Goal: Information Seeking & Learning: Learn about a topic

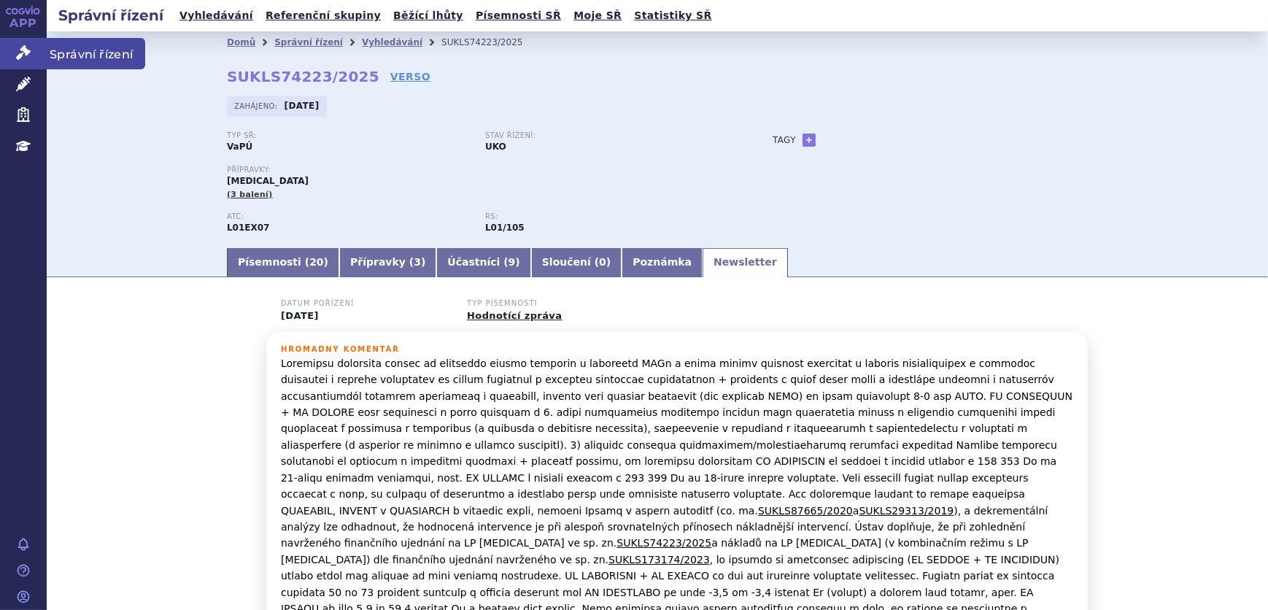
click at [7, 55] on link "Správní řízení" at bounding box center [23, 53] width 47 height 31
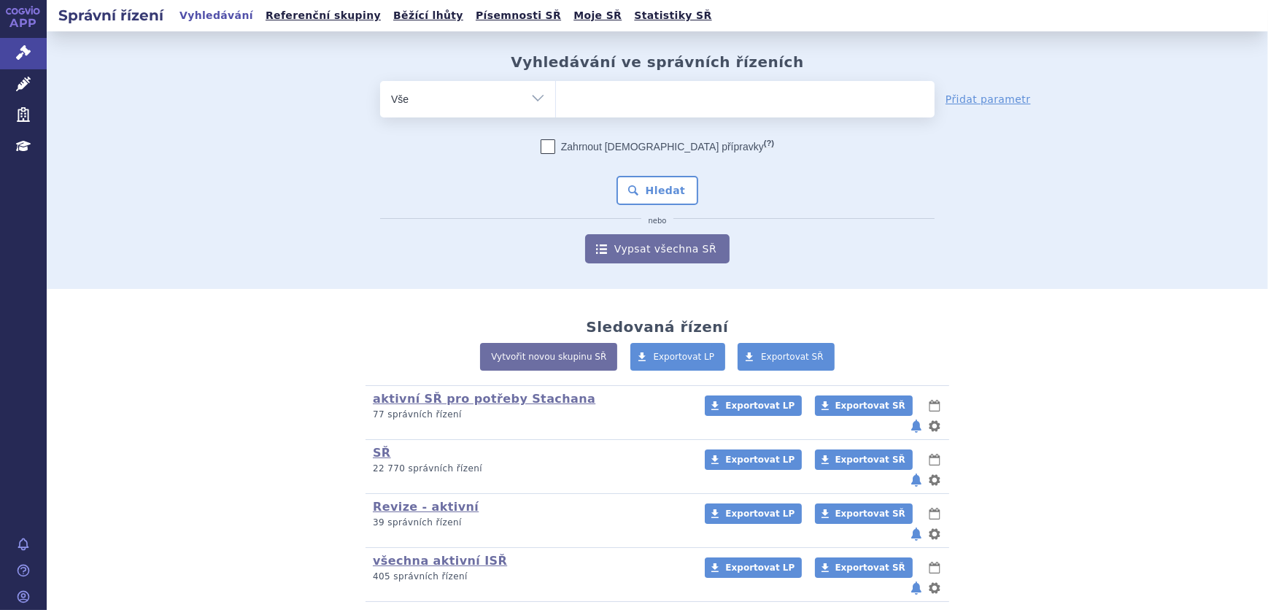
click at [641, 99] on ul at bounding box center [745, 96] width 379 height 31
click at [556, 99] on select at bounding box center [555, 98] width 1 height 36
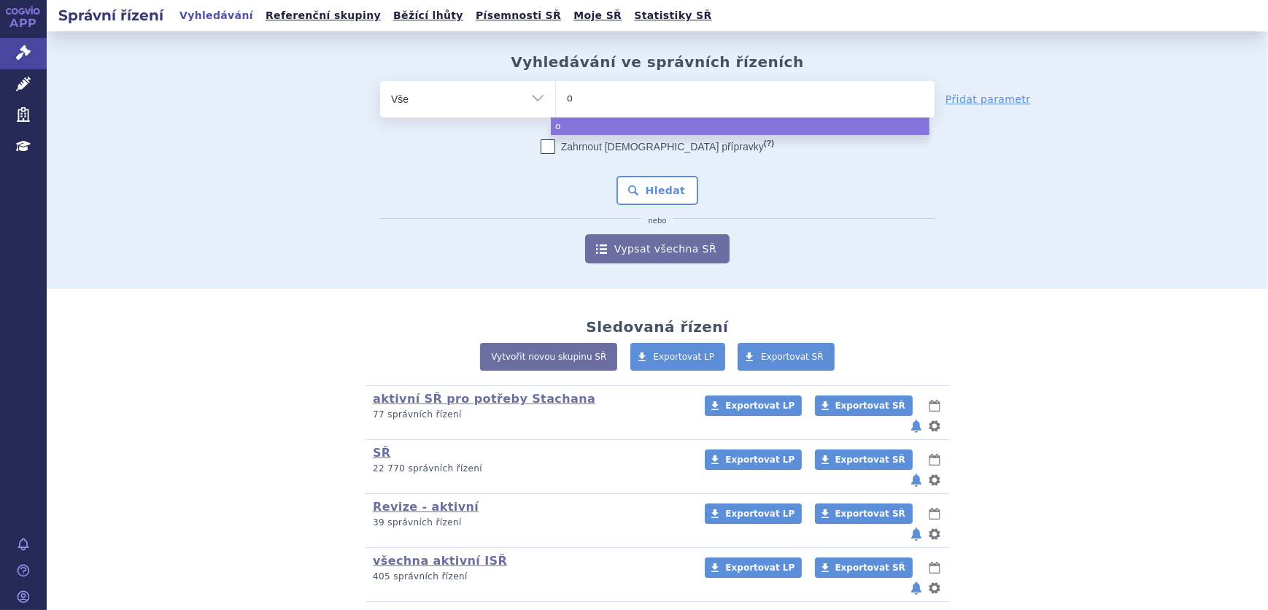
type input "op"
type input "opdi"
type input "opdivo"
select select "[MEDICAL_DATA]"
click at [680, 200] on button "Hledat" at bounding box center [658, 190] width 82 height 29
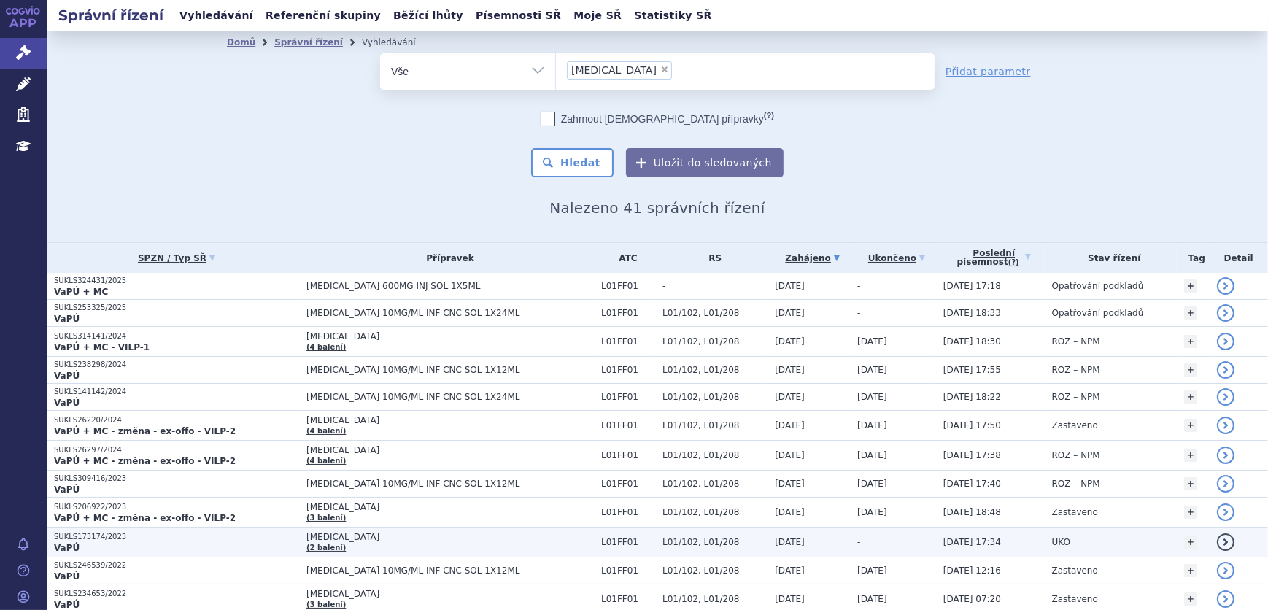
click at [396, 541] on td "OPDIVO (2 balení)" at bounding box center [446, 543] width 295 height 30
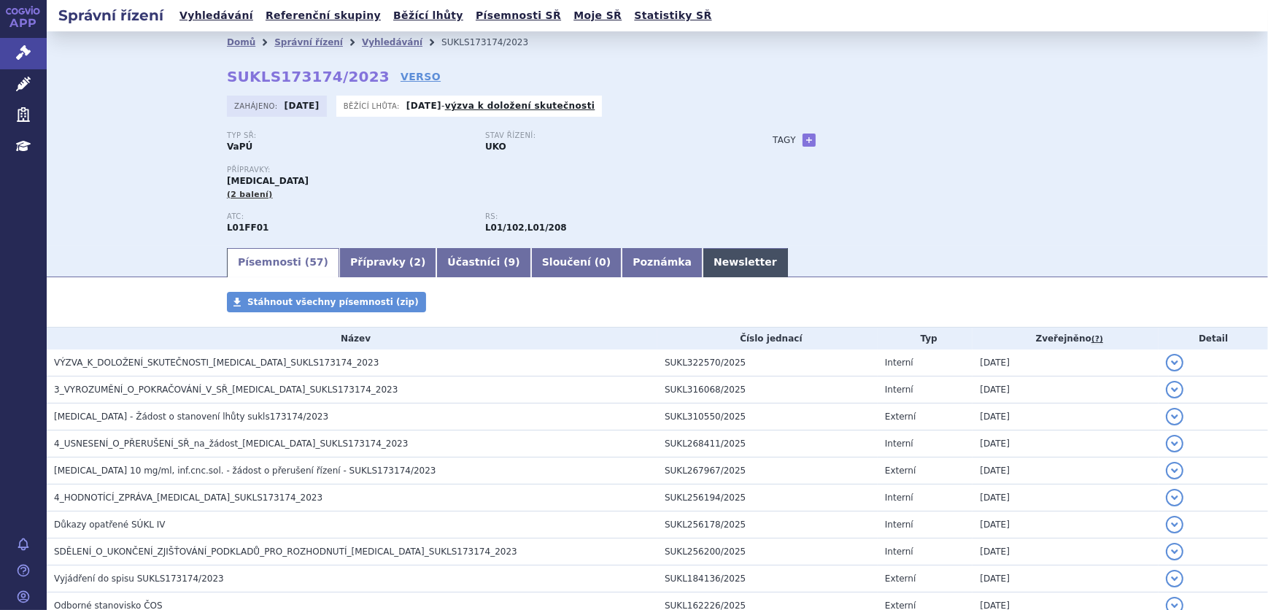
click at [703, 259] on link "Newsletter" at bounding box center [745, 262] width 85 height 29
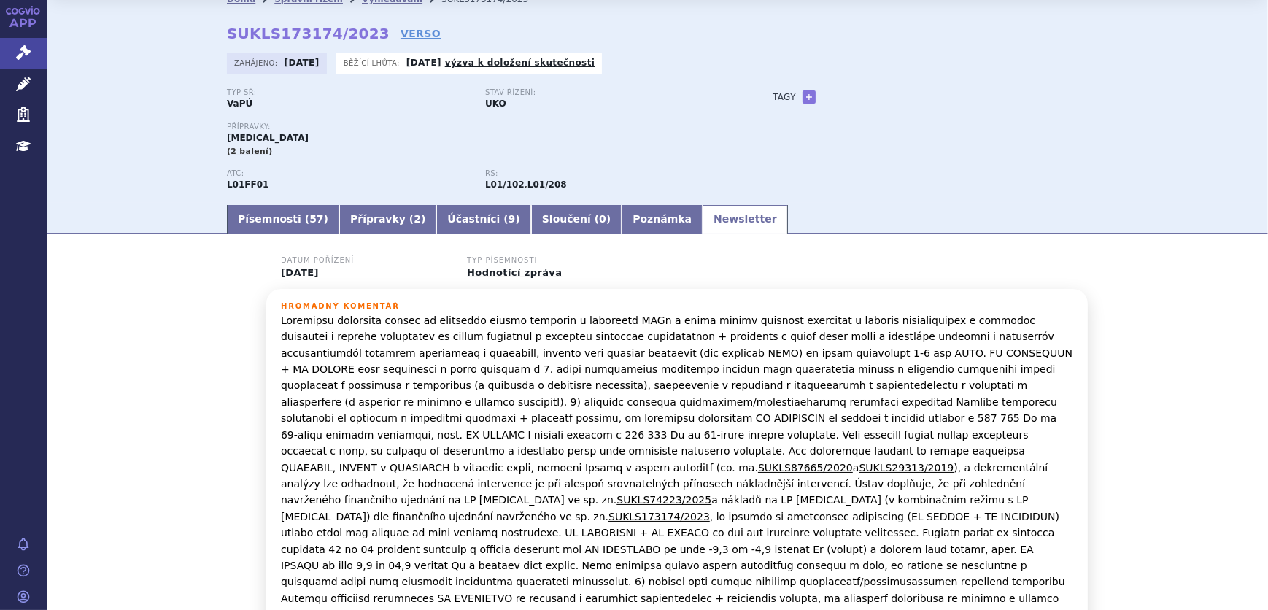
scroll to position [66, 0]
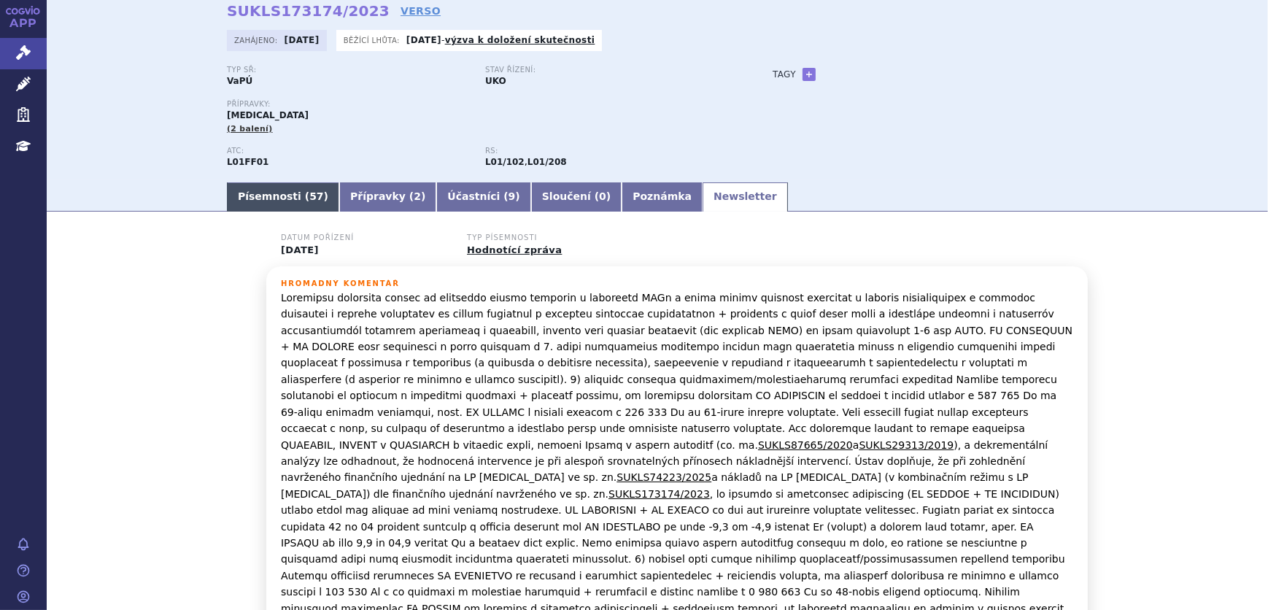
click at [237, 195] on link "Písemnosti ( 57 )" at bounding box center [283, 196] width 112 height 29
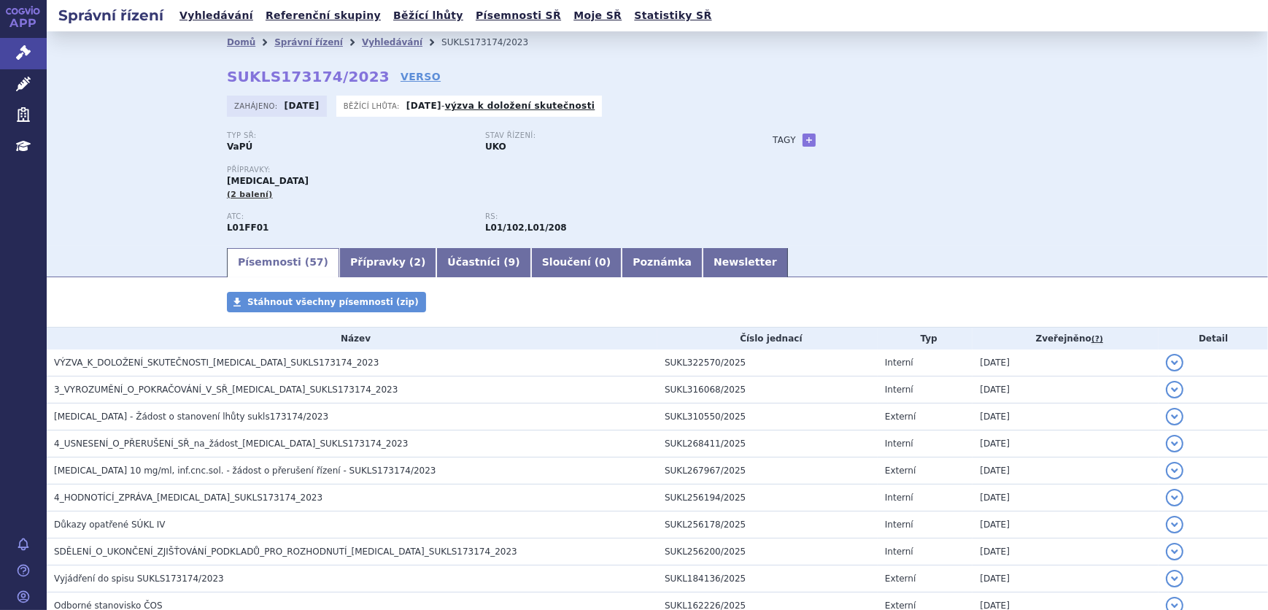
scroll to position [66, 0]
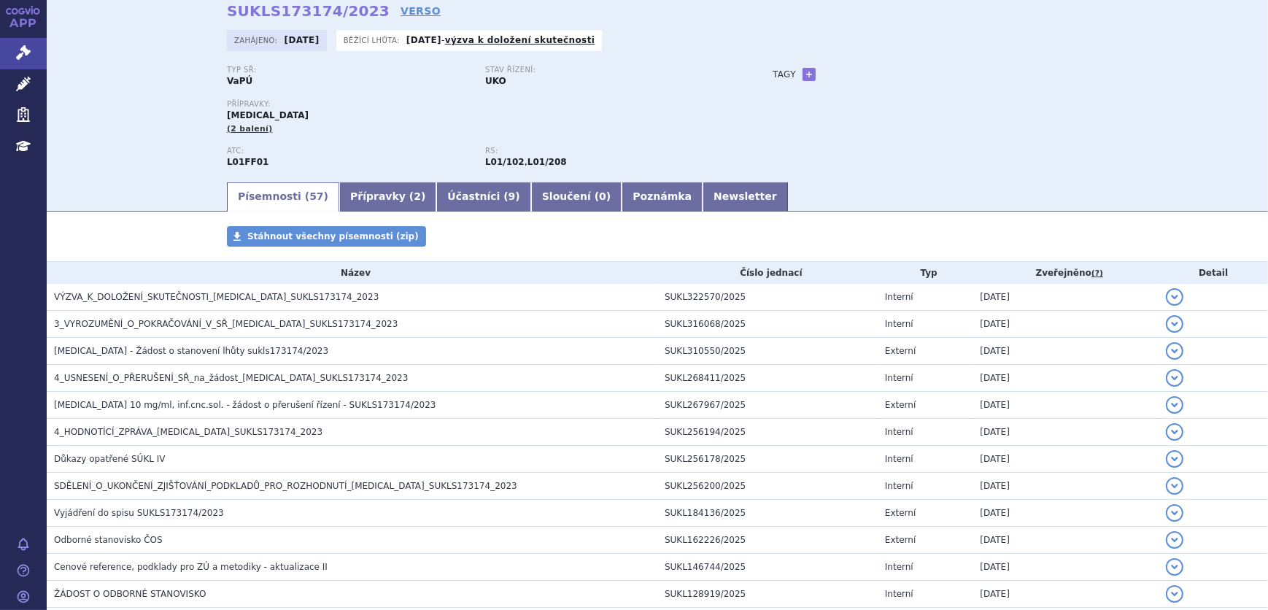
click at [685, 226] on div "Stáhnout všechny písemnosti (zip)" at bounding box center [657, 243] width 919 height 35
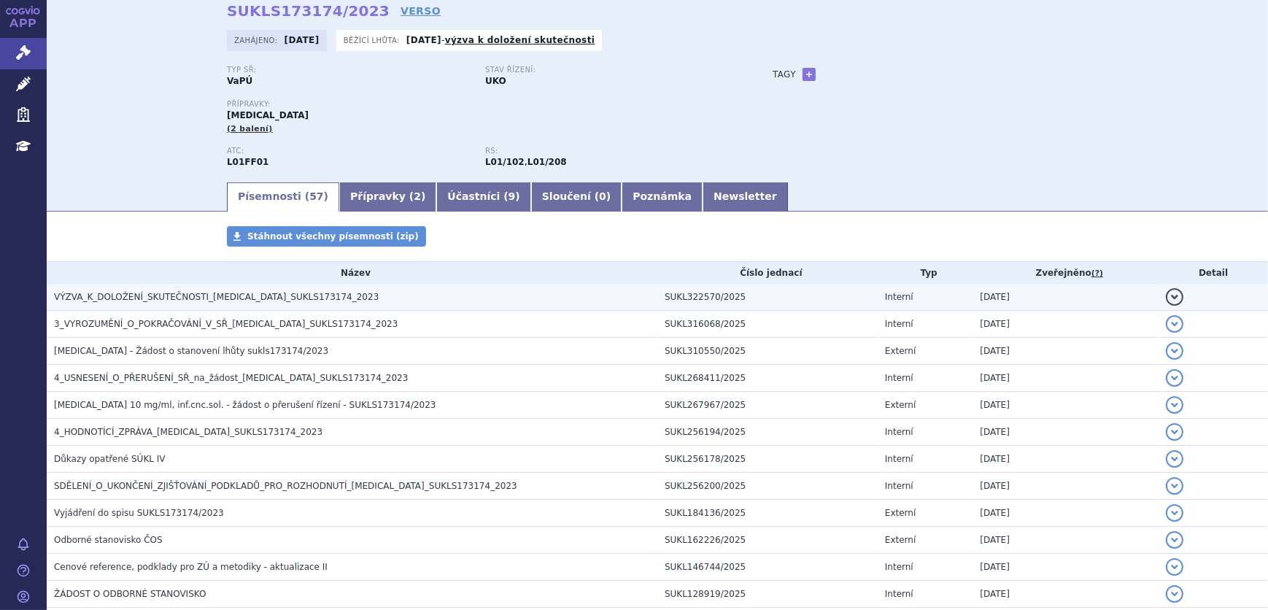
click at [215, 304] on td "VÝZVA_K_DOLOŽENÍ_SKUTEČNOSTI_OPDIVO_SUKLS173174_2023" at bounding box center [352, 297] width 611 height 27
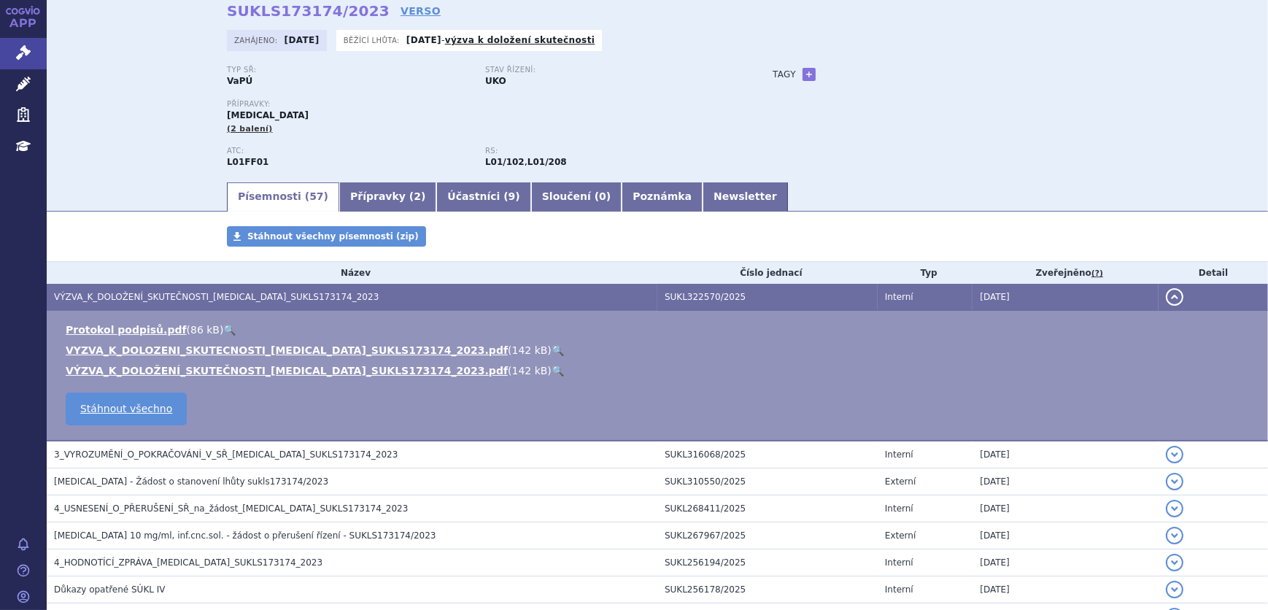
click at [552, 351] on link "🔍" at bounding box center [558, 350] width 12 height 12
click at [552, 369] on link "🔍" at bounding box center [558, 371] width 12 height 12
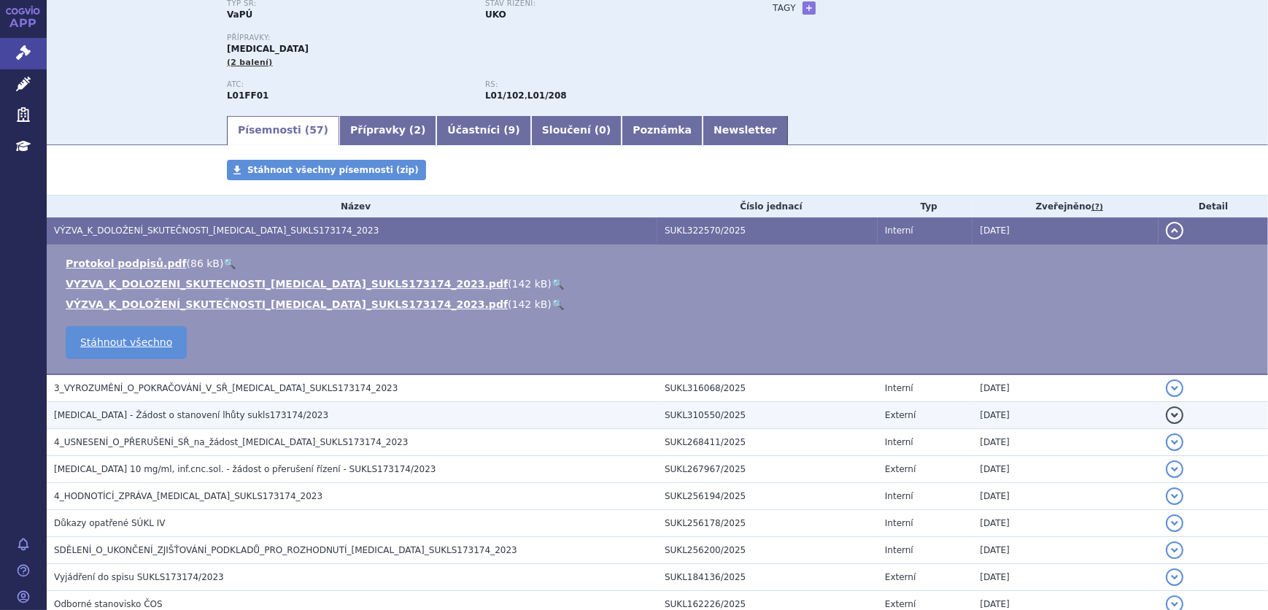
click at [267, 420] on h3 "OPDIVO - Žádost o stanovení lhůty sukls173174/2023" at bounding box center [355, 415] width 603 height 15
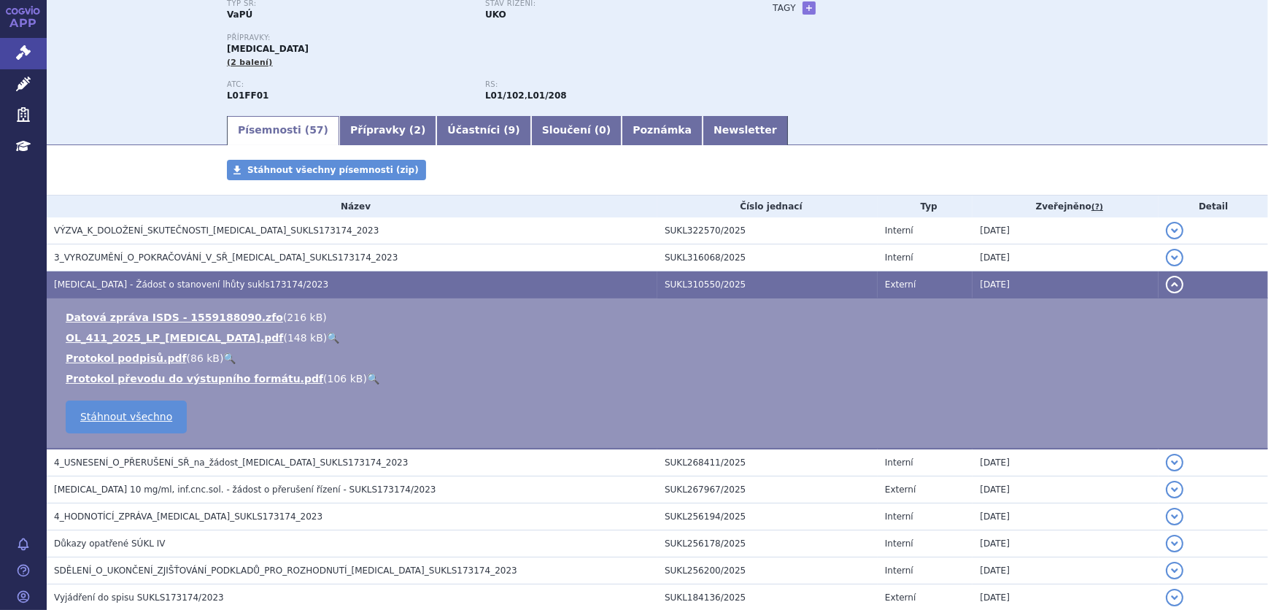
click at [327, 333] on link "🔍" at bounding box center [333, 338] width 12 height 12
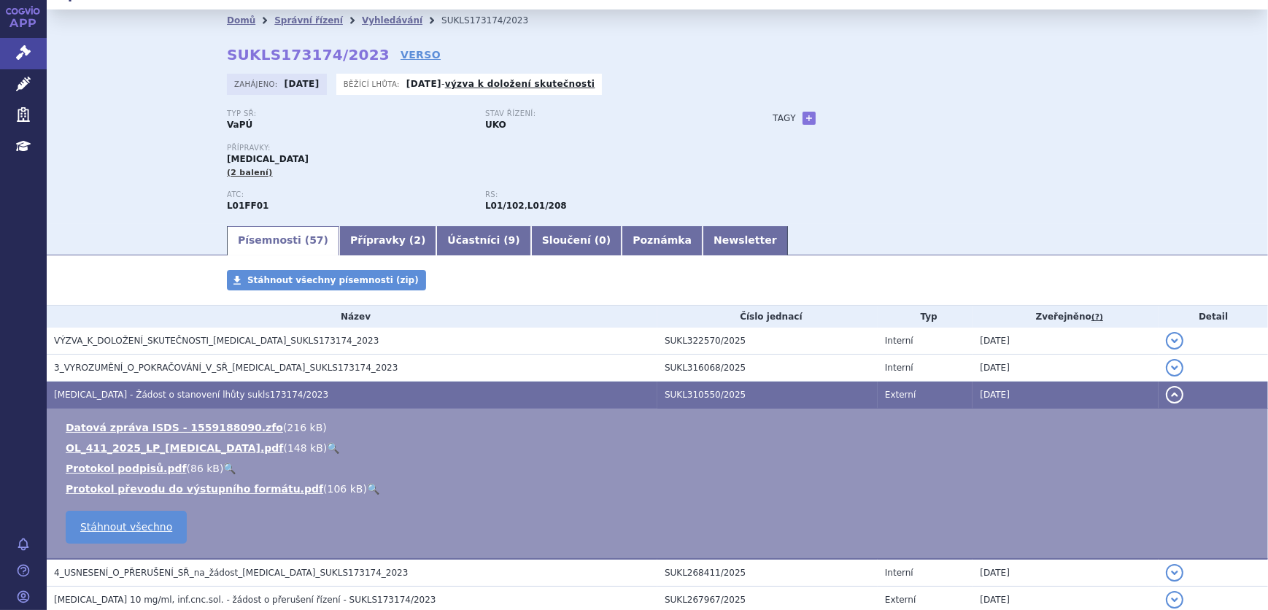
scroll to position [0, 0]
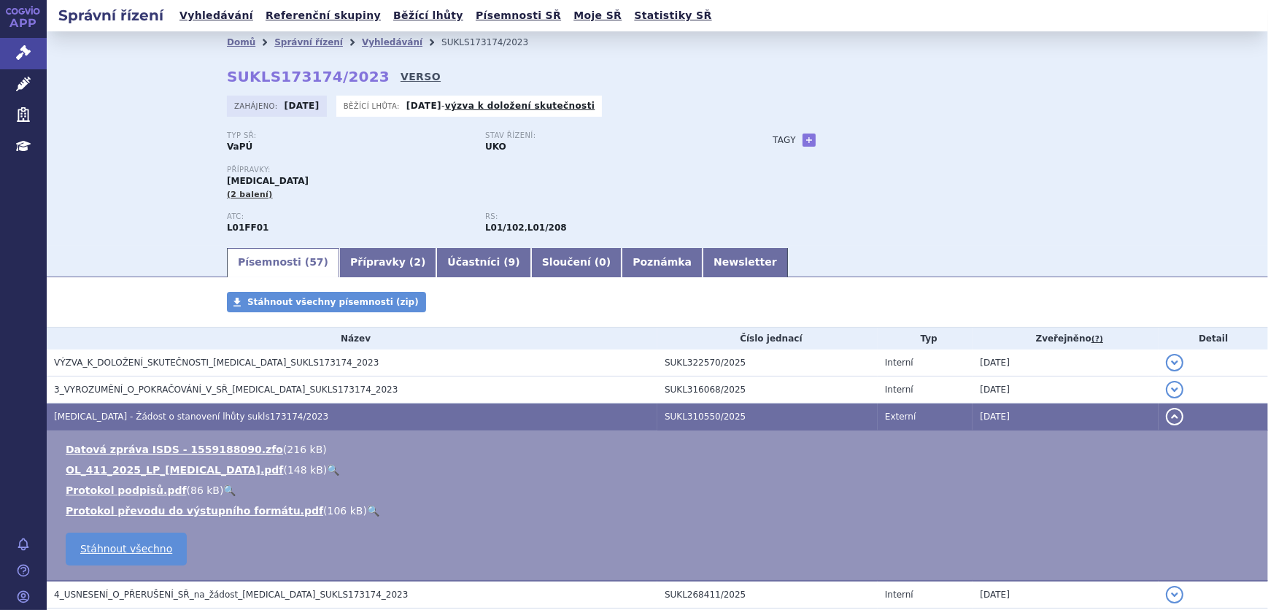
click at [401, 82] on link "VERSO" at bounding box center [421, 76] width 40 height 15
click at [703, 255] on link "Newsletter" at bounding box center [745, 262] width 85 height 29
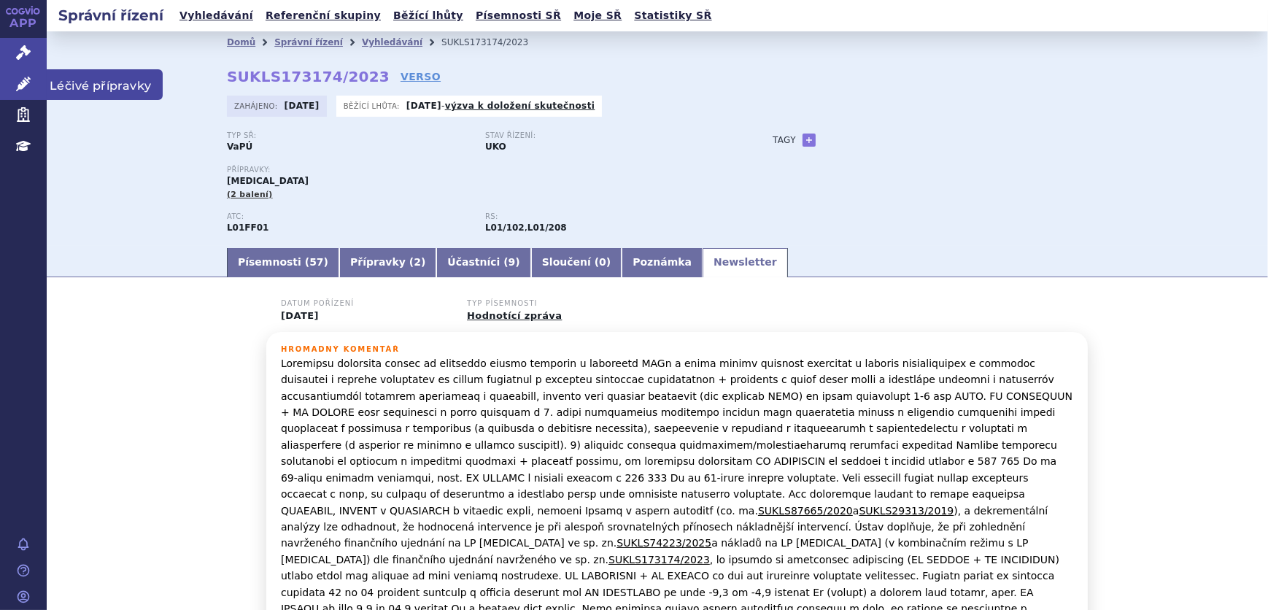
click at [18, 82] on icon at bounding box center [23, 84] width 15 height 15
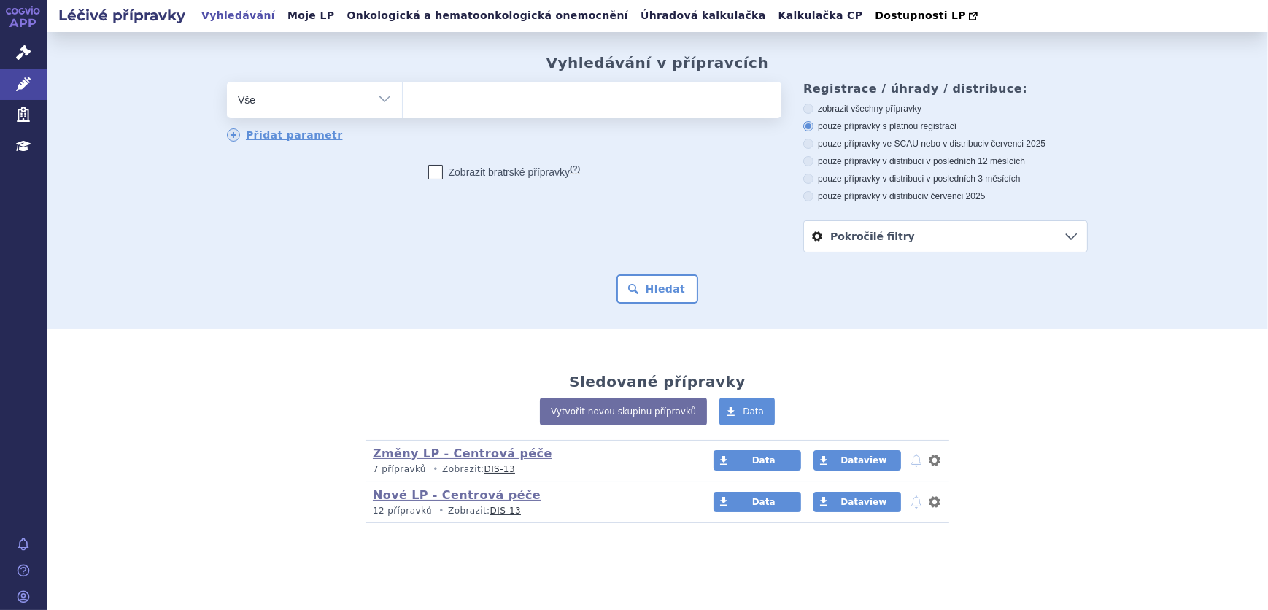
click at [451, 96] on ul at bounding box center [592, 97] width 379 height 31
click at [403, 96] on select at bounding box center [402, 99] width 1 height 36
type input "op"
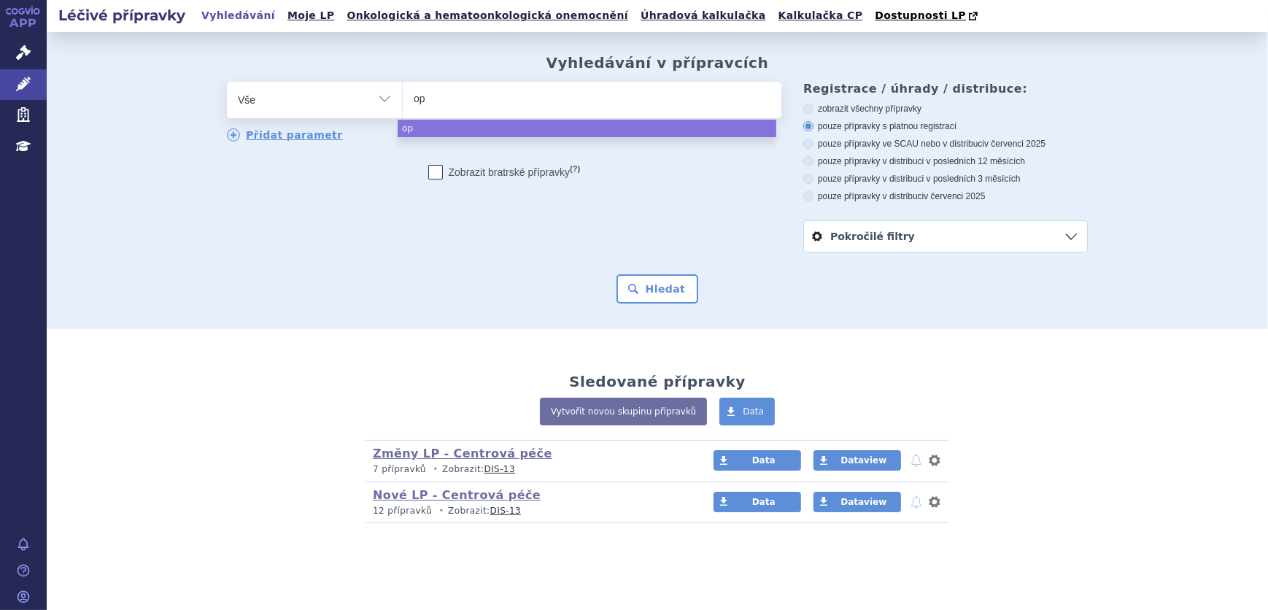
type input "opd"
type input "opdi"
type input "opdiv"
type input "opdivo"
select select "[MEDICAL_DATA]"
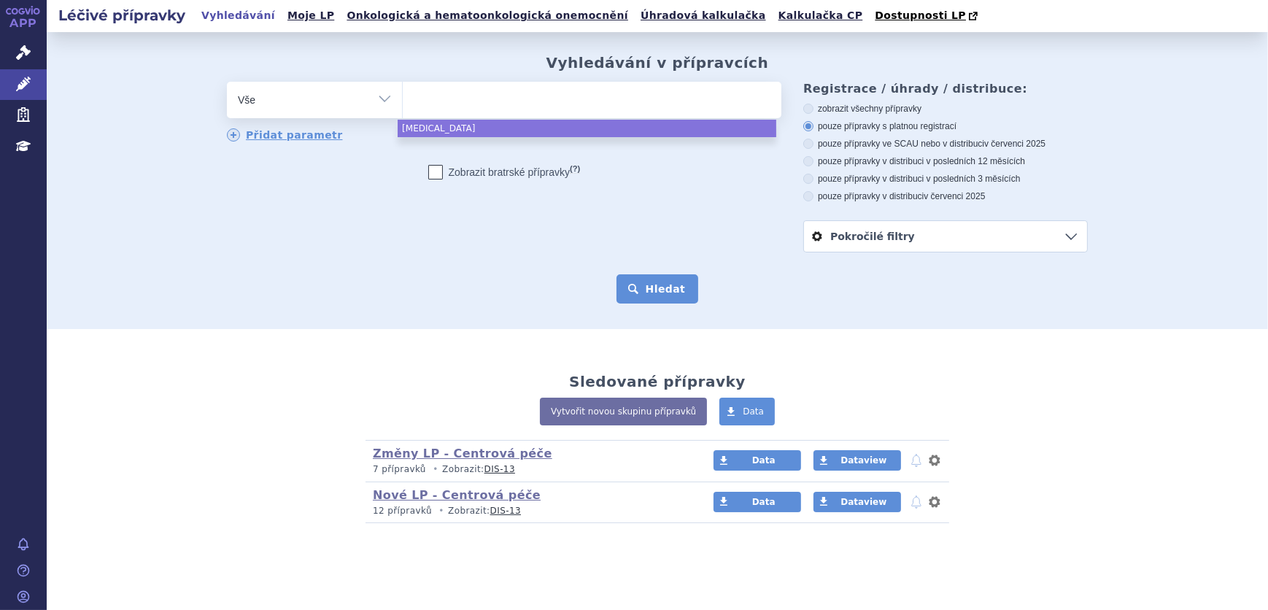
click at [654, 296] on button "Hledat" at bounding box center [658, 288] width 82 height 29
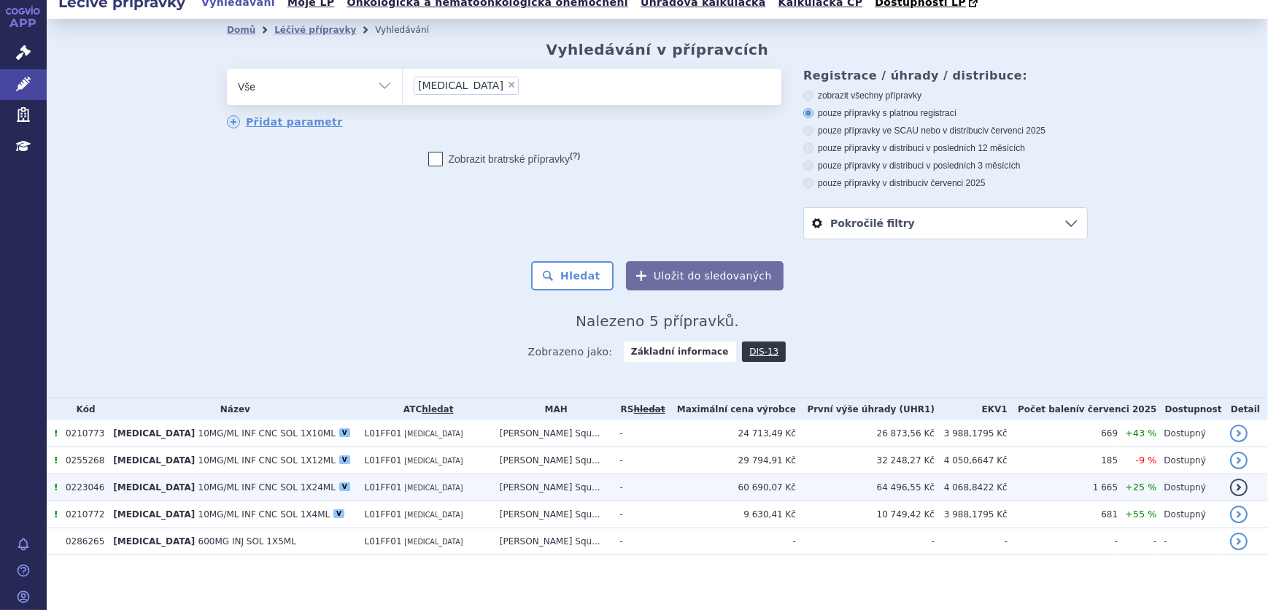
scroll to position [17, 0]
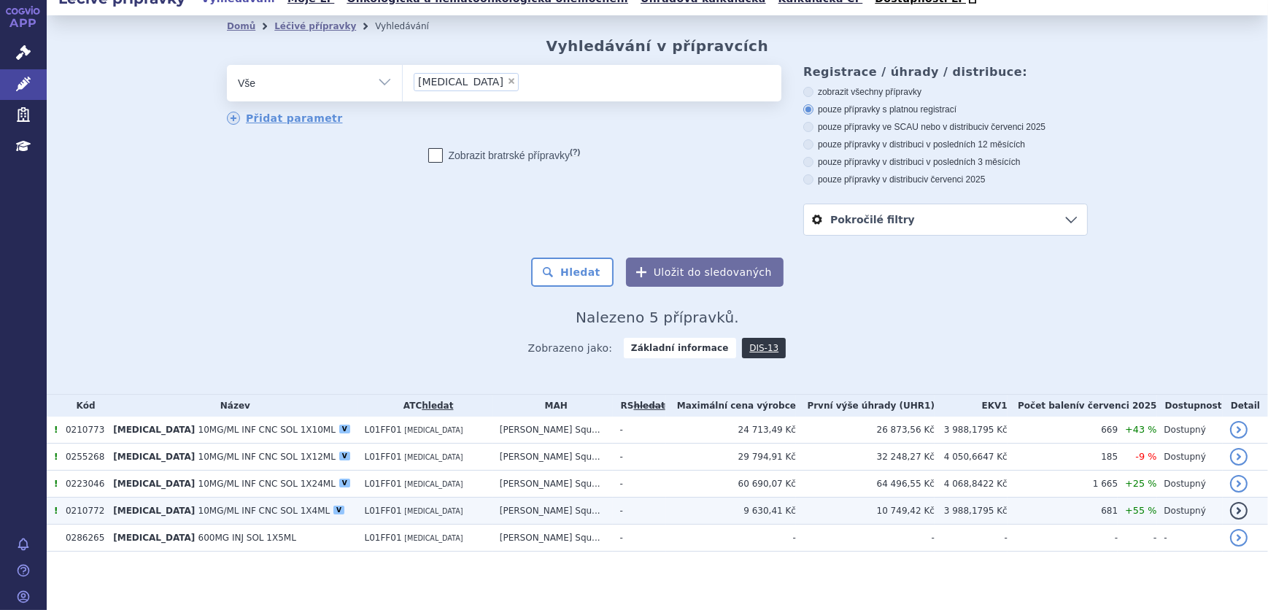
click at [236, 524] on td "[MEDICAL_DATA] 10MG/ML INF CNC SOL 1X4ML V" at bounding box center [231, 511] width 251 height 27
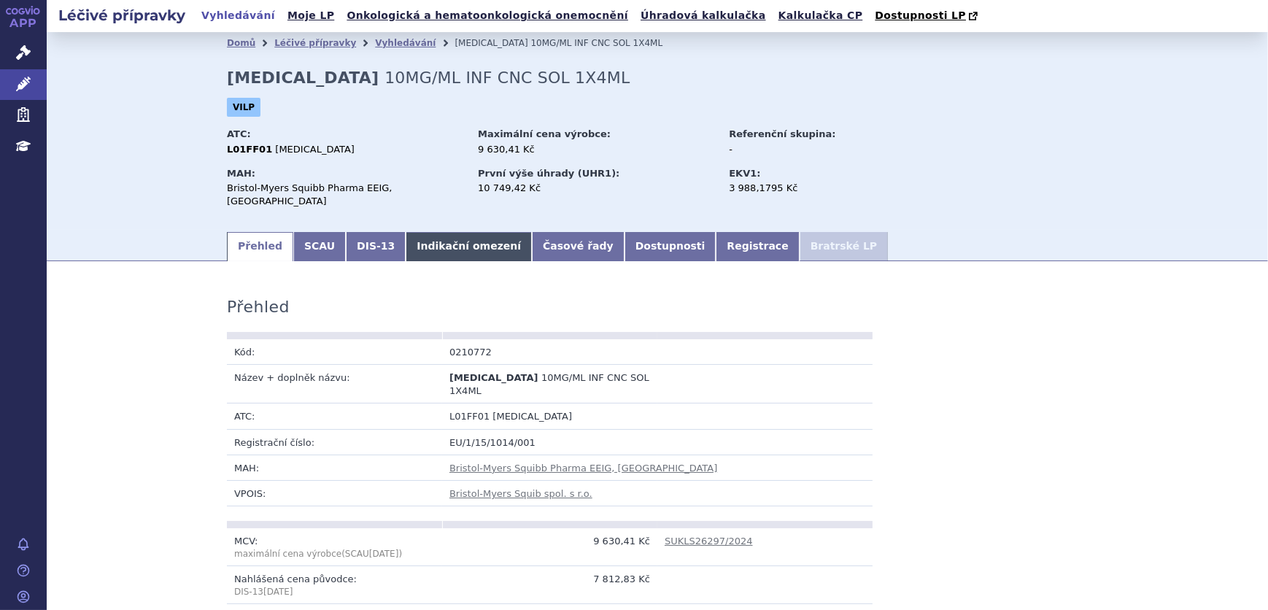
click at [412, 233] on link "Indikační omezení" at bounding box center [469, 246] width 126 height 29
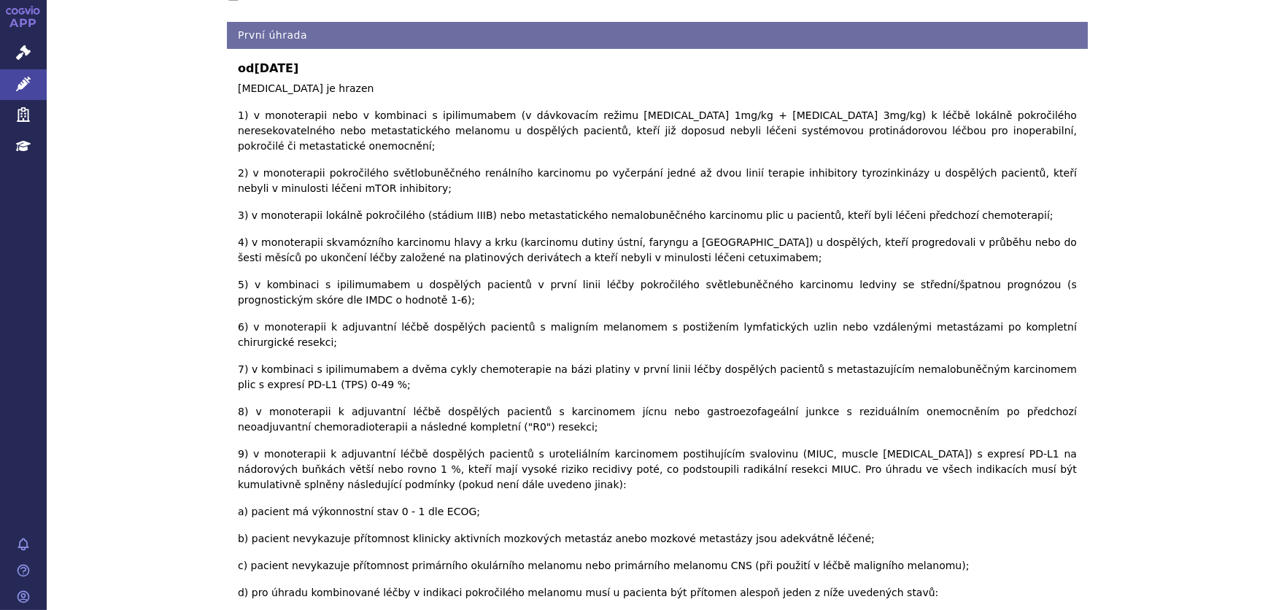
scroll to position [66, 0]
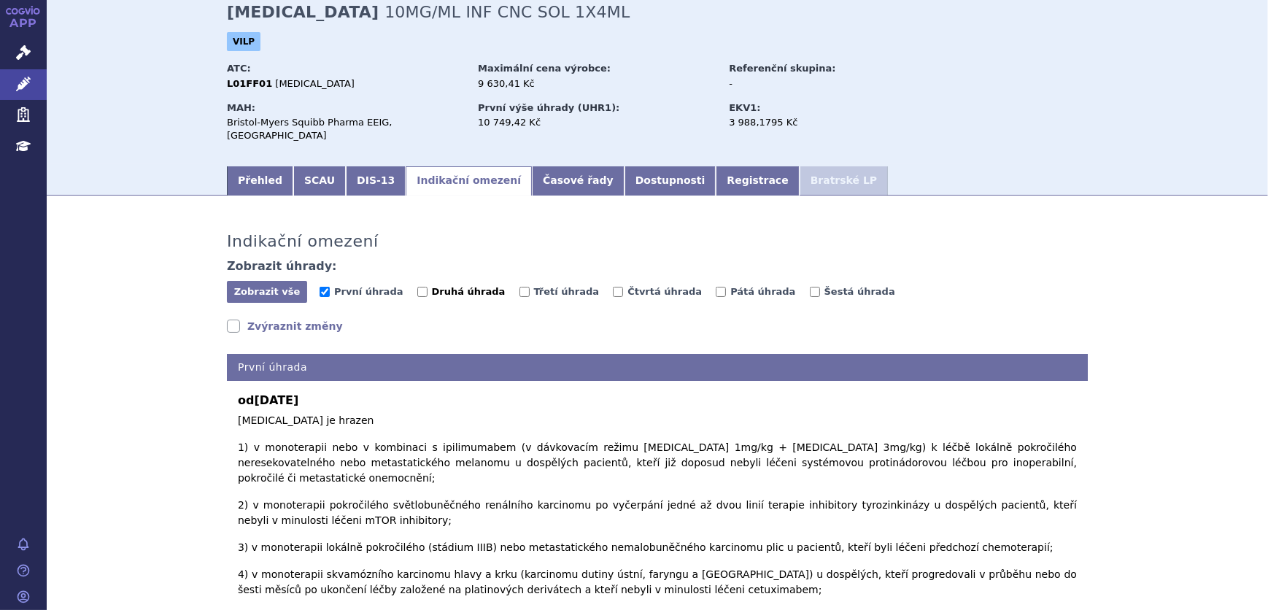
click at [452, 286] on span "Druhá úhrada" at bounding box center [469, 291] width 74 height 11
click at [428, 287] on input "Druhá úhrada" at bounding box center [422, 292] width 10 height 10
checkbox input "true"
click at [534, 286] on span "Třetí úhrada" at bounding box center [567, 291] width 66 height 11
click at [520, 287] on input "Třetí úhrada" at bounding box center [525, 292] width 10 height 10
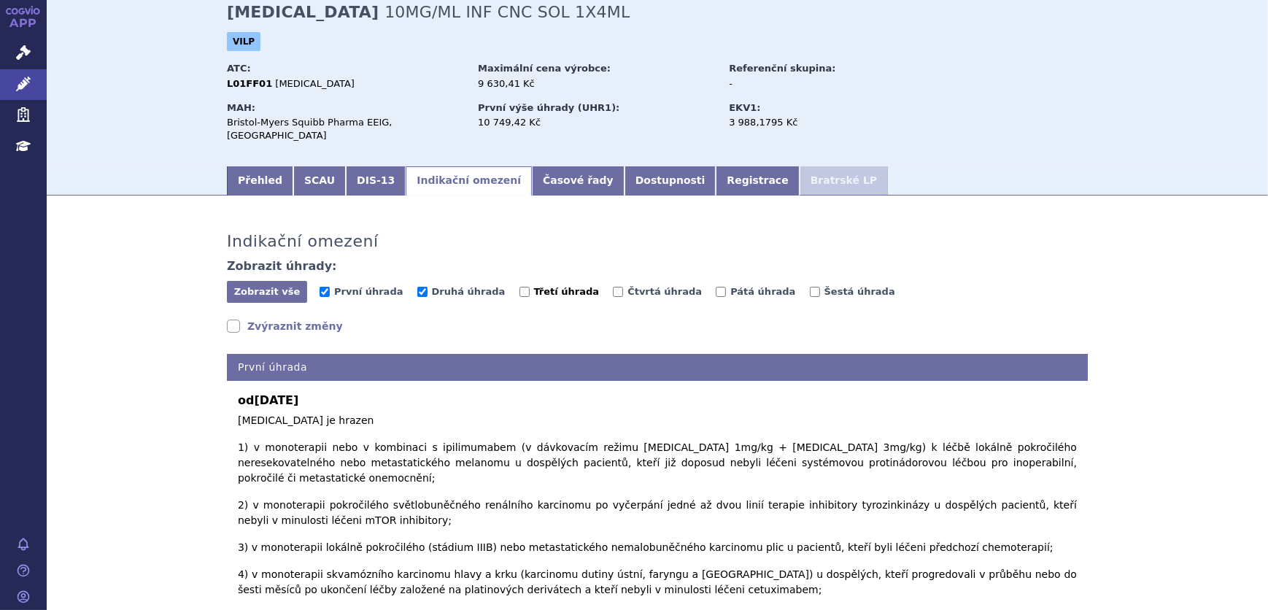
checkbox input "true"
click at [613, 285] on label "Čtvrtá úhrada" at bounding box center [657, 292] width 89 height 15
click at [613, 287] on input "Čtvrtá úhrada" at bounding box center [618, 292] width 10 height 10
checkbox input "true"
click at [730, 286] on span "Pátá úhrada" at bounding box center [762, 291] width 65 height 11
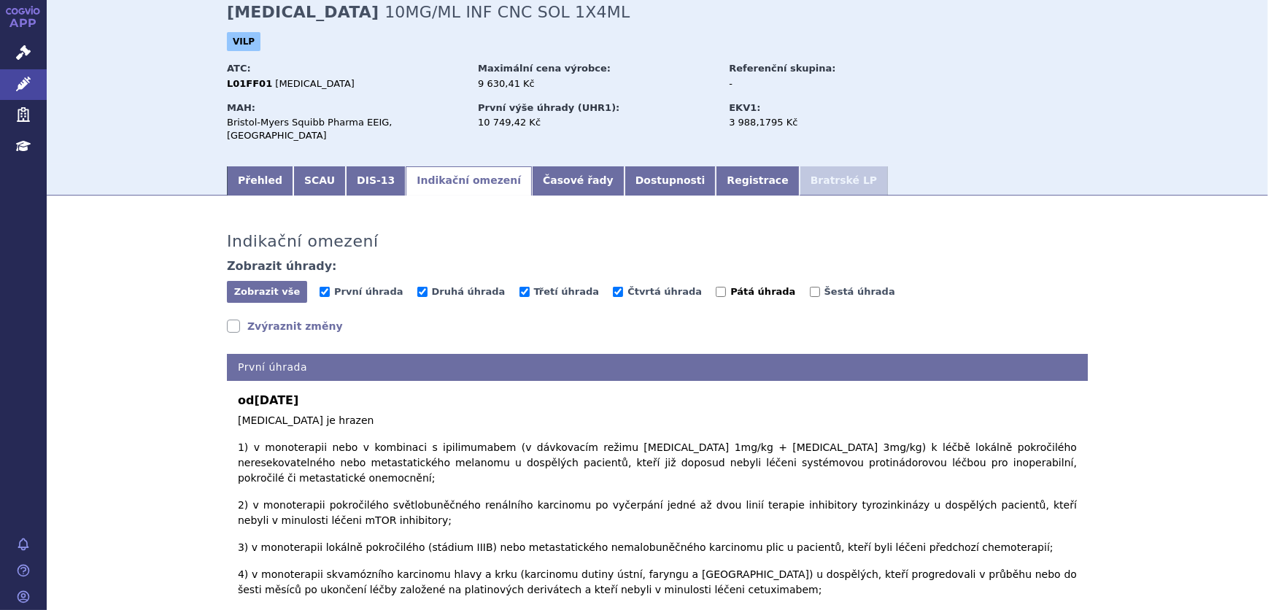
click at [716, 287] on input "Pátá úhrada" at bounding box center [721, 292] width 10 height 10
checkbox input "true"
click at [825, 286] on span "Šestá úhrada" at bounding box center [860, 291] width 71 height 11
click at [810, 287] on input "Šestá úhrada" at bounding box center [815, 292] width 10 height 10
checkbox input "true"
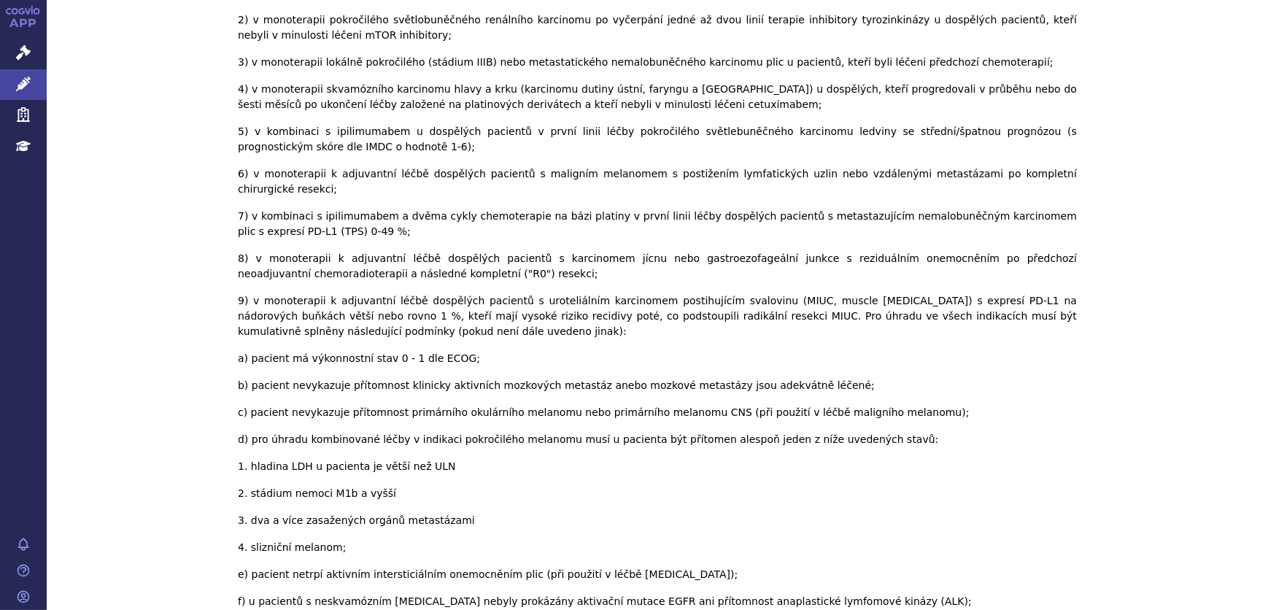
scroll to position [0, 0]
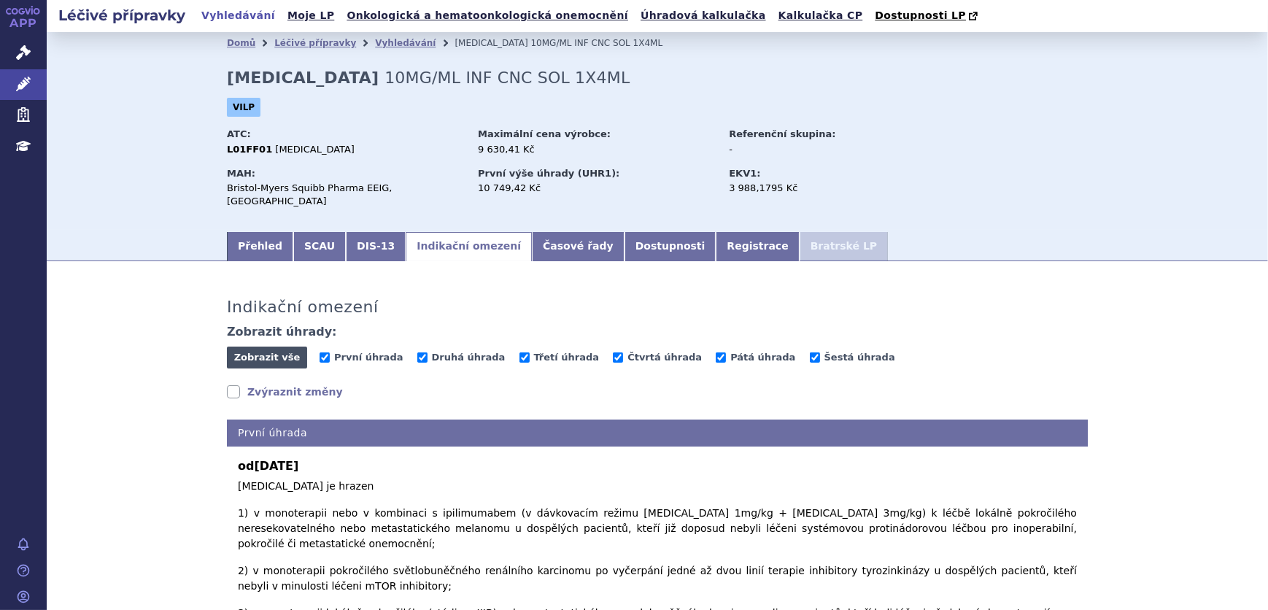
click at [274, 352] on span "Zobrazit vše" at bounding box center [267, 357] width 66 height 11
click at [279, 348] on span "Skrýt vše" at bounding box center [267, 358] width 80 height 22
checkbox input "false"
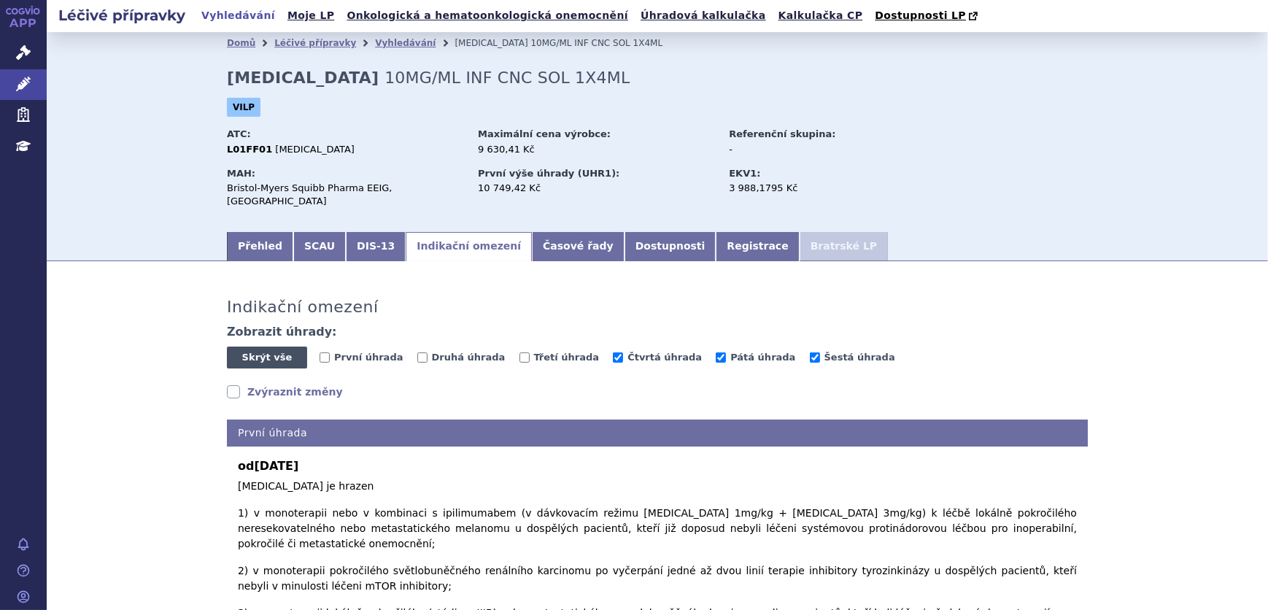
checkbox input "false"
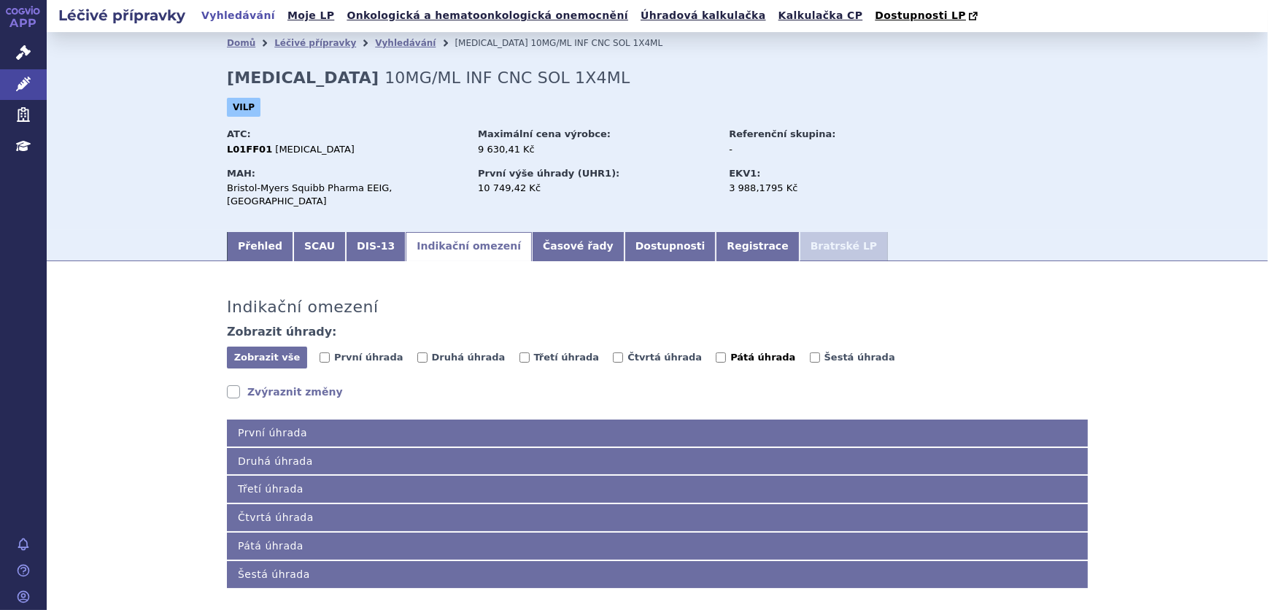
scroll to position [55, 0]
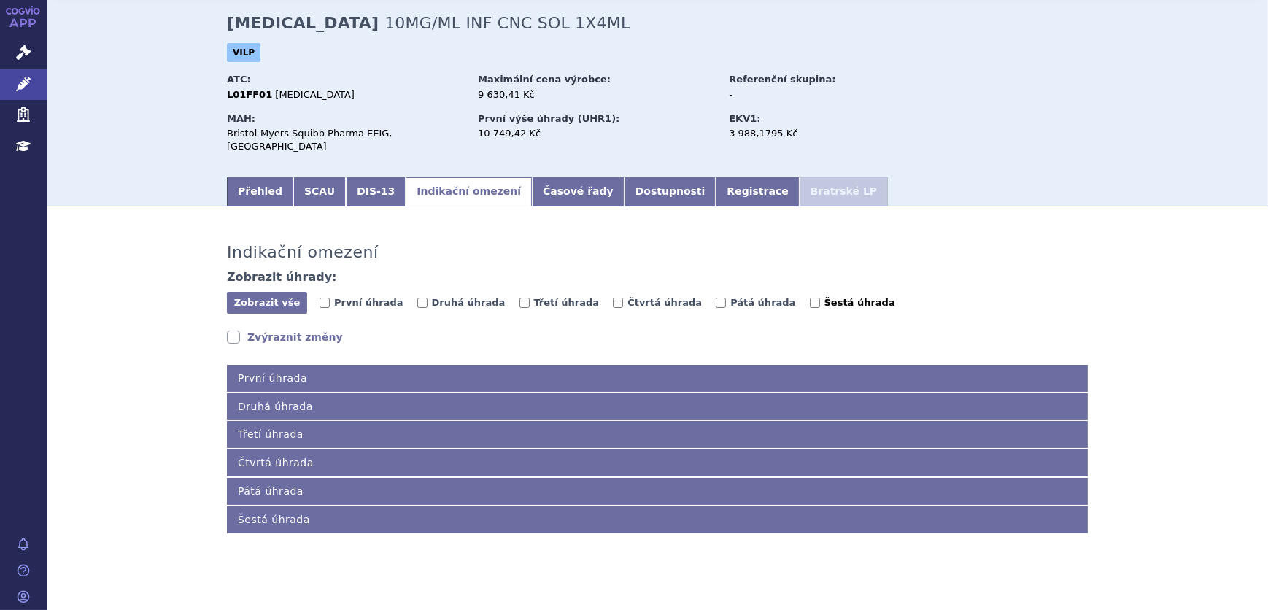
click at [825, 297] on span "Šestá úhrada" at bounding box center [860, 302] width 71 height 11
click at [810, 298] on input "Šestá úhrada" at bounding box center [815, 303] width 10 height 10
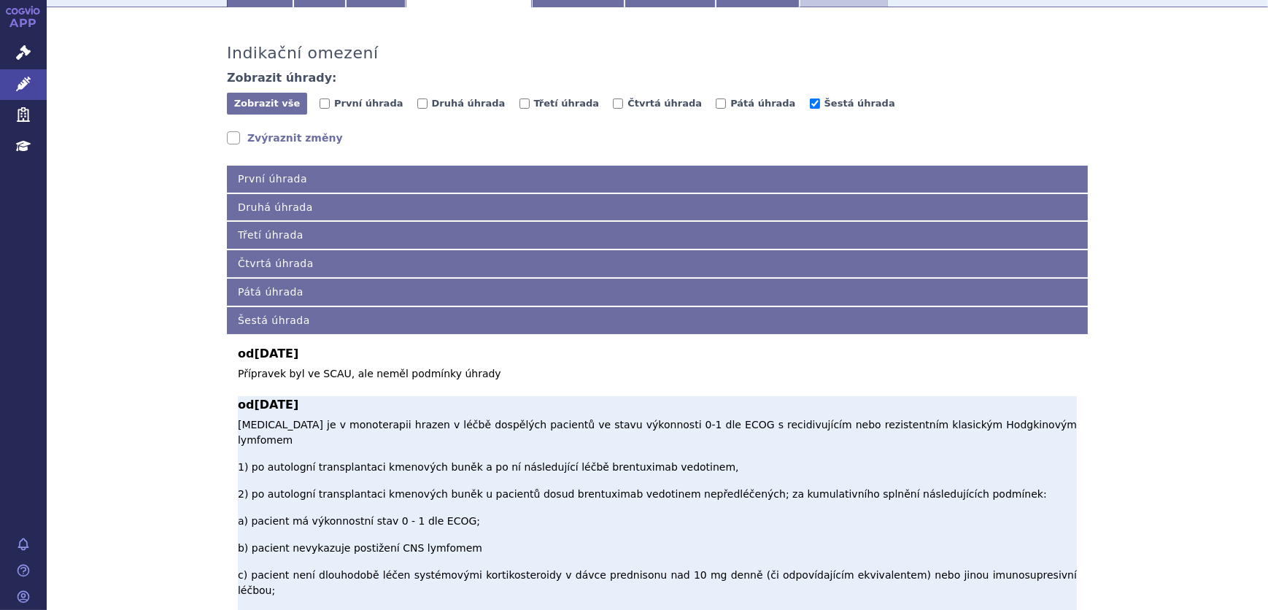
scroll to position [188, 0]
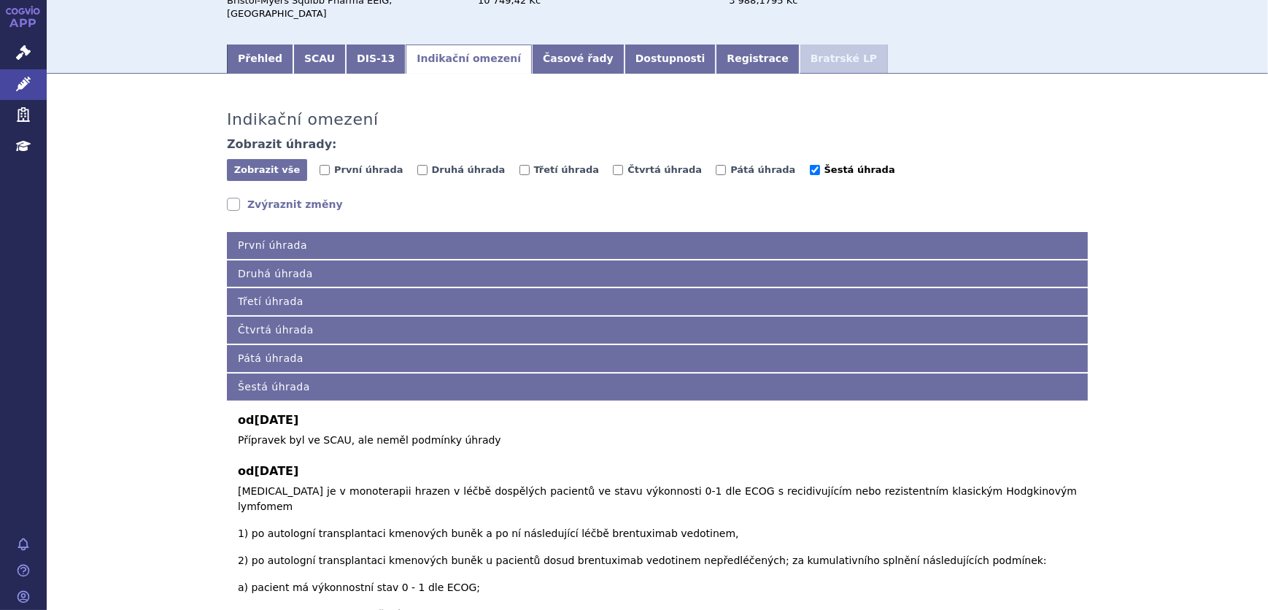
click at [825, 164] on span "Šestá úhrada" at bounding box center [860, 169] width 71 height 11
click at [810, 165] on input "Šestá úhrada" at bounding box center [815, 170] width 10 height 10
checkbox input "false"
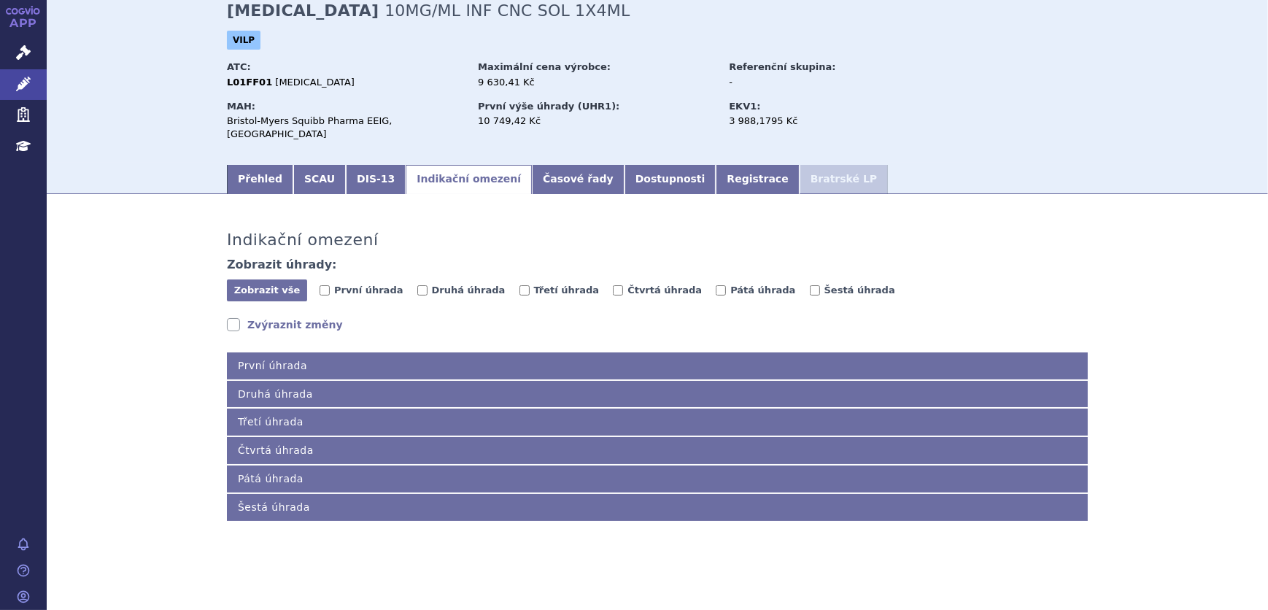
scroll to position [55, 0]
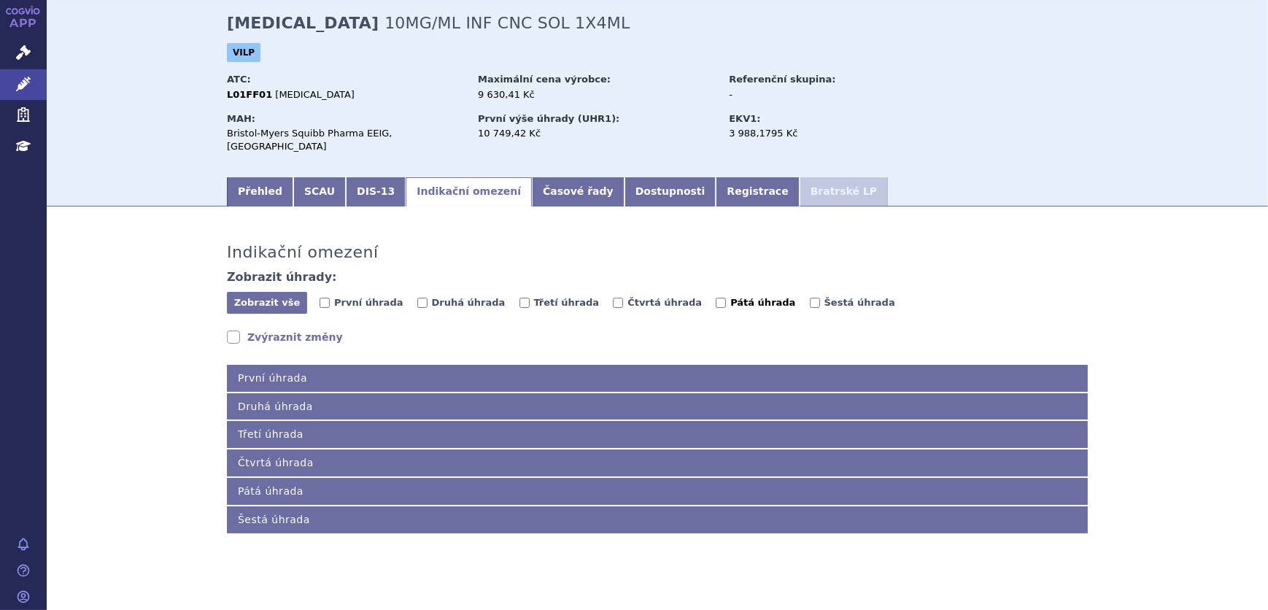
click at [730, 297] on span "Pátá úhrada" at bounding box center [762, 302] width 65 height 11
click at [716, 298] on input "Pátá úhrada" at bounding box center [721, 303] width 10 height 10
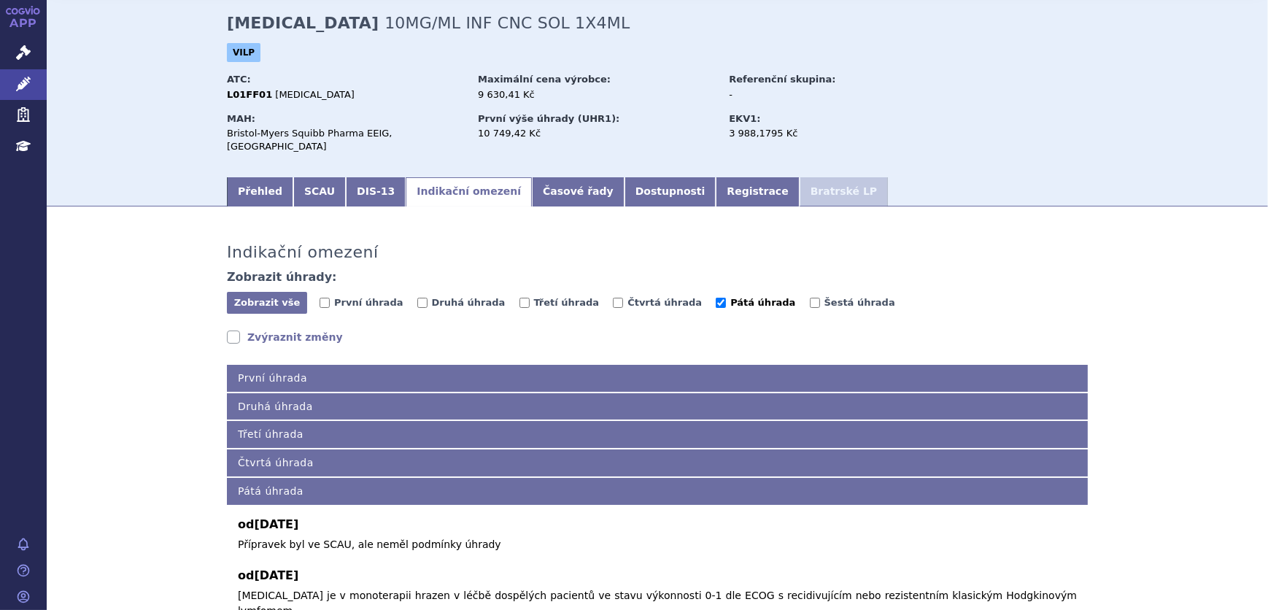
click at [730, 297] on span "Pátá úhrada" at bounding box center [762, 302] width 65 height 11
click at [716, 298] on input "Pátá úhrada" at bounding box center [721, 303] width 10 height 10
checkbox input "false"
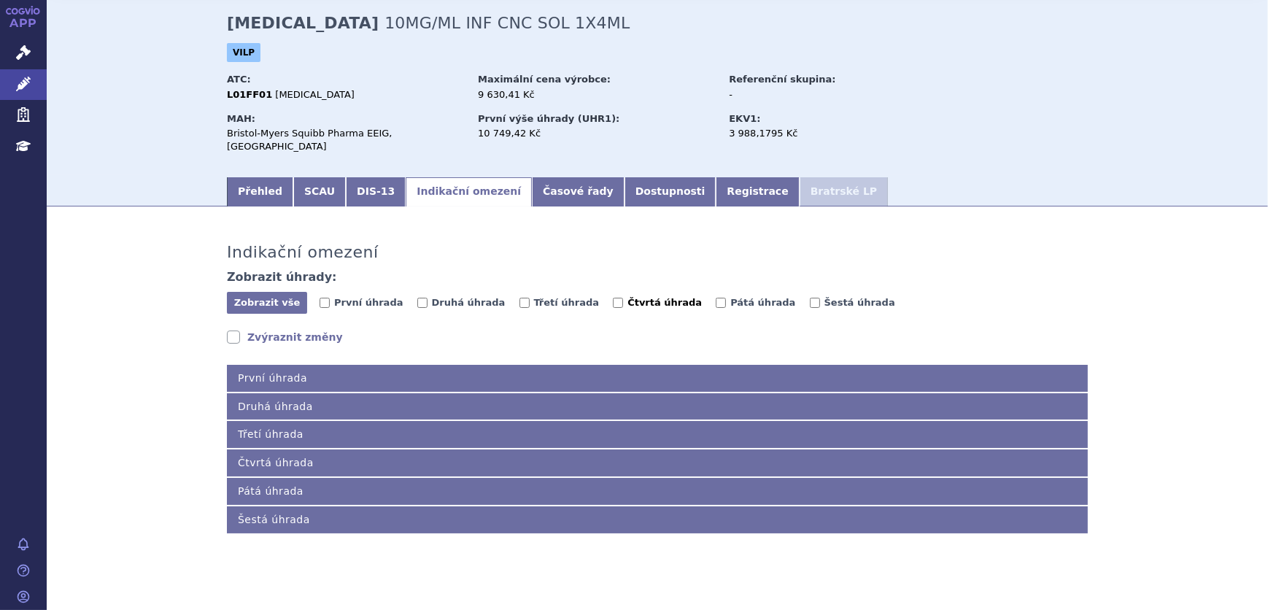
click at [627, 297] on span "Čtvrtá úhrada" at bounding box center [664, 302] width 74 height 11
click at [616, 298] on input "Čtvrtá úhrada" at bounding box center [618, 303] width 10 height 10
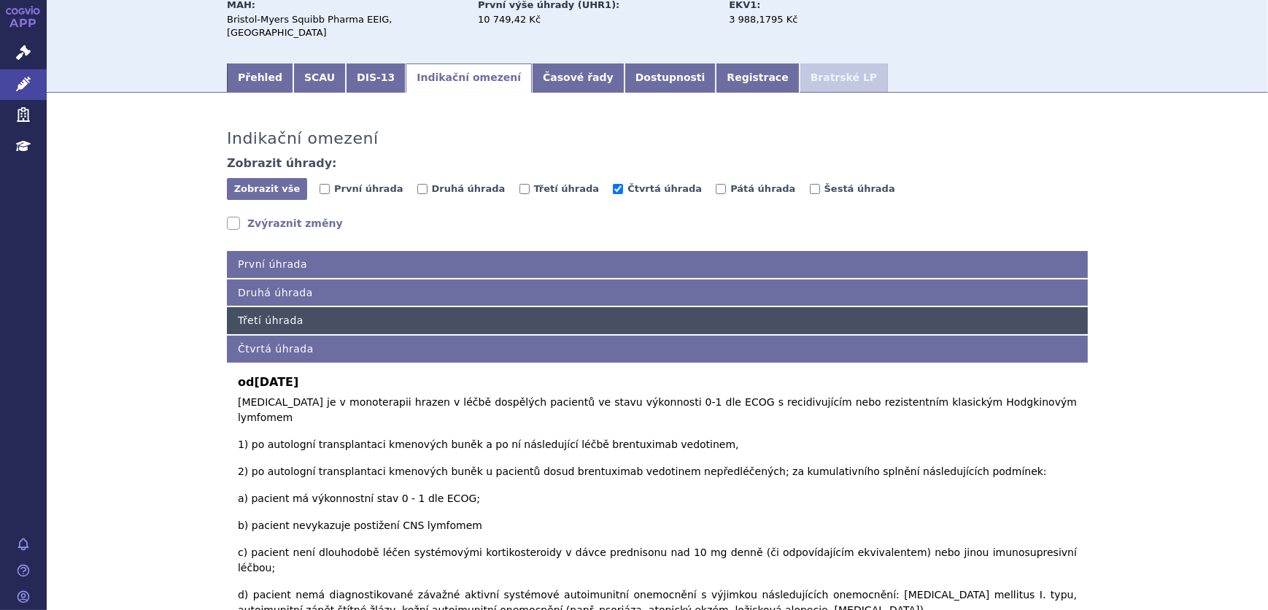
scroll to position [254, 0]
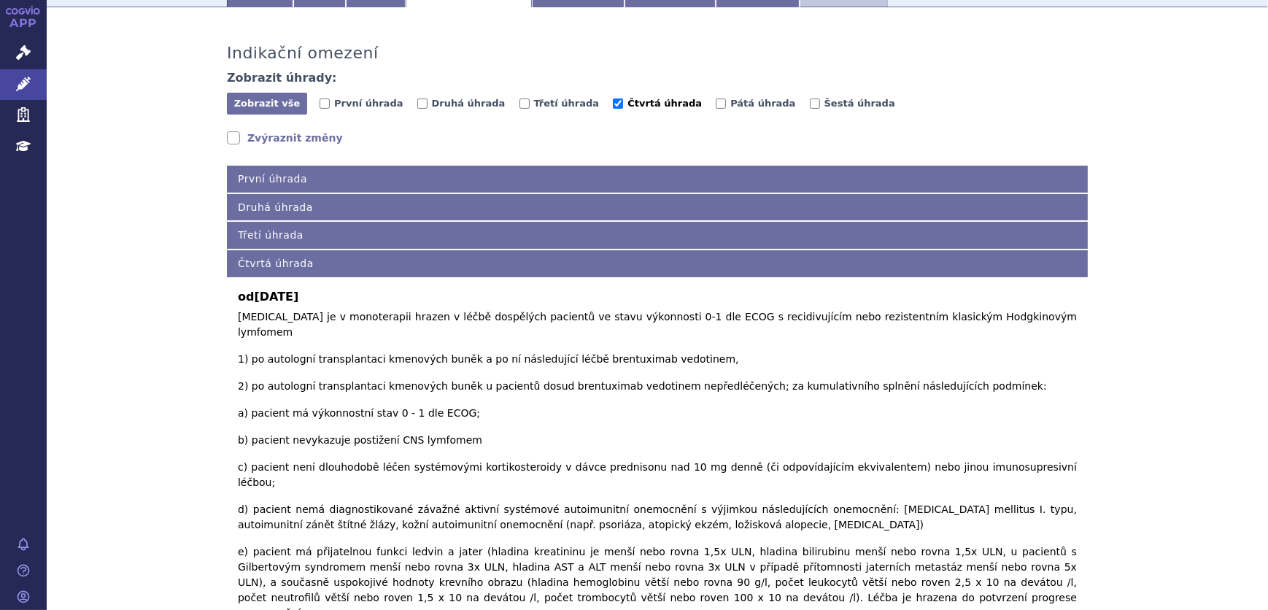
click at [627, 98] on span "Čtvrtá úhrada" at bounding box center [664, 103] width 74 height 11
click at [623, 99] on input "Čtvrtá úhrada" at bounding box center [618, 104] width 10 height 10
checkbox input "false"
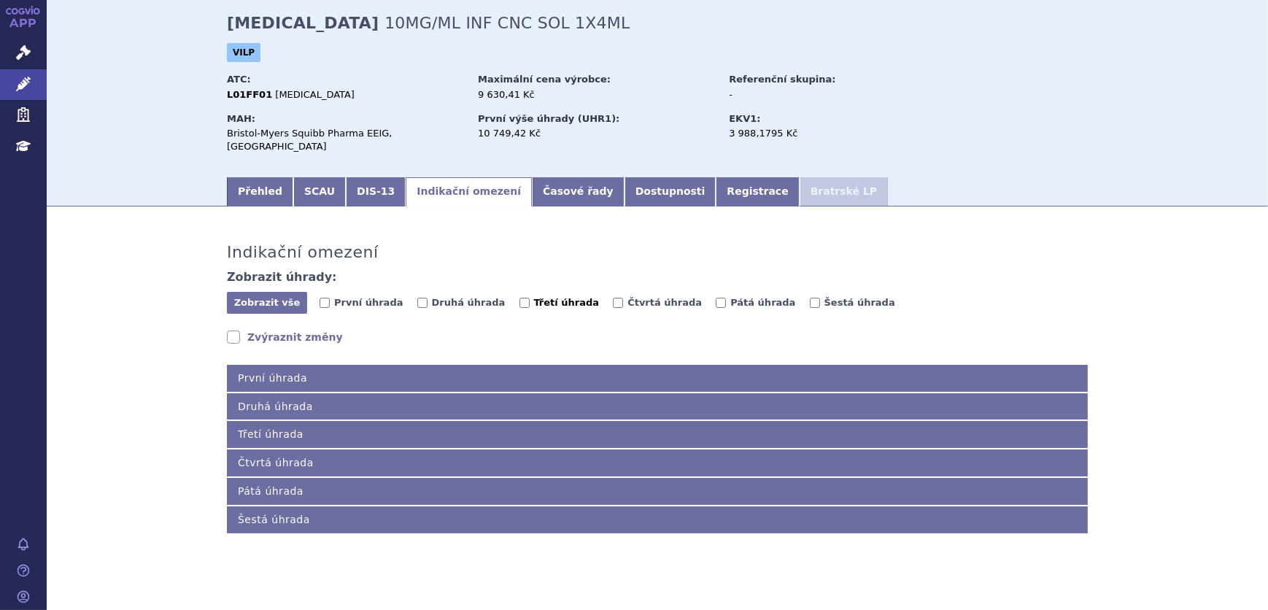
click at [534, 297] on span "Třetí úhrada" at bounding box center [567, 302] width 66 height 11
click at [520, 298] on input "Třetí úhrada" at bounding box center [525, 303] width 10 height 10
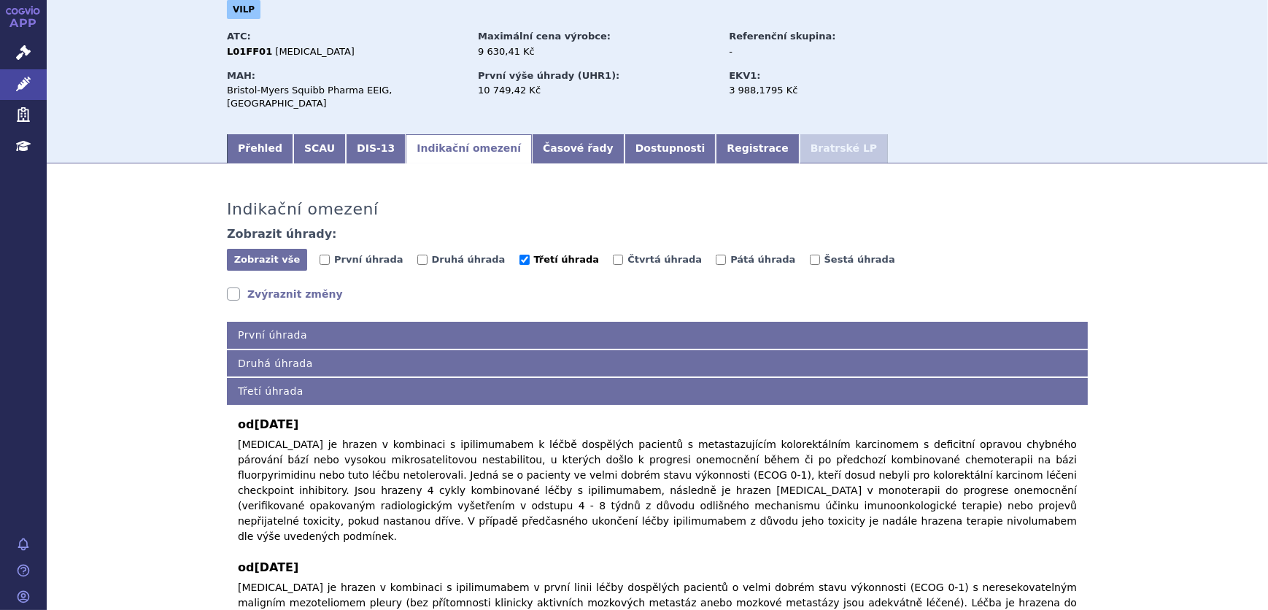
scroll to position [188, 0]
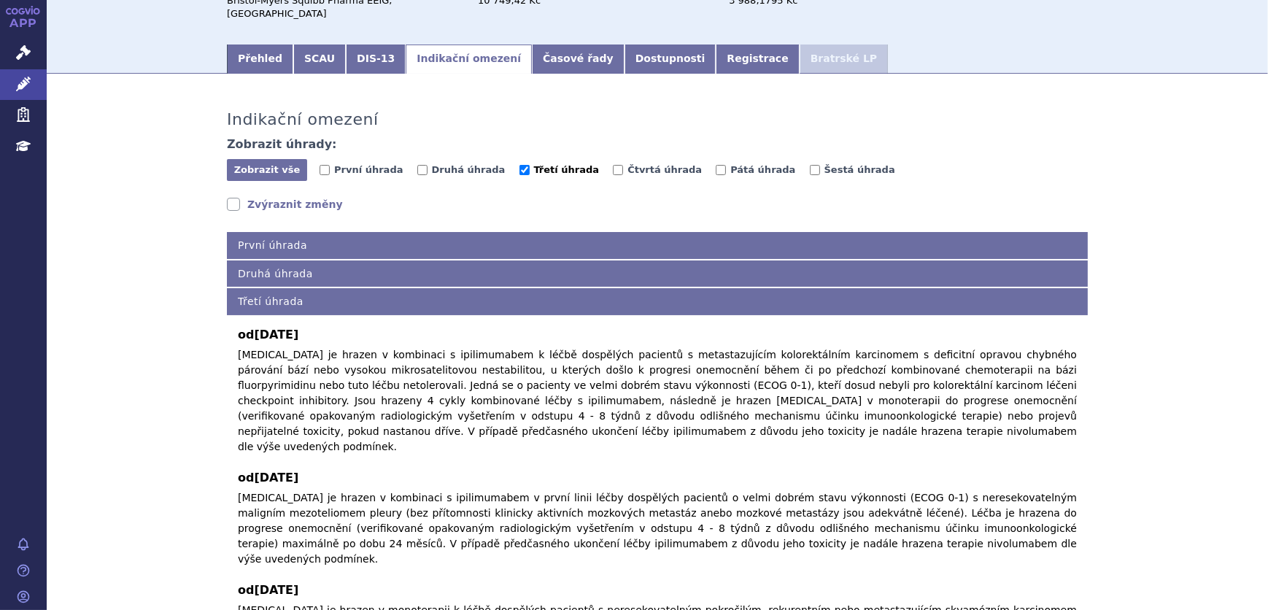
click at [534, 164] on span "Třetí úhrada" at bounding box center [567, 169] width 66 height 11
click at [520, 165] on input "Třetí úhrada" at bounding box center [525, 170] width 10 height 10
checkbox input "false"
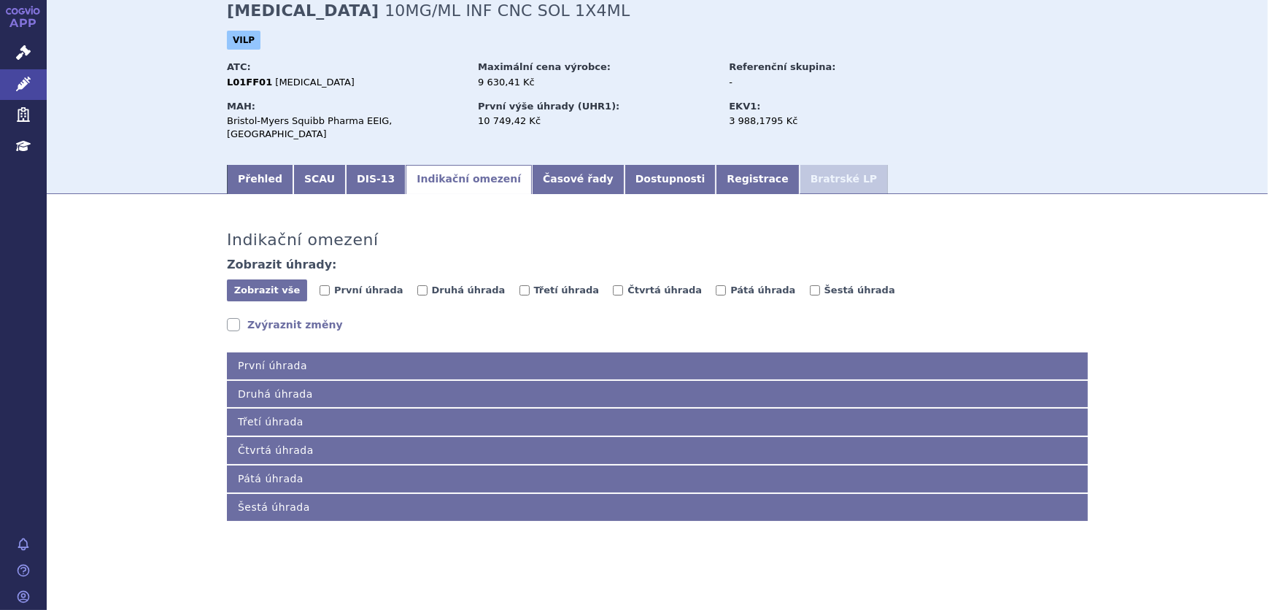
scroll to position [55, 0]
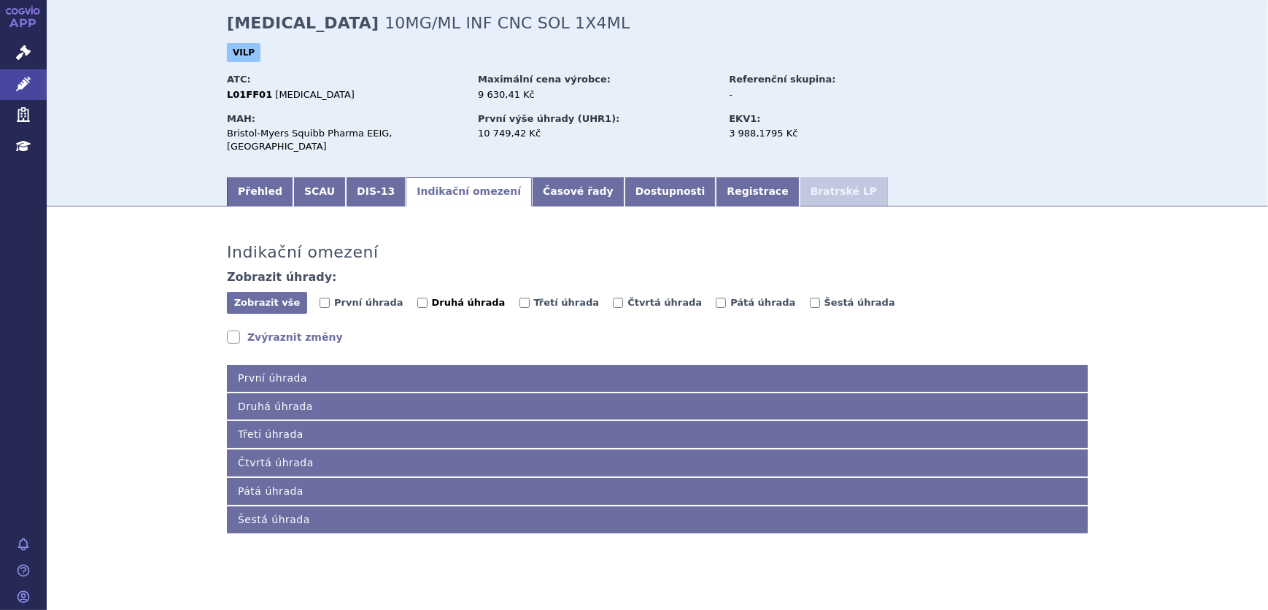
click at [432, 297] on span "Druhá úhrada" at bounding box center [469, 302] width 74 height 11
click at [428, 298] on input "Druhá úhrada" at bounding box center [422, 303] width 10 height 10
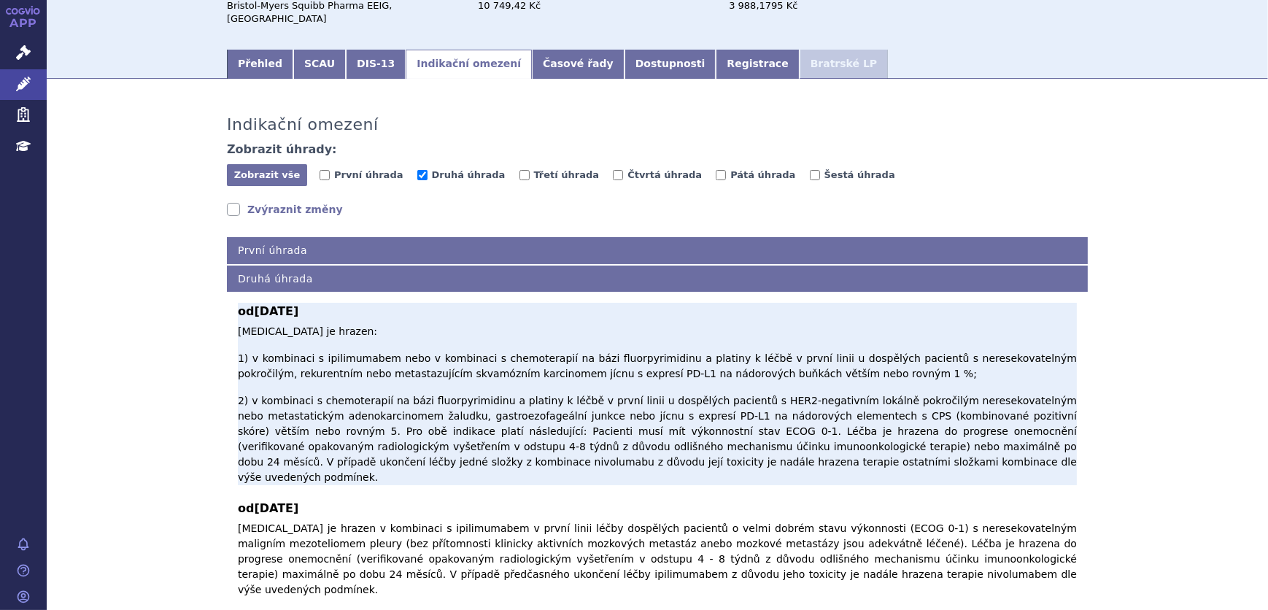
scroll to position [188, 0]
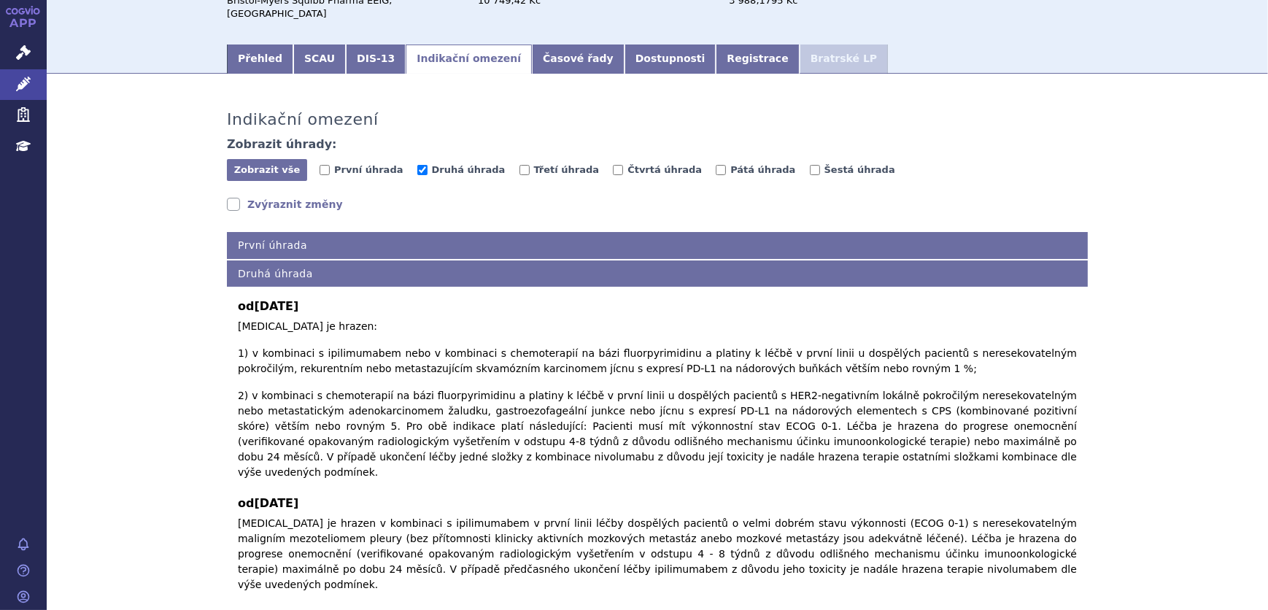
click at [436, 164] on span "Druhá úhrada" at bounding box center [469, 169] width 74 height 11
click at [428, 165] on input "Druhá úhrada" at bounding box center [422, 170] width 10 height 10
checkbox input "false"
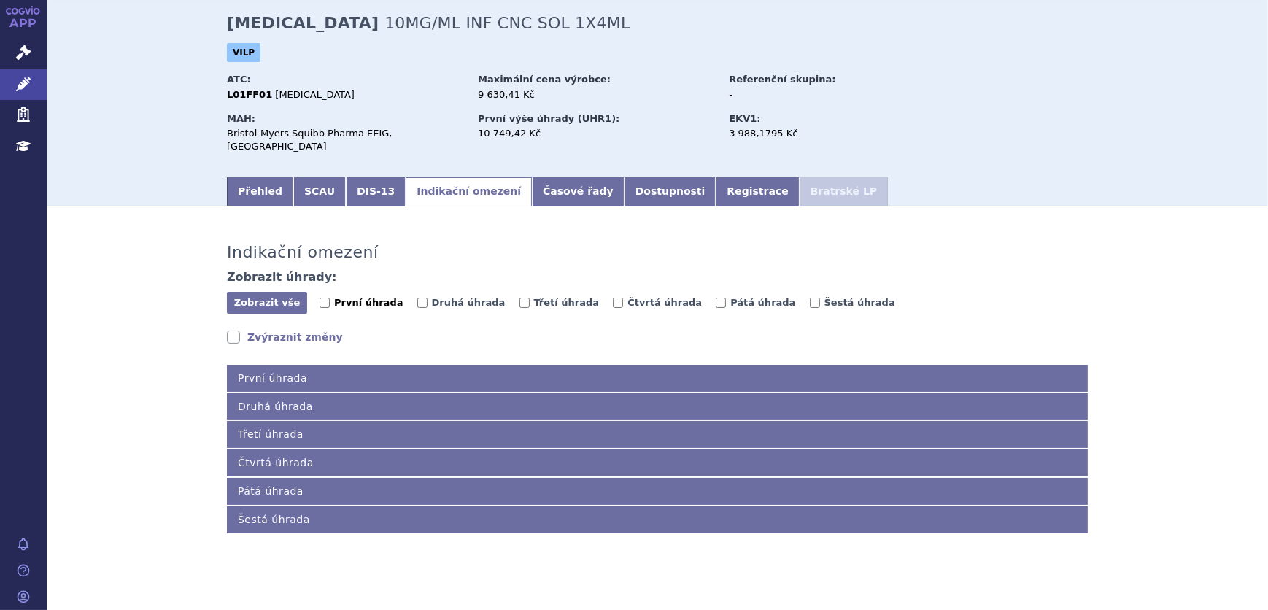
click at [365, 297] on span "První úhrada" at bounding box center [368, 302] width 69 height 11
click at [330, 298] on input "První úhrada" at bounding box center [325, 303] width 10 height 10
checkbox input "true"
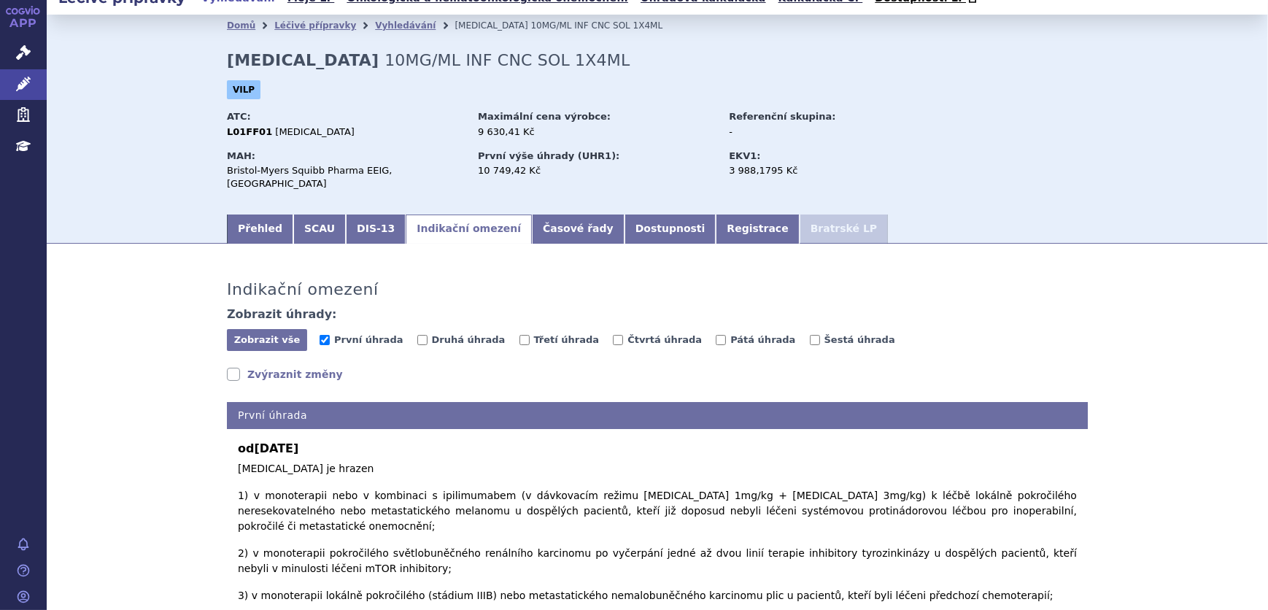
scroll to position [0, 0]
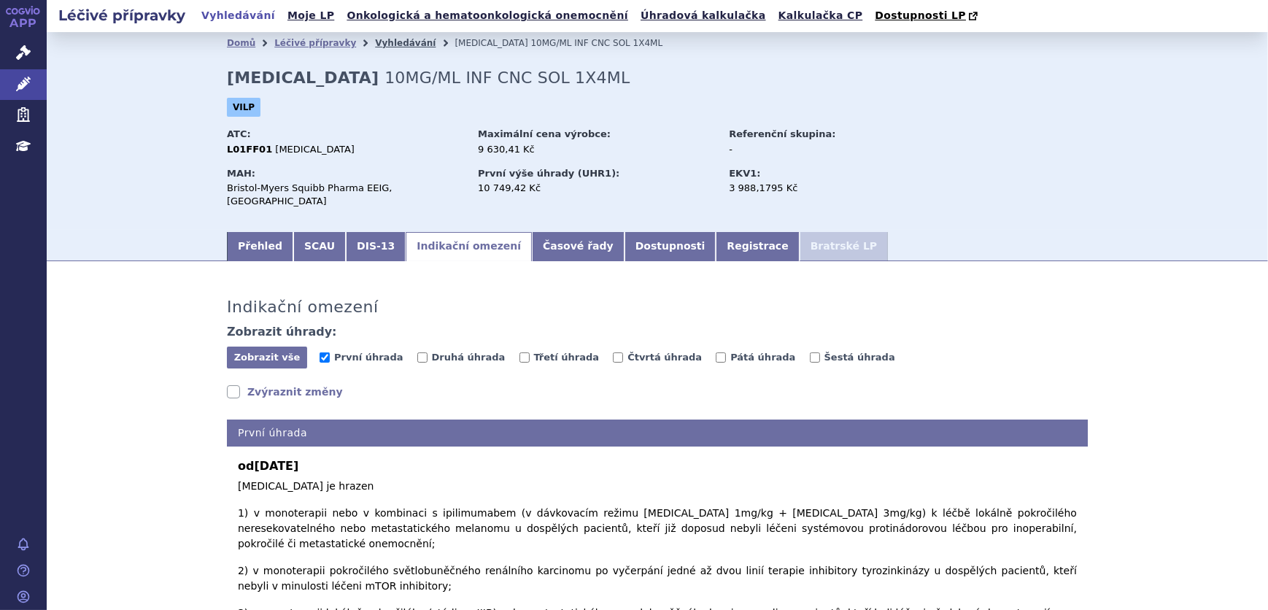
click at [375, 47] on link "Vyhledávání" at bounding box center [405, 43] width 61 height 10
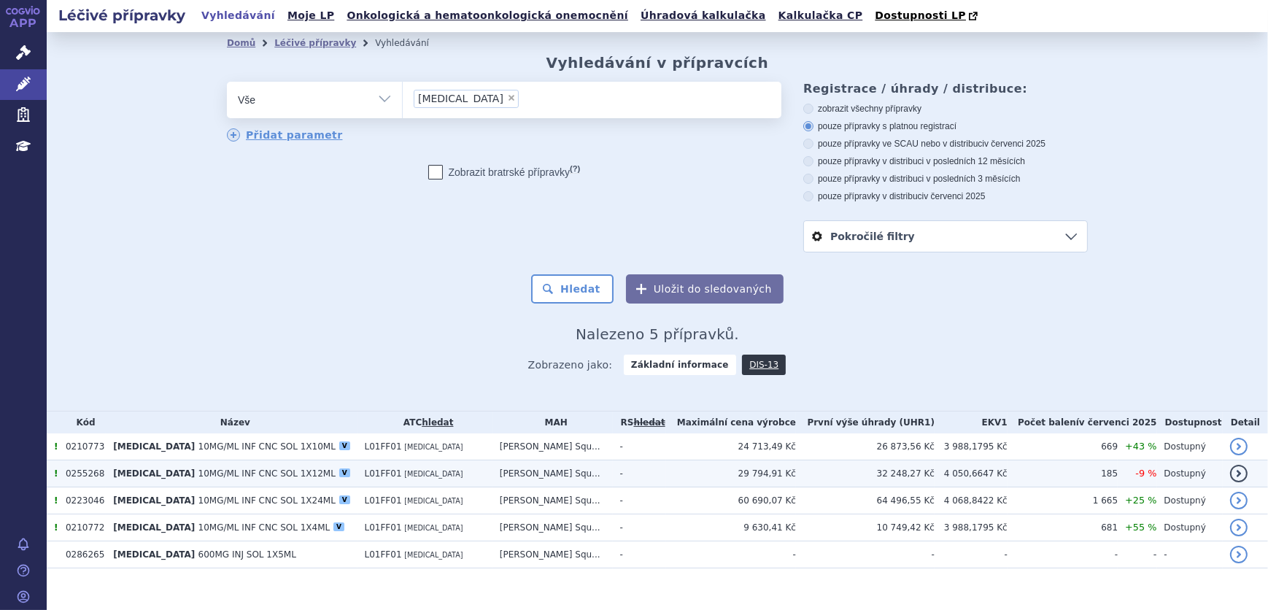
click at [243, 476] on span "10MG/ML INF CNC SOL 1X12ML" at bounding box center [266, 473] width 137 height 10
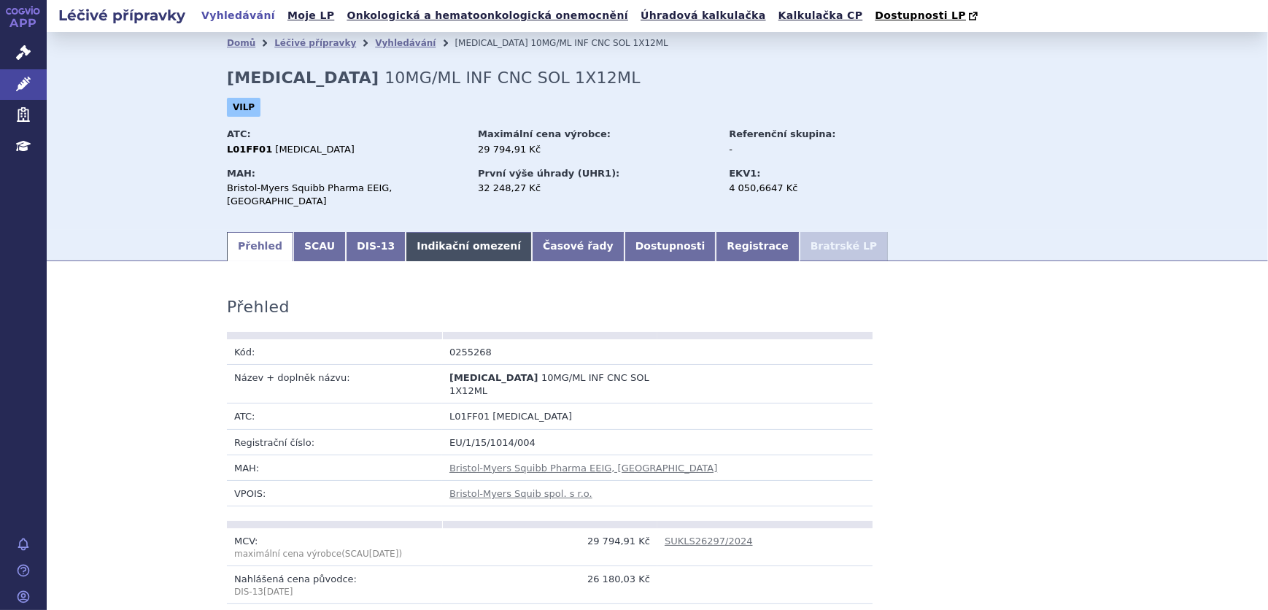
click at [406, 236] on link "Indikační omezení" at bounding box center [469, 246] width 126 height 29
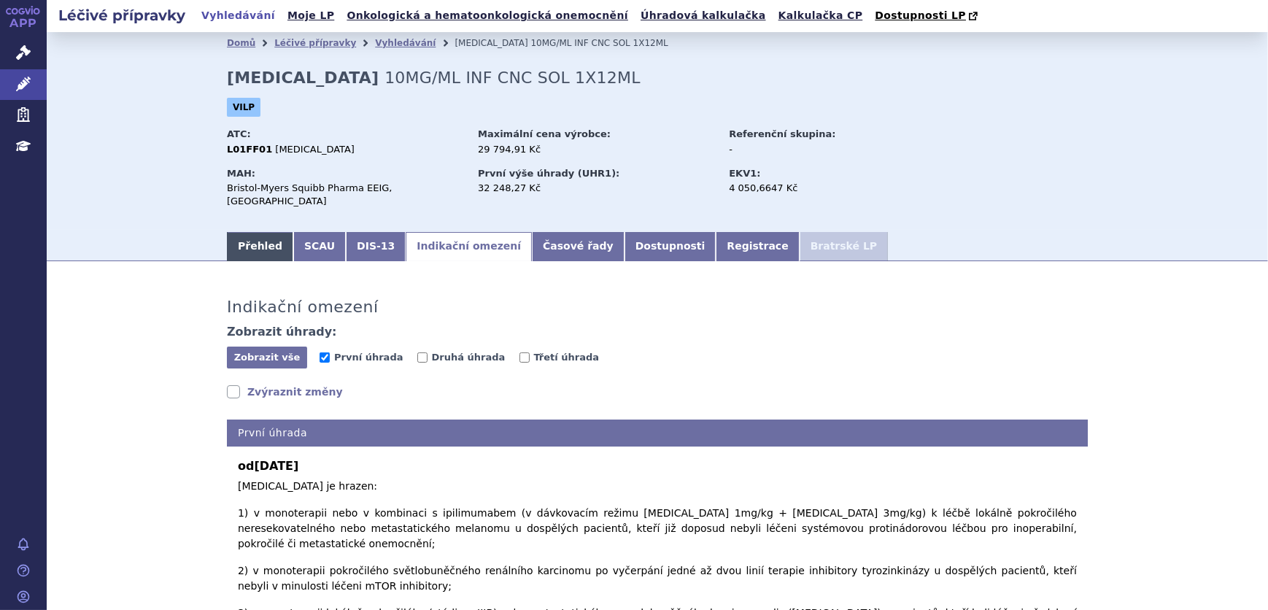
click at [252, 237] on link "Přehled" at bounding box center [260, 246] width 66 height 29
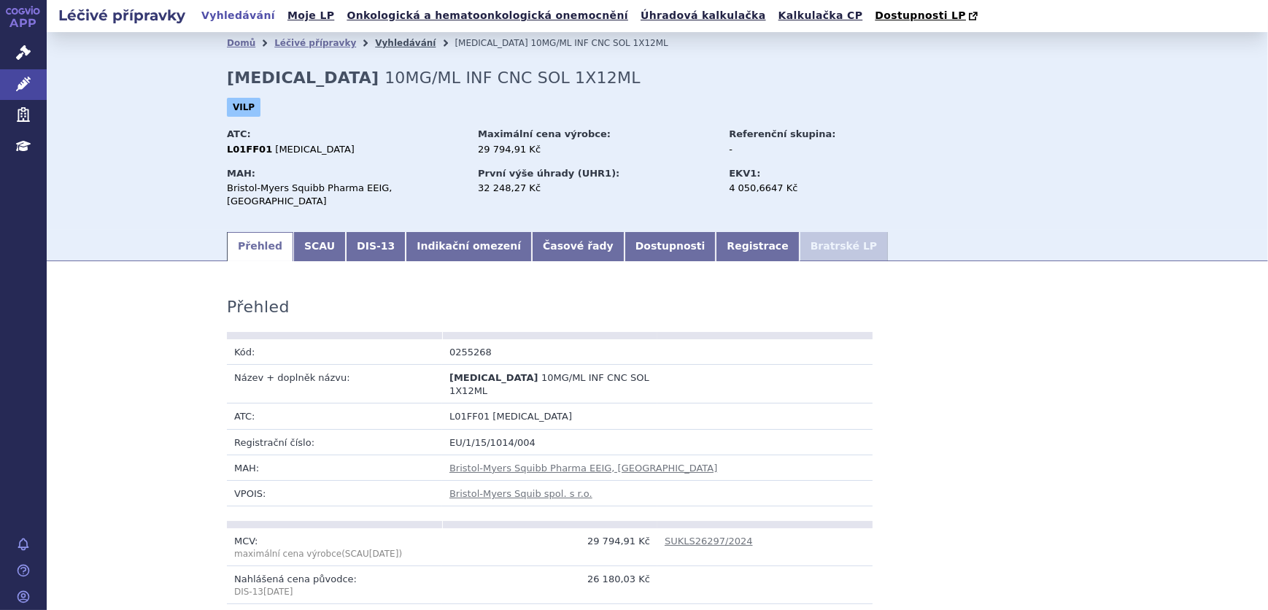
click at [385, 41] on link "Vyhledávání" at bounding box center [405, 43] width 61 height 10
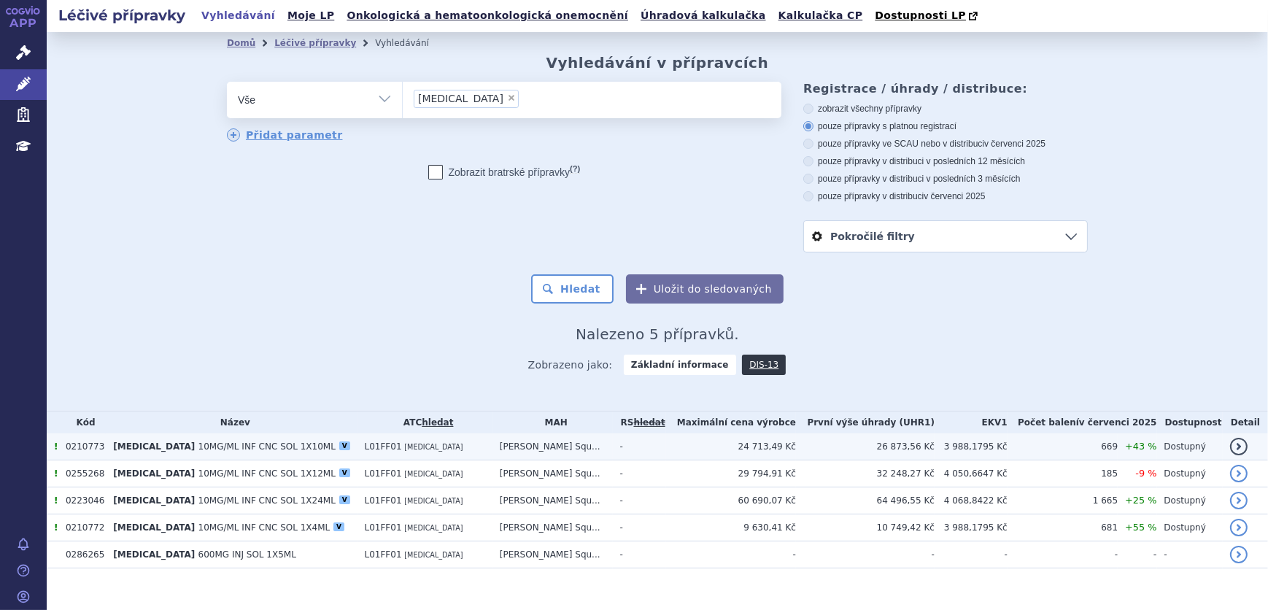
click at [307, 446] on td "[MEDICAL_DATA] 10MG/ML INF CNC SOL 1X10ML V" at bounding box center [231, 446] width 251 height 27
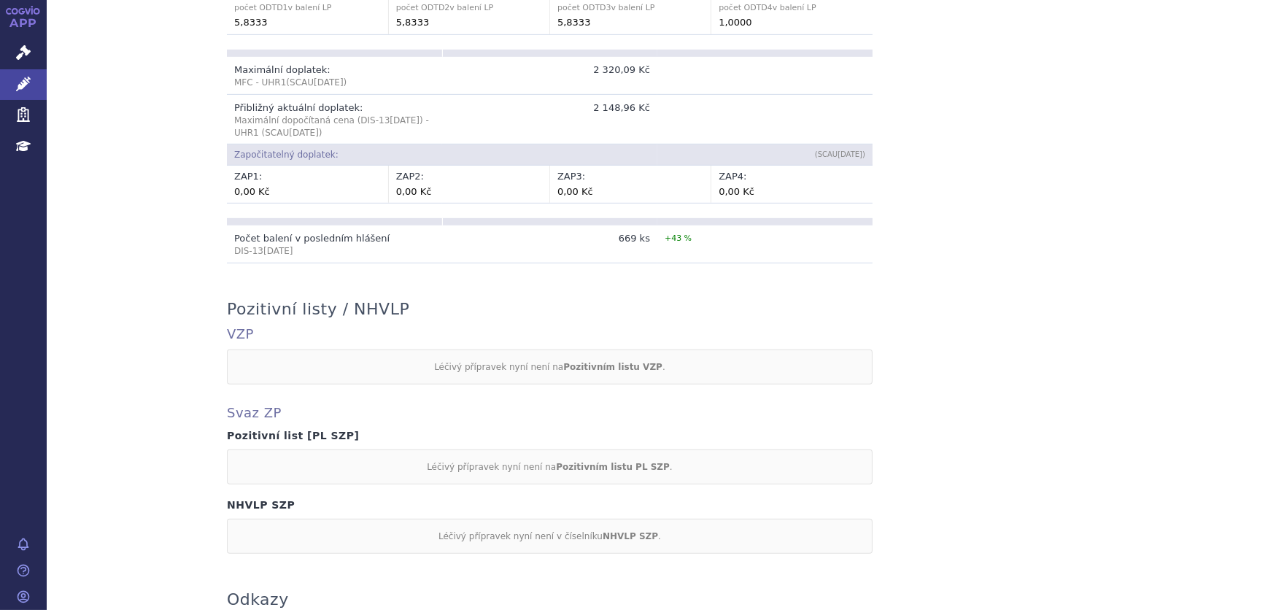
scroll to position [1283, 0]
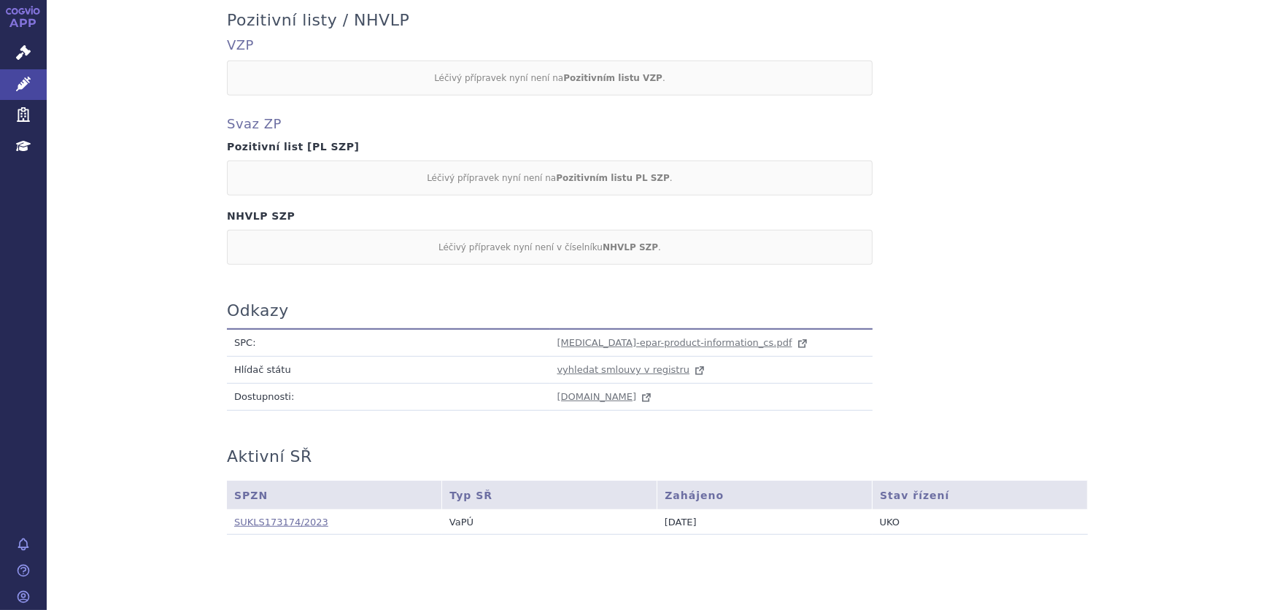
click at [269, 517] on link "SUKLS173174/2023" at bounding box center [281, 522] width 94 height 11
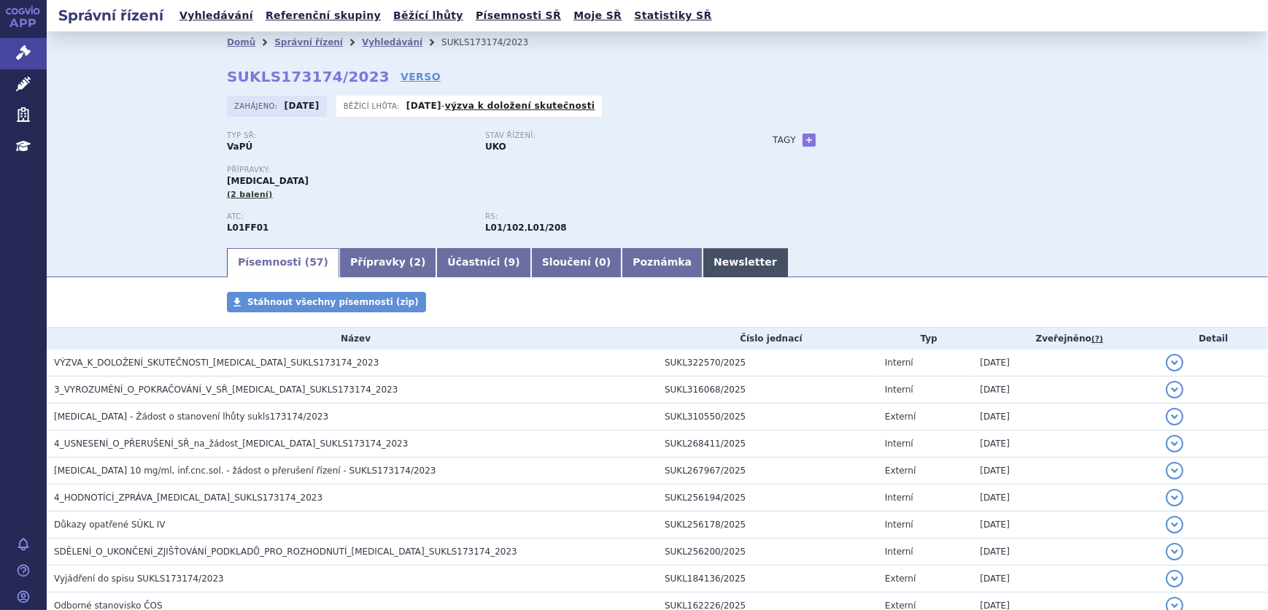
click at [703, 255] on link "Newsletter" at bounding box center [745, 262] width 85 height 29
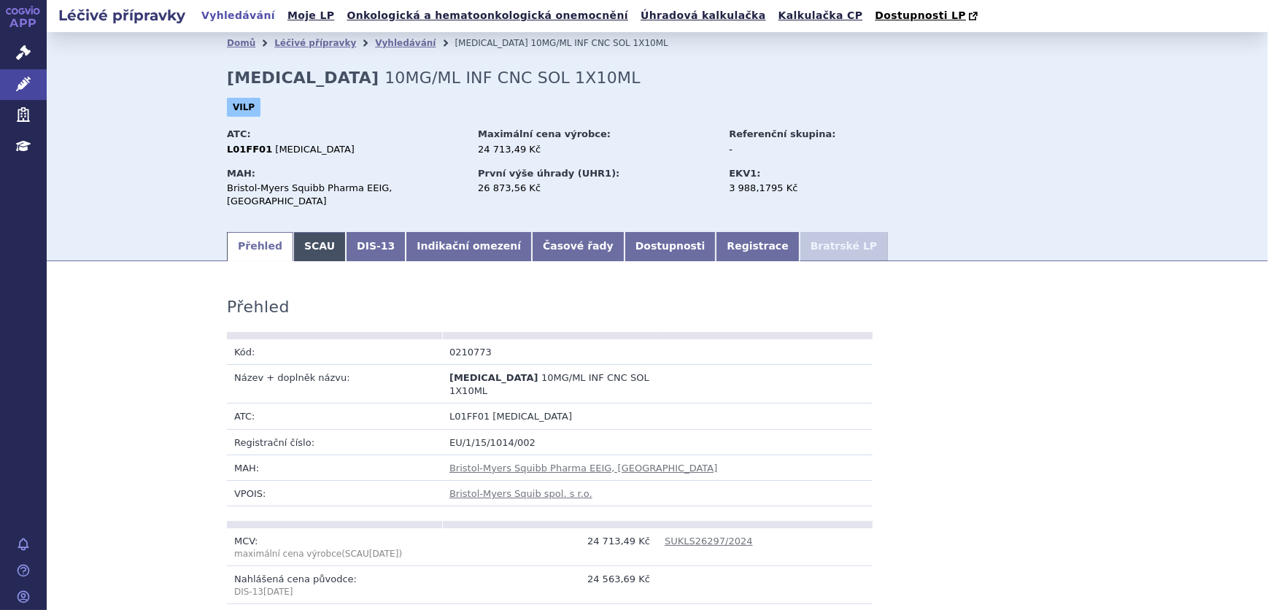
click at [317, 243] on link "SCAU" at bounding box center [319, 246] width 53 height 29
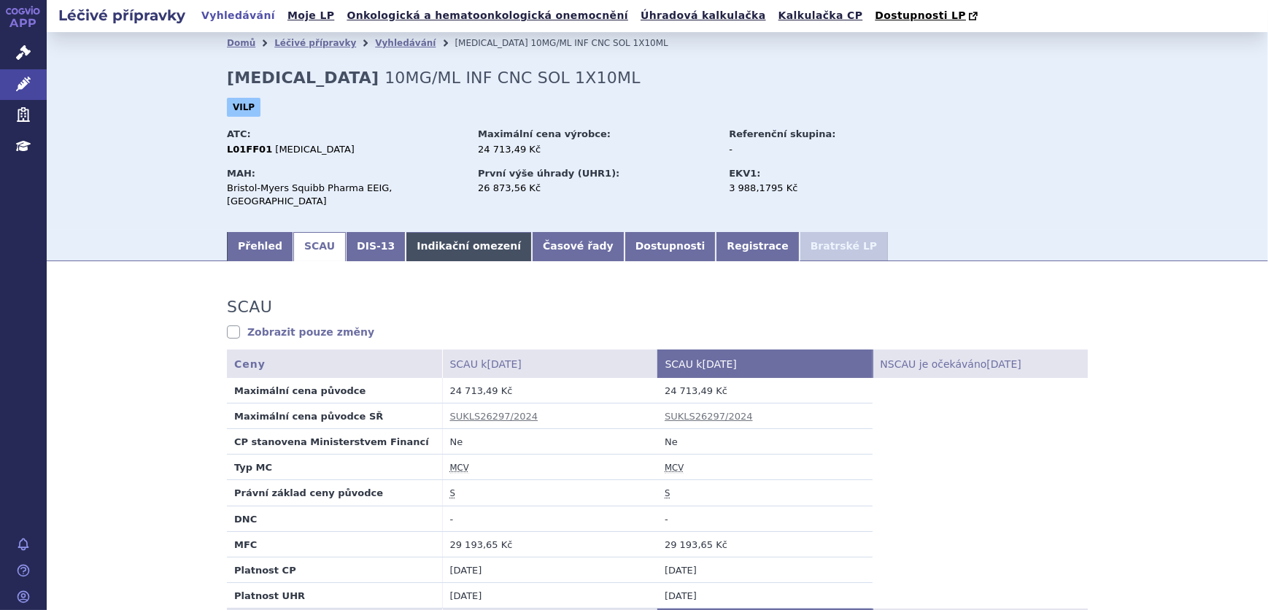
click at [459, 232] on link "Indikační omezení" at bounding box center [469, 246] width 126 height 29
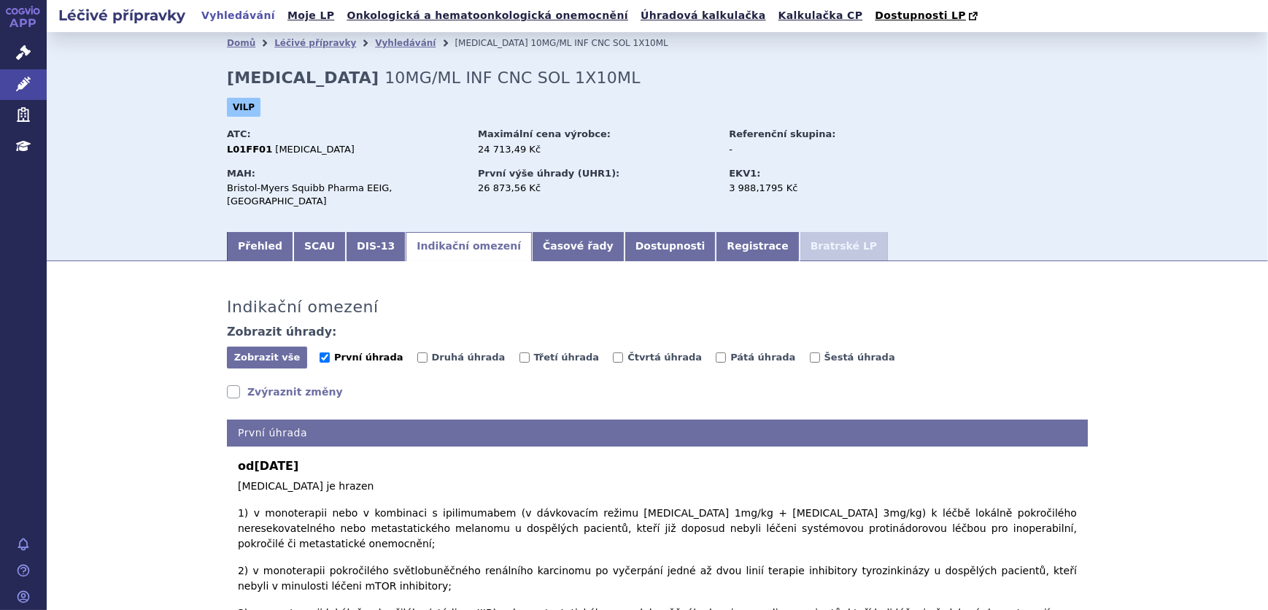
click at [340, 352] on span "První úhrada" at bounding box center [368, 357] width 69 height 11
click at [330, 352] on input "První úhrada" at bounding box center [325, 357] width 10 height 10
checkbox input "false"
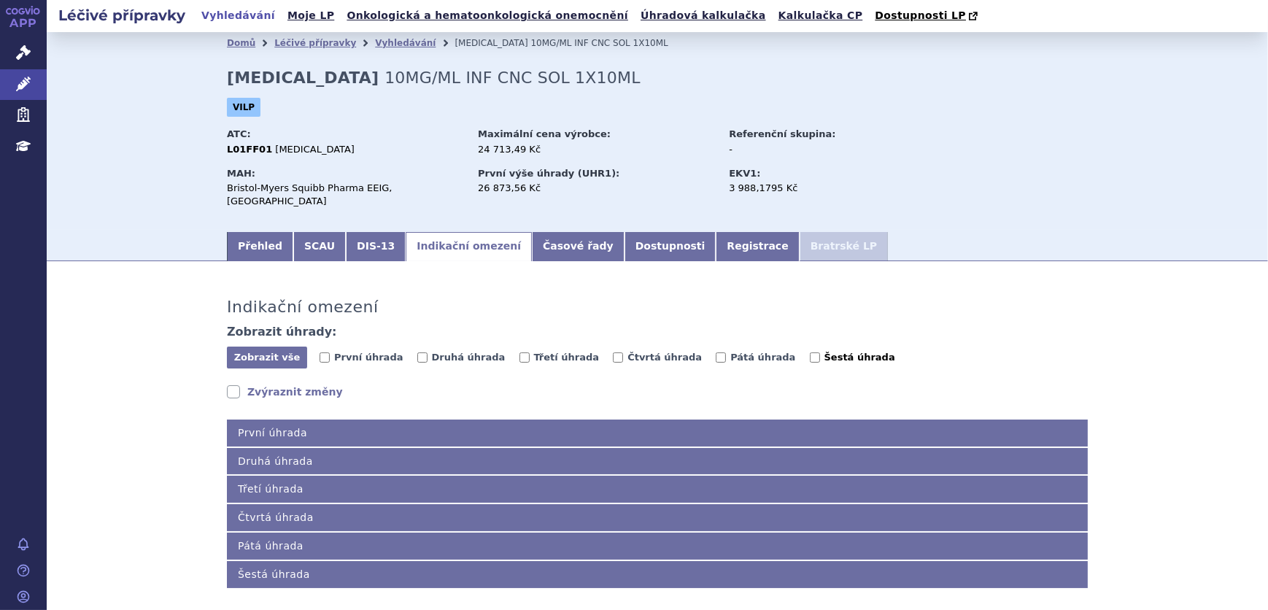
click at [825, 352] on span "Šestá úhrada" at bounding box center [860, 357] width 71 height 11
click at [810, 352] on input "Šestá úhrada" at bounding box center [815, 357] width 10 height 10
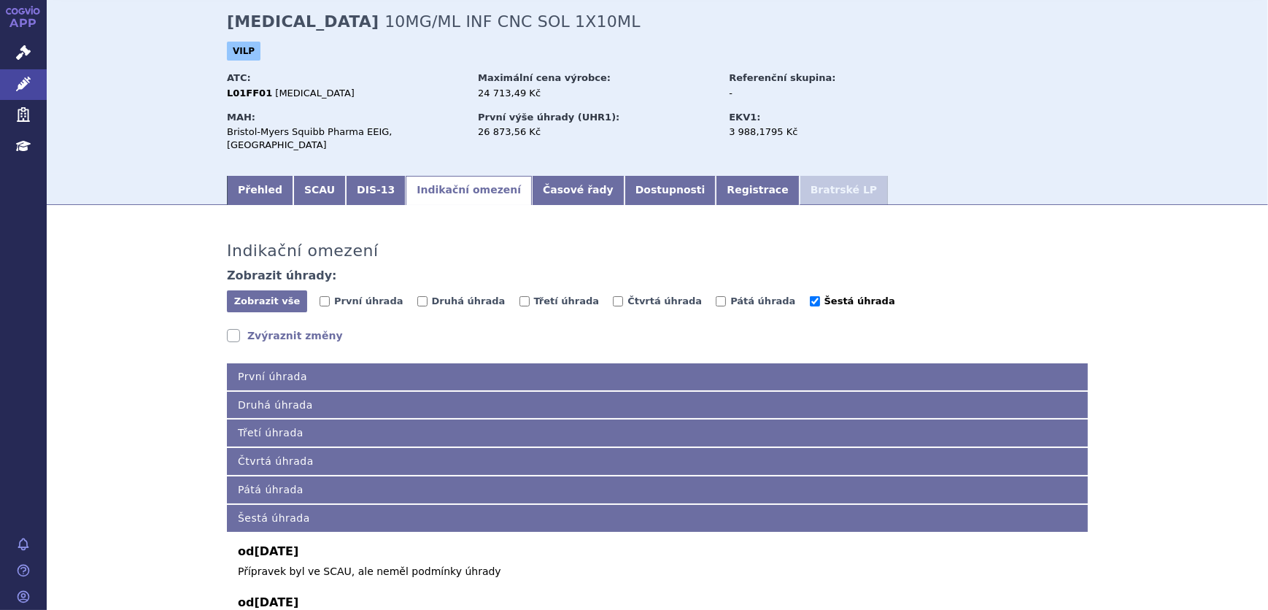
scroll to position [132, 0]
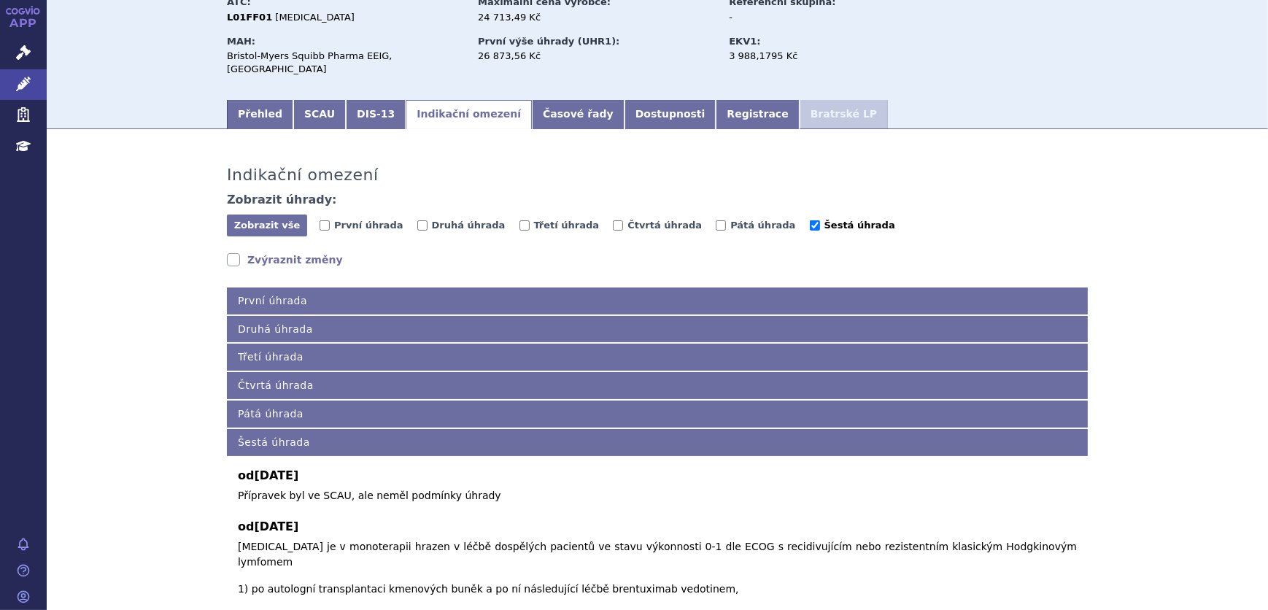
click at [825, 220] on span "Šestá úhrada" at bounding box center [860, 225] width 71 height 11
click at [810, 220] on input "Šestá úhrada" at bounding box center [815, 225] width 10 height 10
checkbox input "false"
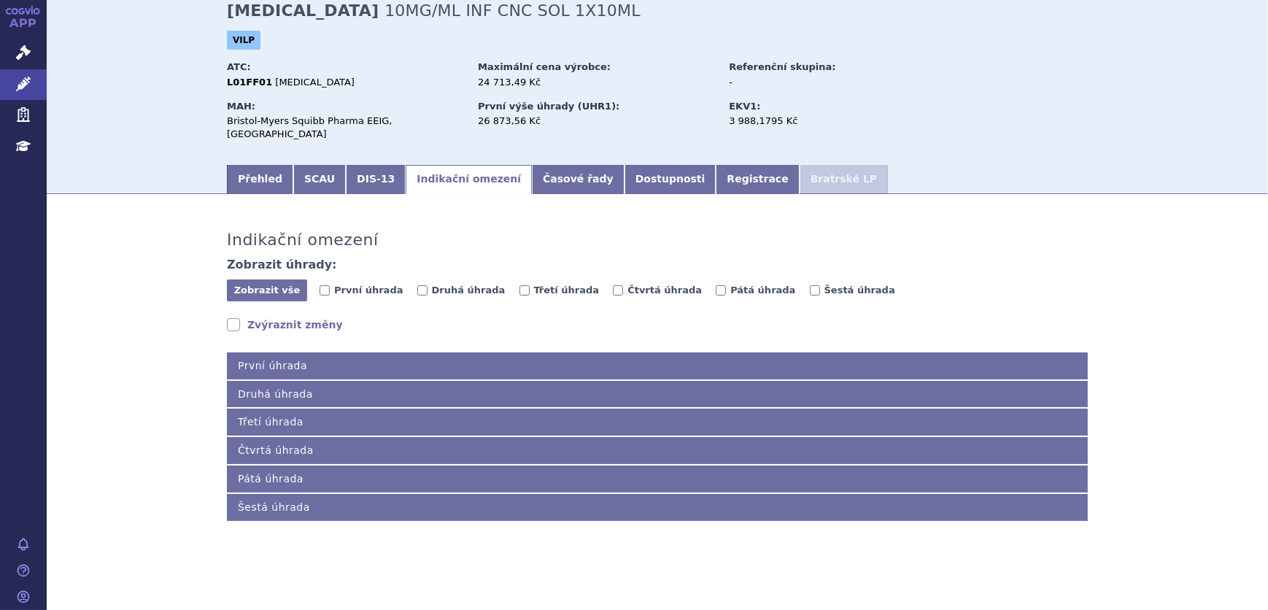
scroll to position [55, 0]
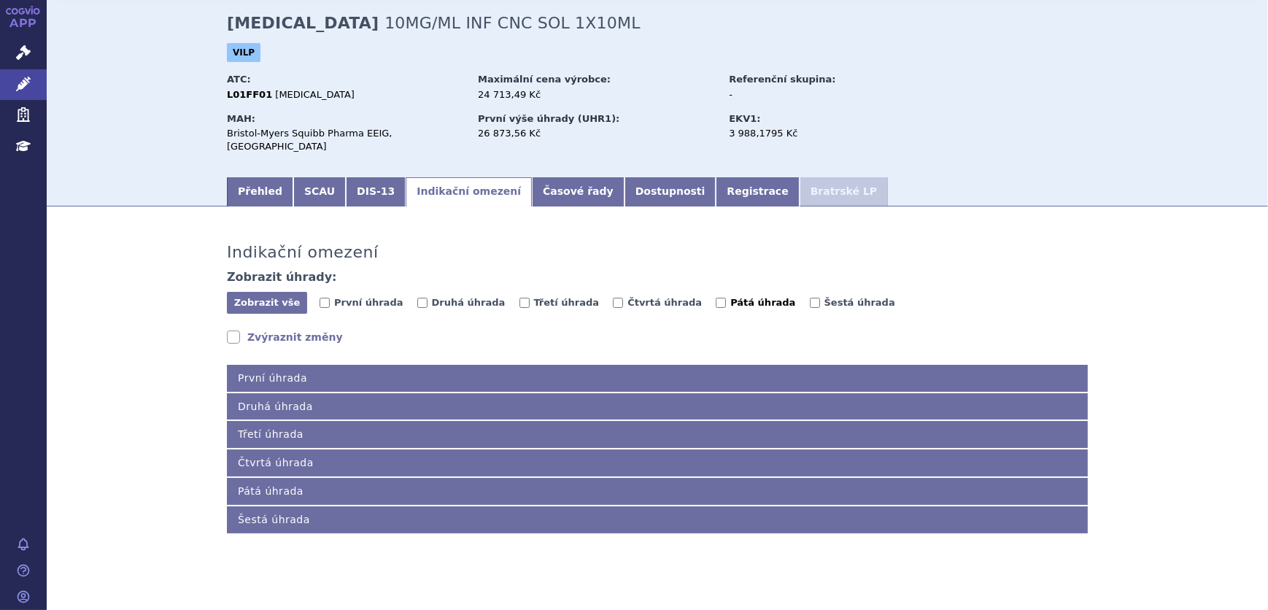
click at [730, 297] on span "Pátá úhrada" at bounding box center [762, 302] width 65 height 11
click at [716, 298] on input "Pátá úhrada" at bounding box center [721, 303] width 10 height 10
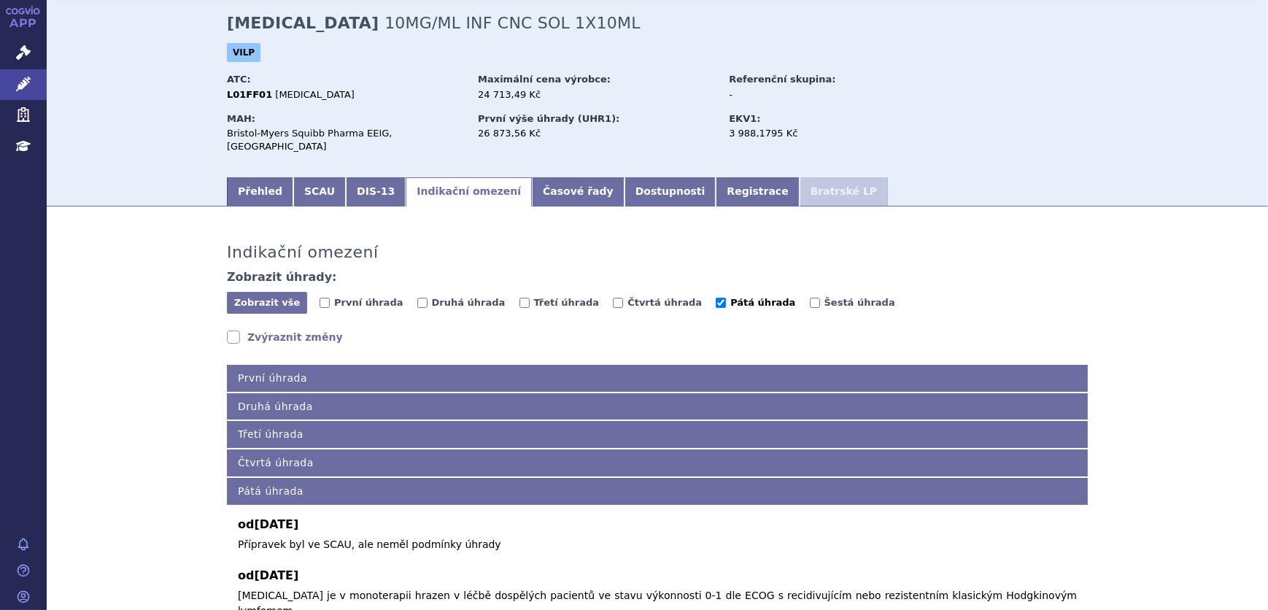
click at [730, 297] on span "Pátá úhrada" at bounding box center [762, 302] width 65 height 11
click at [716, 298] on input "Pátá úhrada" at bounding box center [721, 303] width 10 height 10
checkbox input "false"
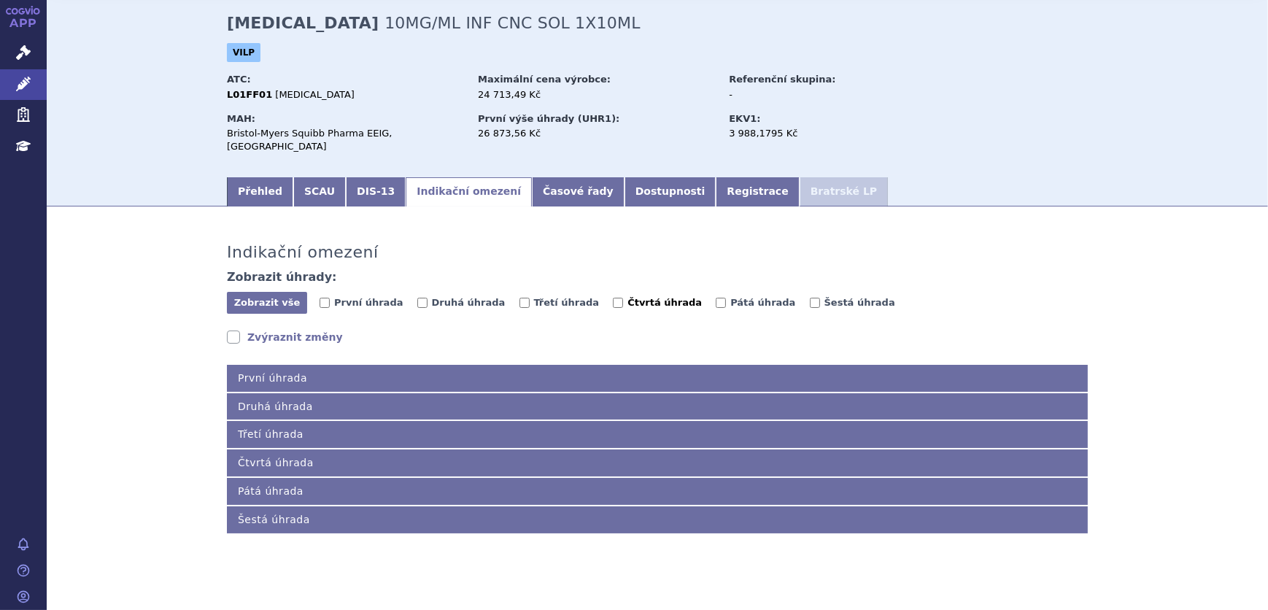
click at [627, 297] on span "Čtvrtá úhrada" at bounding box center [664, 302] width 74 height 11
click at [620, 298] on input "Čtvrtá úhrada" at bounding box center [618, 303] width 10 height 10
checkbox input "true"
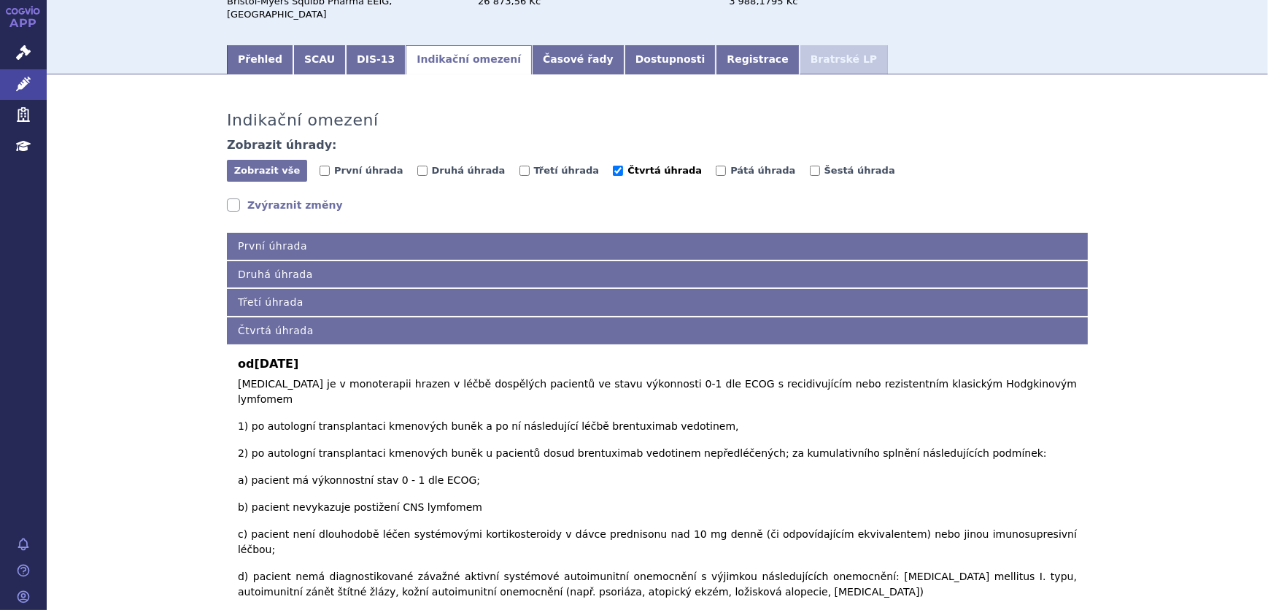
scroll to position [188, 0]
click at [627, 164] on span "Čtvrtá úhrada" at bounding box center [664, 169] width 74 height 11
drag, startPoint x: 618, startPoint y: 160, endPoint x: 540, endPoint y: 153, distance: 78.3
click at [541, 164] on span "Třetí úhrada" at bounding box center [567, 169] width 66 height 11
click at [530, 165] on input "Třetí úhrada" at bounding box center [525, 170] width 10 height 10
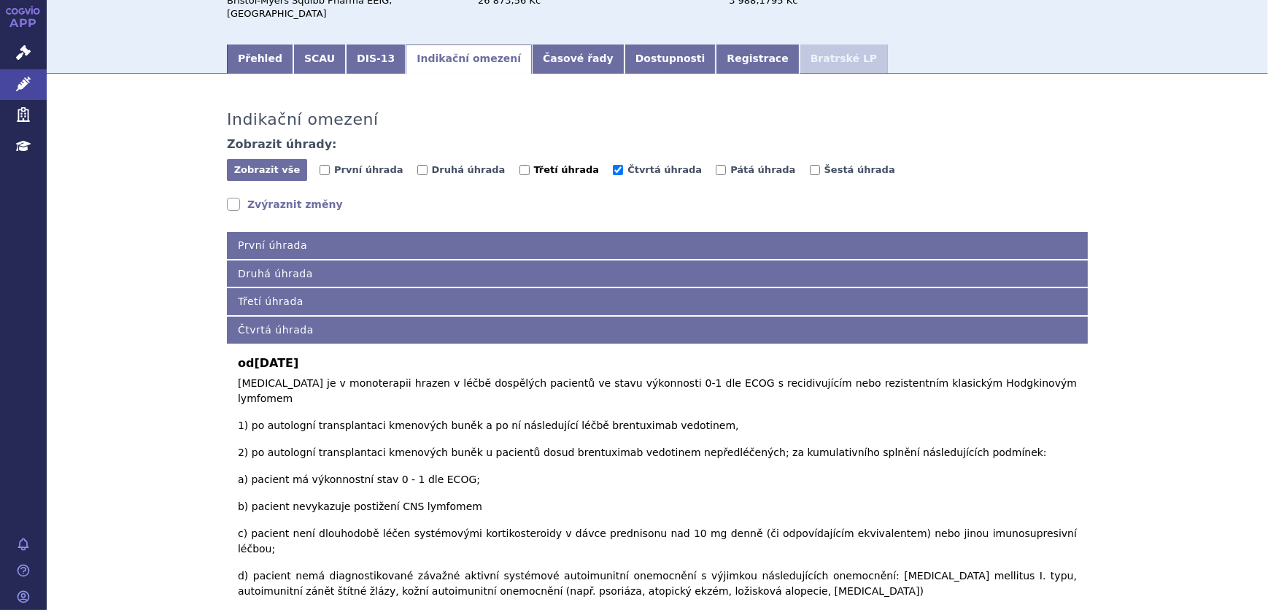
checkbox input "true"
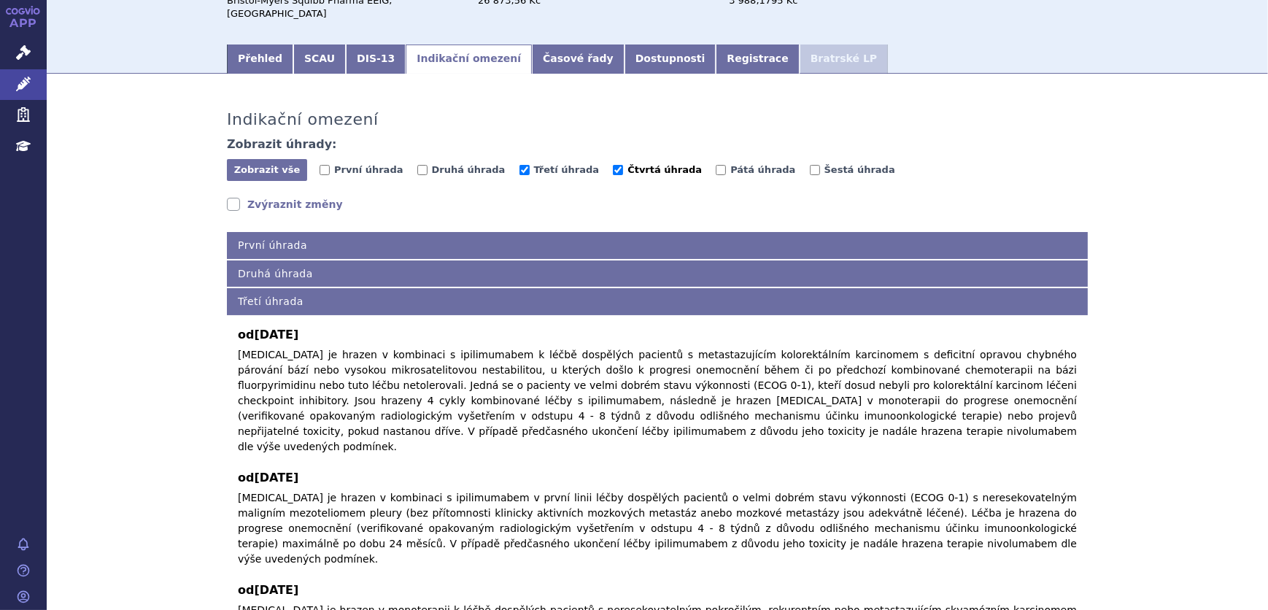
click at [613, 165] on input "Čtvrtá úhrada" at bounding box center [618, 170] width 10 height 10
checkbox input "false"
click at [534, 164] on span "Třetí úhrada" at bounding box center [567, 169] width 66 height 11
click at [530, 165] on input "Třetí úhrada" at bounding box center [525, 170] width 10 height 10
checkbox input "false"
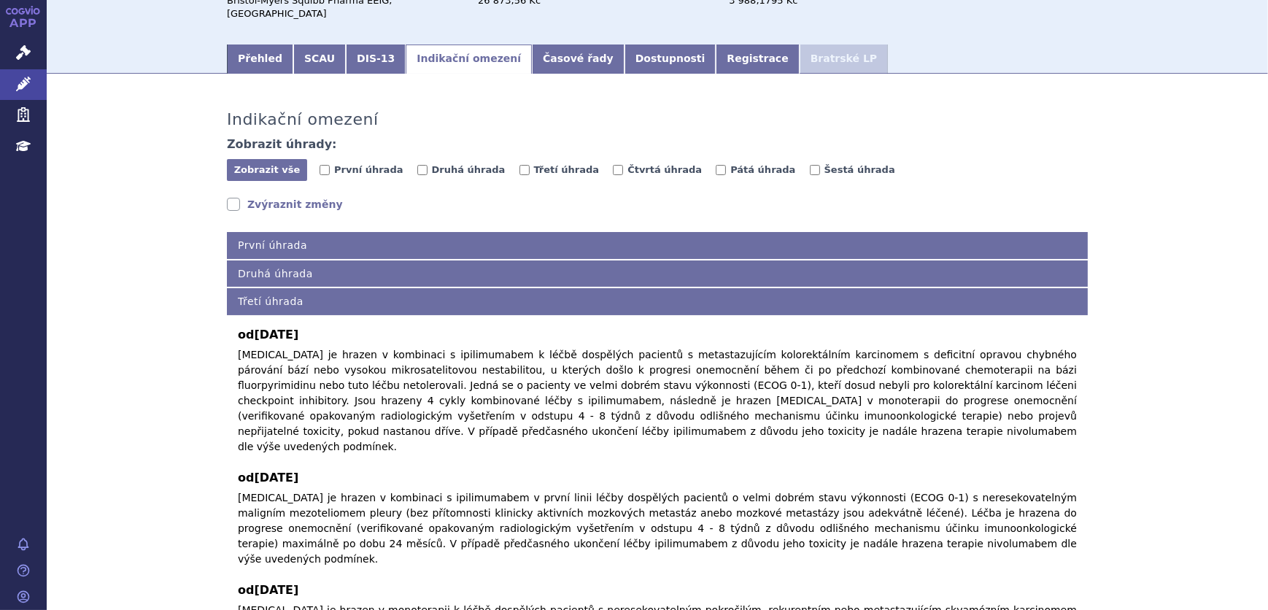
scroll to position [55, 0]
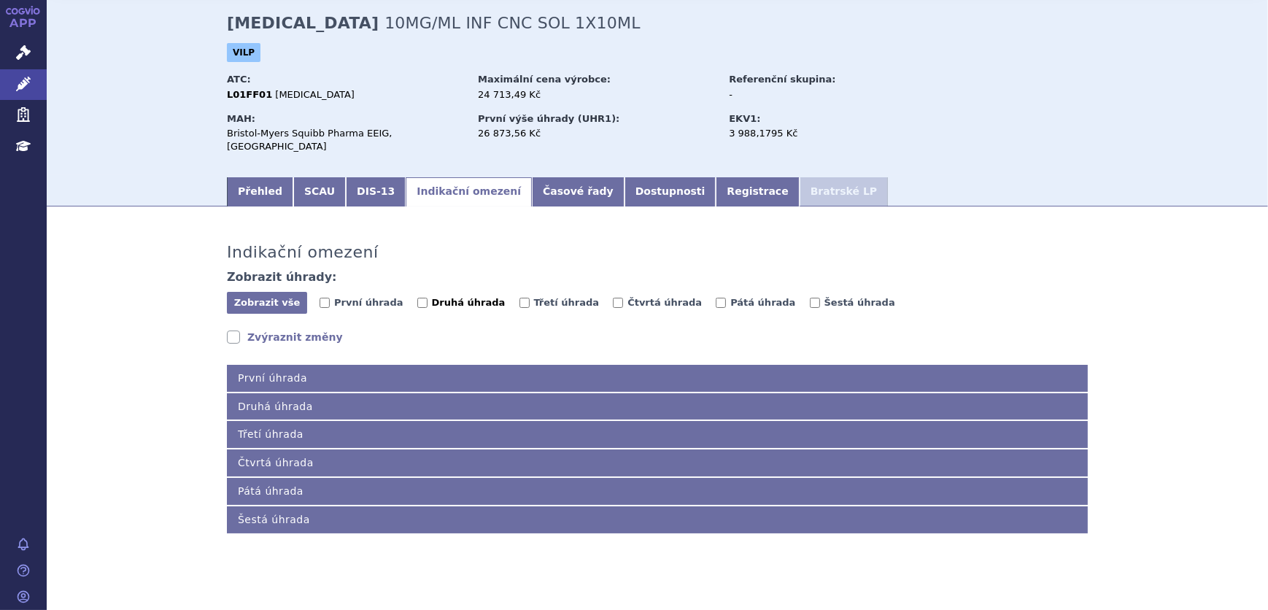
click at [432, 297] on span "Druhá úhrada" at bounding box center [469, 302] width 74 height 11
click at [428, 298] on input "Druhá úhrada" at bounding box center [422, 303] width 10 height 10
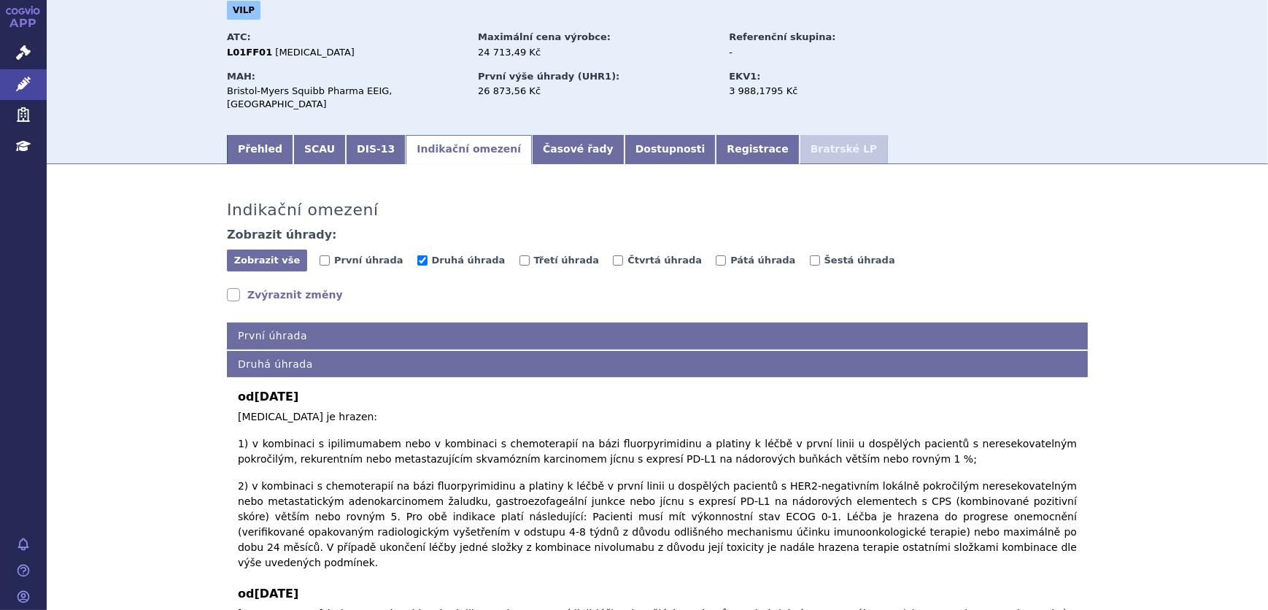
scroll to position [121, 0]
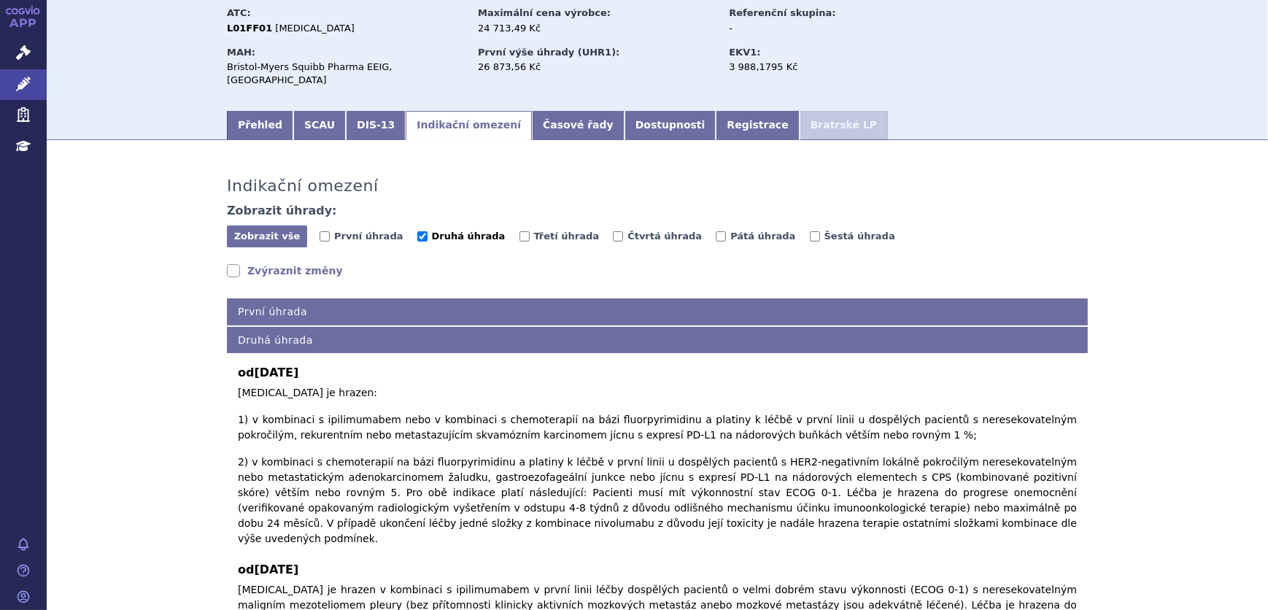
click at [453, 231] on span "Druhá úhrada" at bounding box center [469, 236] width 74 height 11
click at [428, 231] on input "Druhá úhrada" at bounding box center [422, 236] width 10 height 10
checkbox input "false"
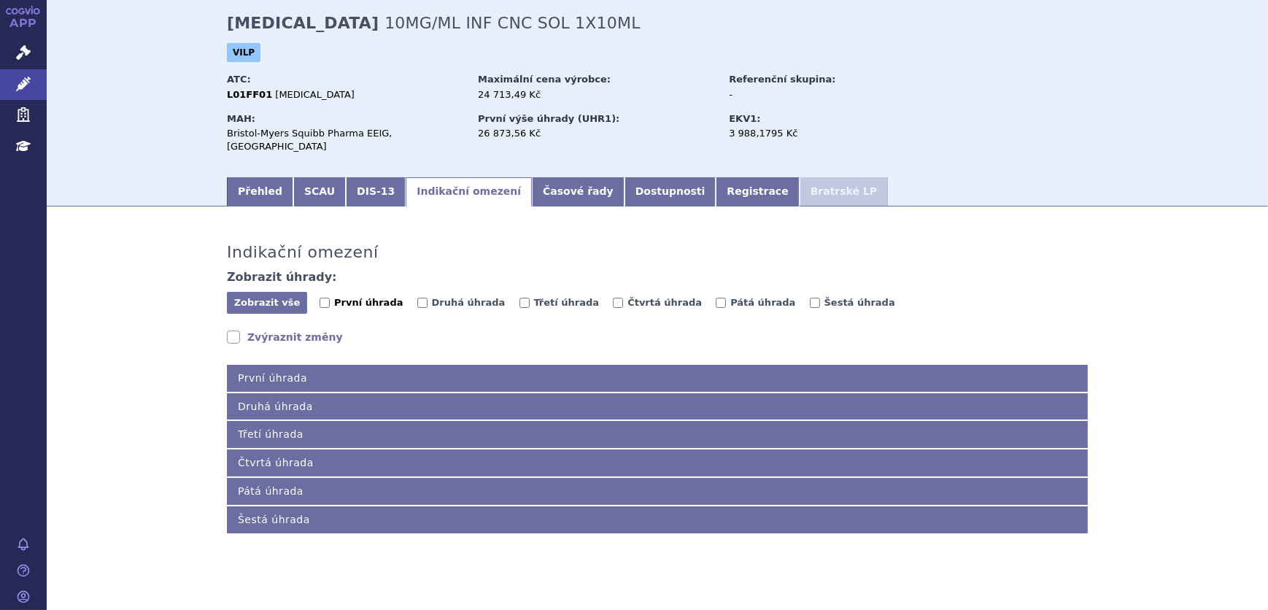
click at [351, 297] on span "První úhrada" at bounding box center [368, 302] width 69 height 11
click at [330, 298] on input "První úhrada" at bounding box center [325, 303] width 10 height 10
checkbox input "true"
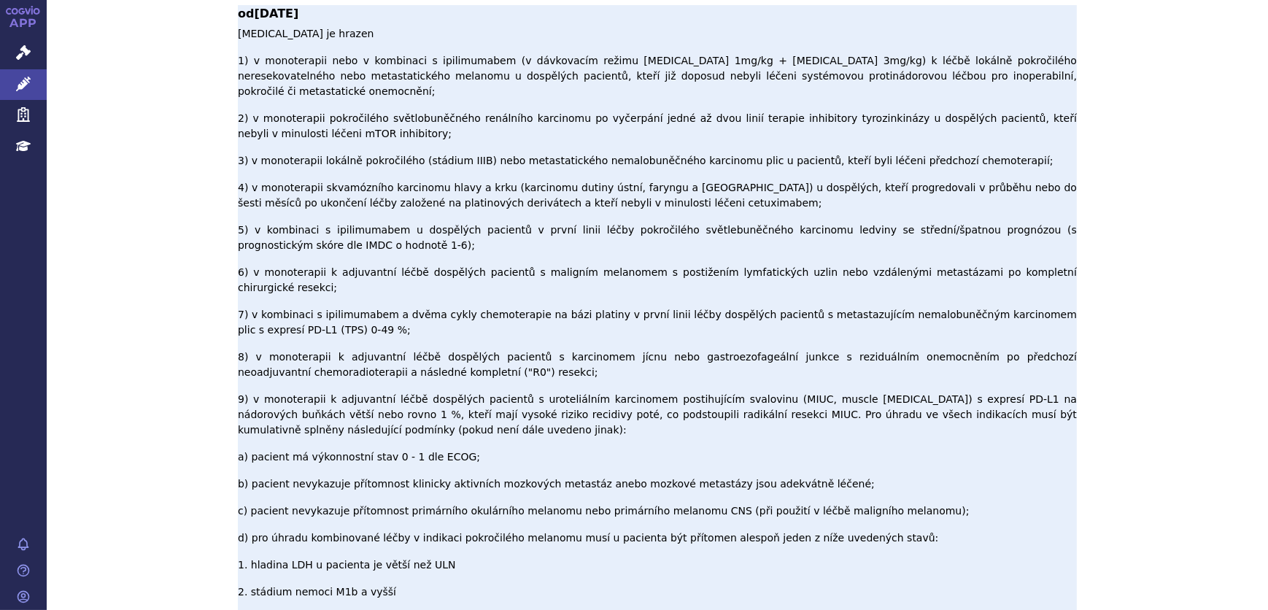
scroll to position [121, 0]
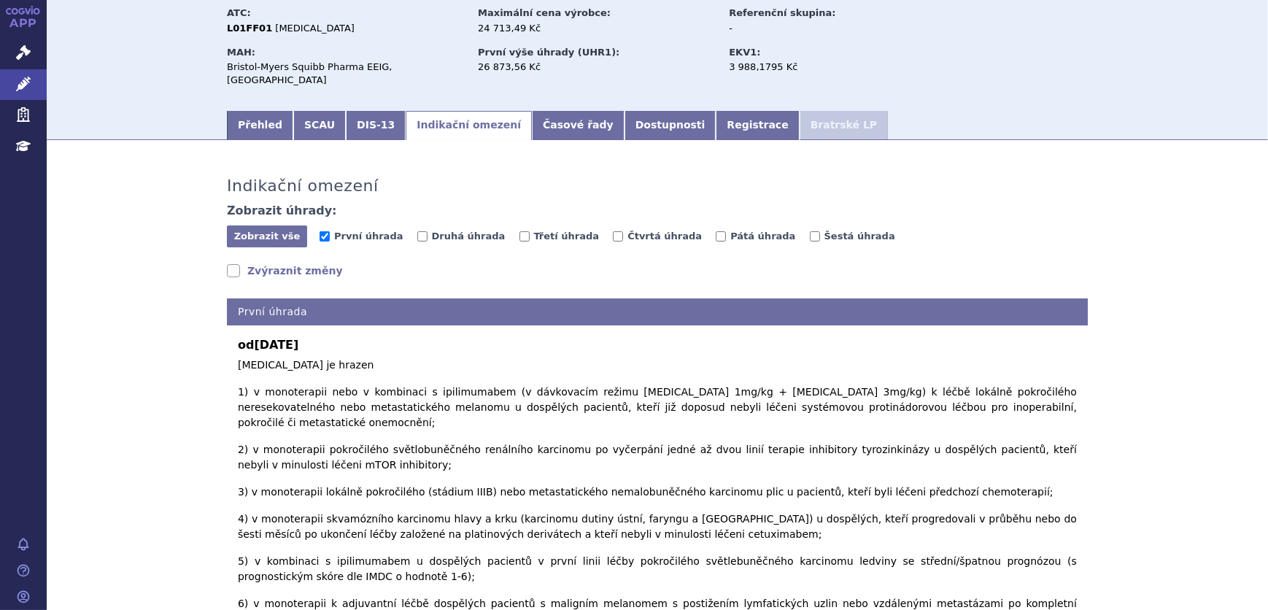
drag, startPoint x: 315, startPoint y: 122, endPoint x: 325, endPoint y: 142, distance: 21.9
click at [314, 122] on link "SCAU" at bounding box center [319, 125] width 53 height 29
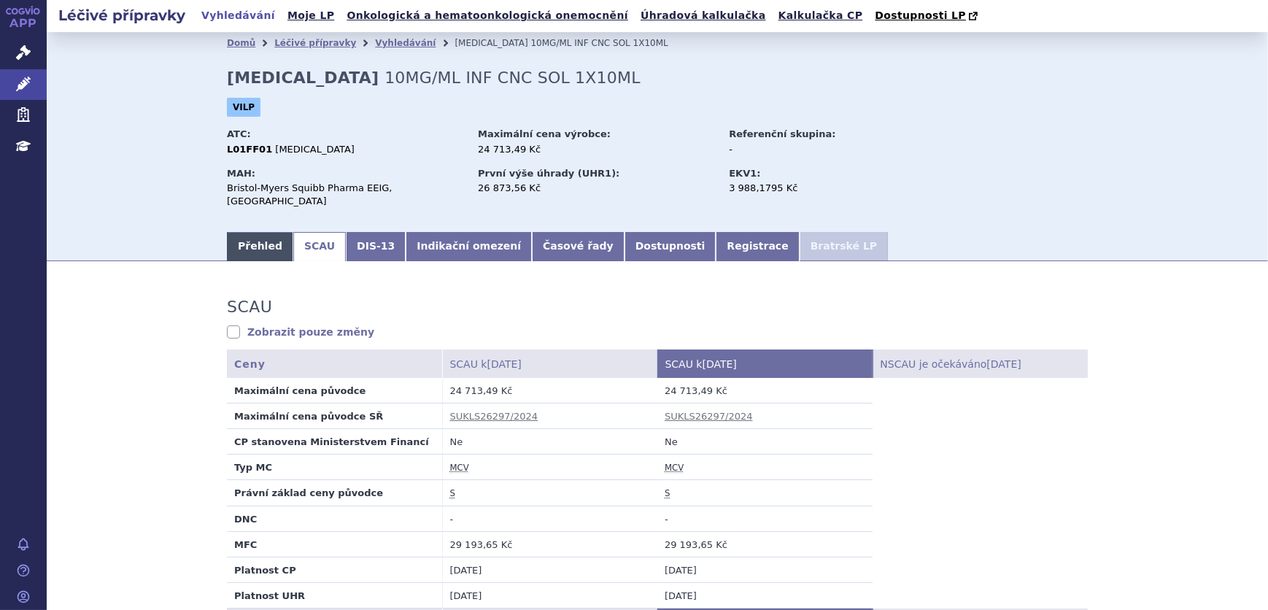
click at [236, 232] on link "Přehled" at bounding box center [260, 246] width 66 height 29
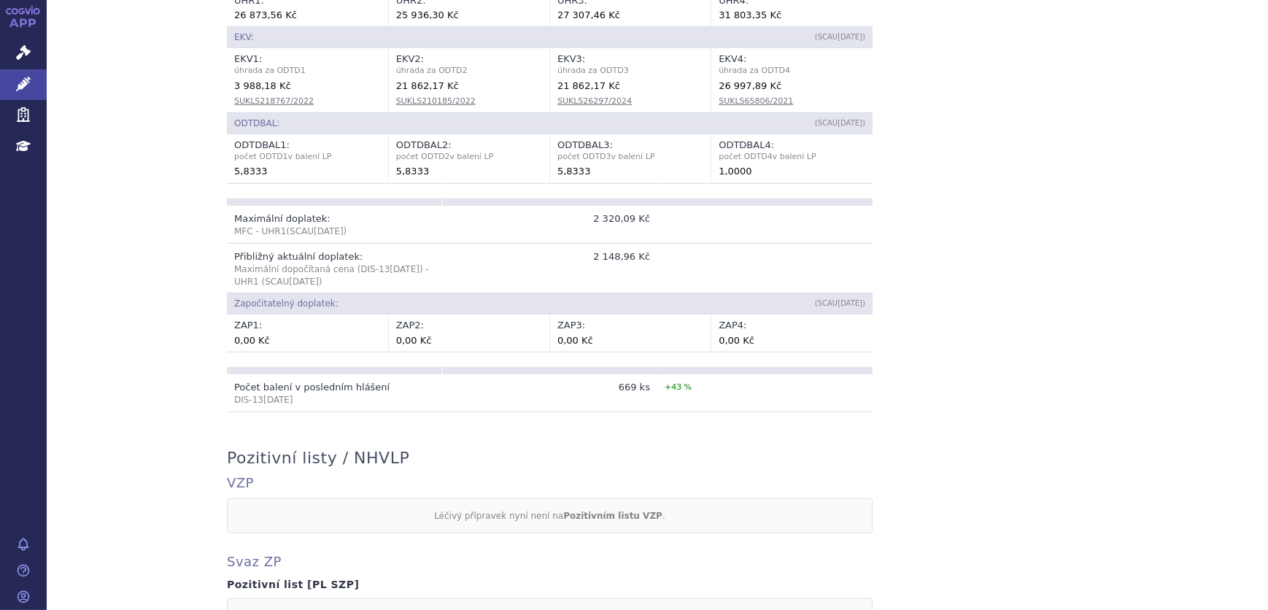
scroll to position [1283, 0]
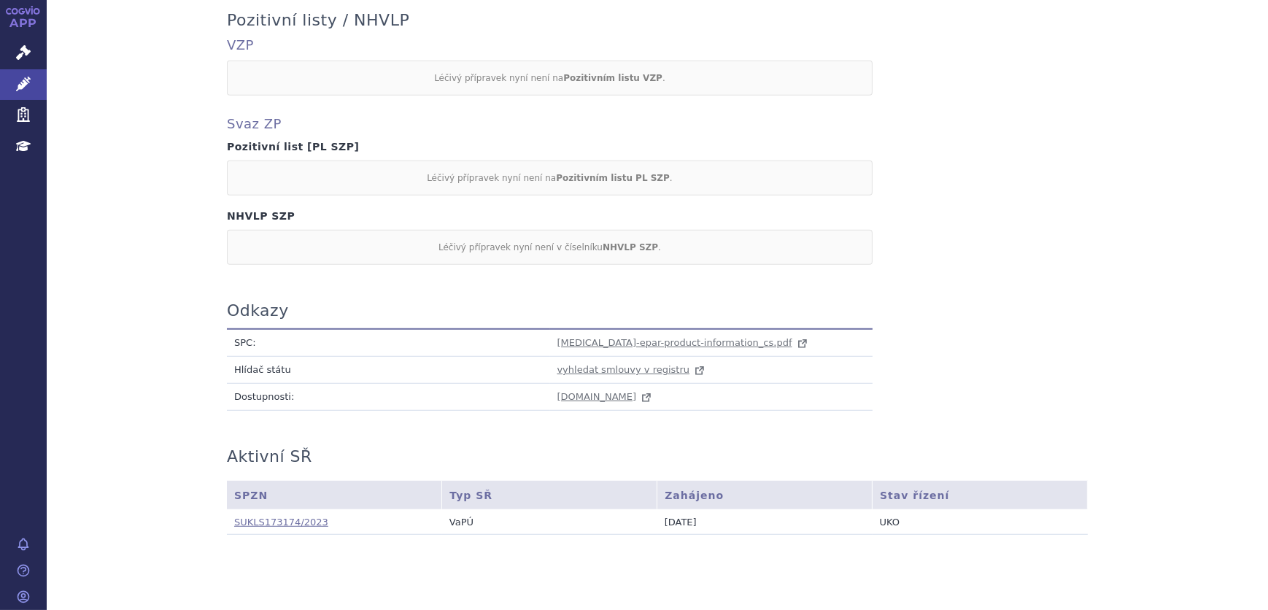
click at [241, 517] on link "SUKLS173174/2023" at bounding box center [281, 522] width 94 height 11
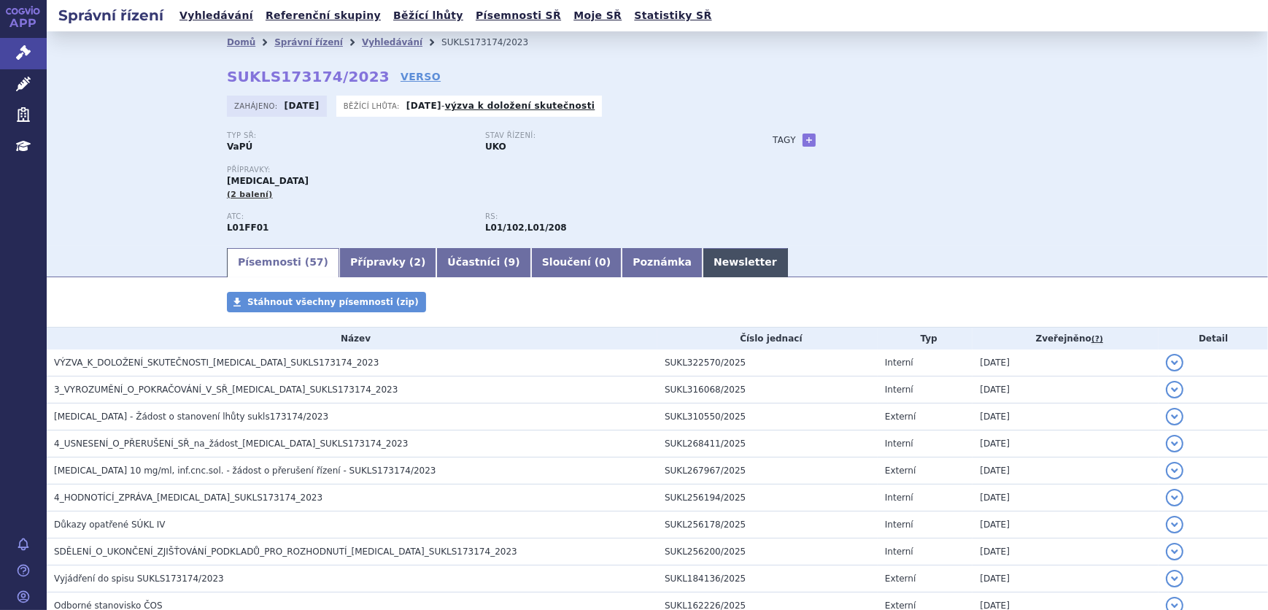
click at [703, 259] on link "Newsletter" at bounding box center [745, 262] width 85 height 29
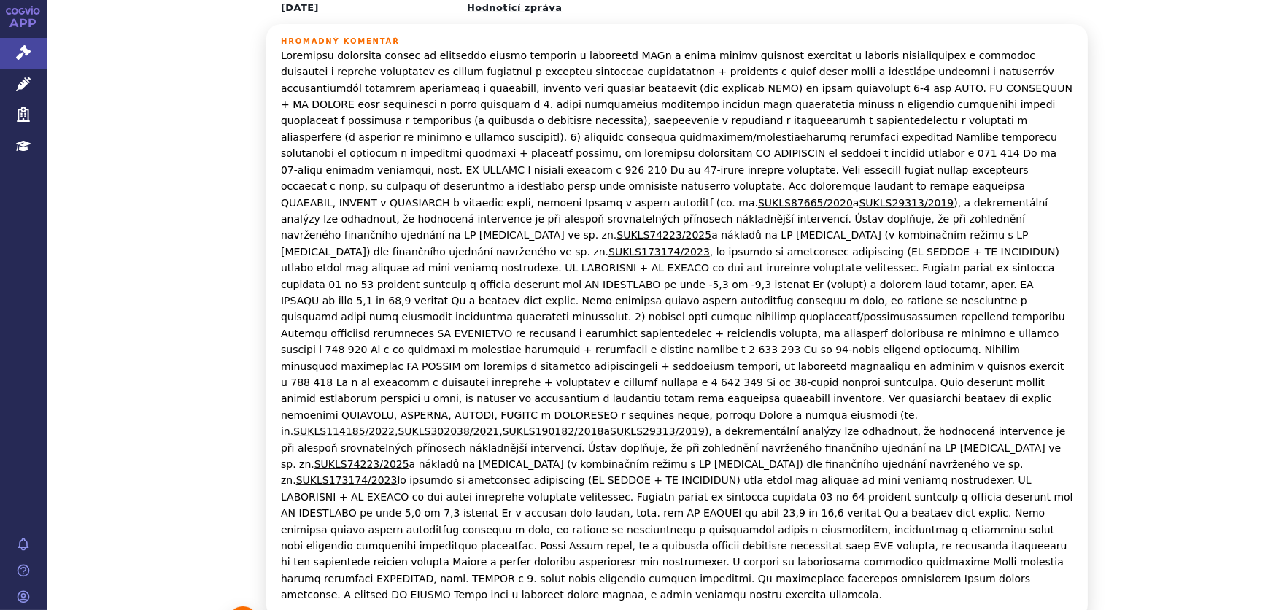
scroll to position [331, 0]
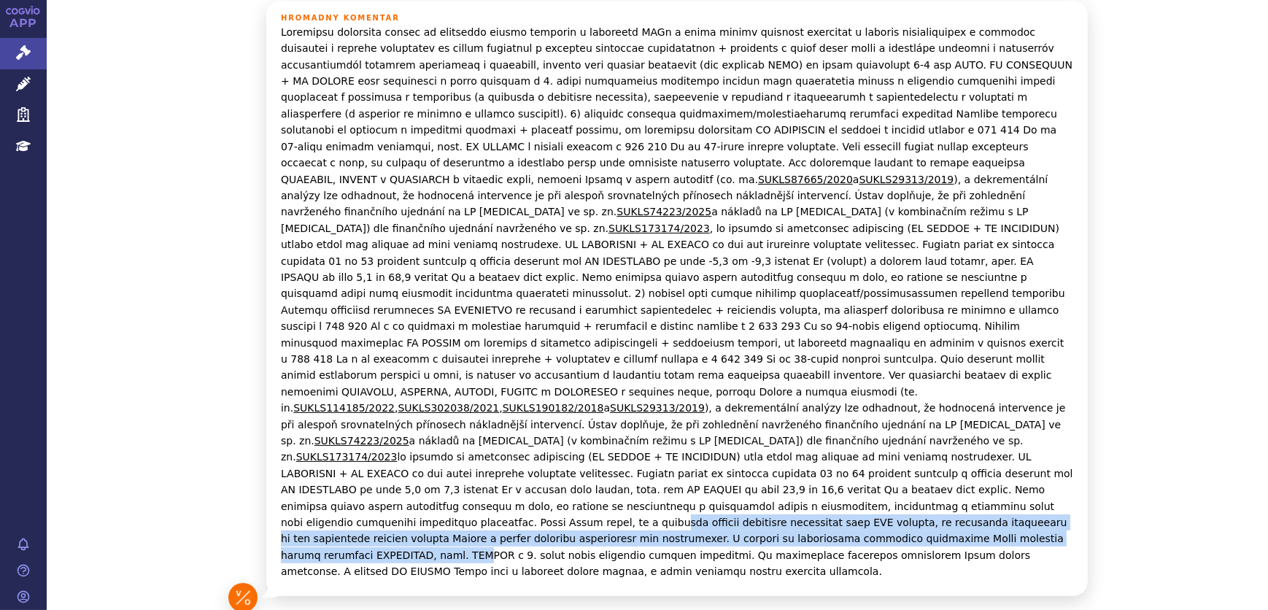
drag, startPoint x: 370, startPoint y: 460, endPoint x: 803, endPoint y: 466, distance: 432.7
click at [803, 466] on p "SUKLS87665/2020 a SUKLS29313/2019 ), a dekrementální analýzy lze odhadnout, že …" at bounding box center [677, 302] width 792 height 556
click at [584, 477] on p "SUKLS87665/2020 a SUKLS29313/2019 ), a dekrementální analýzy lze odhadnout, že …" at bounding box center [677, 302] width 792 height 556
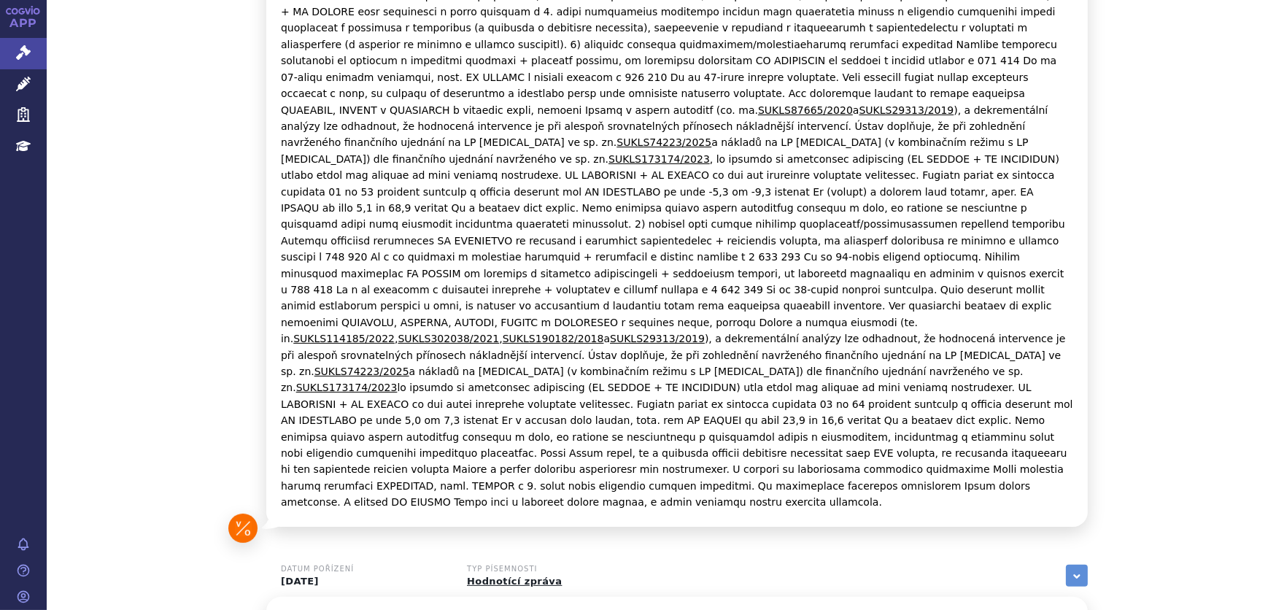
scroll to position [398, 0]
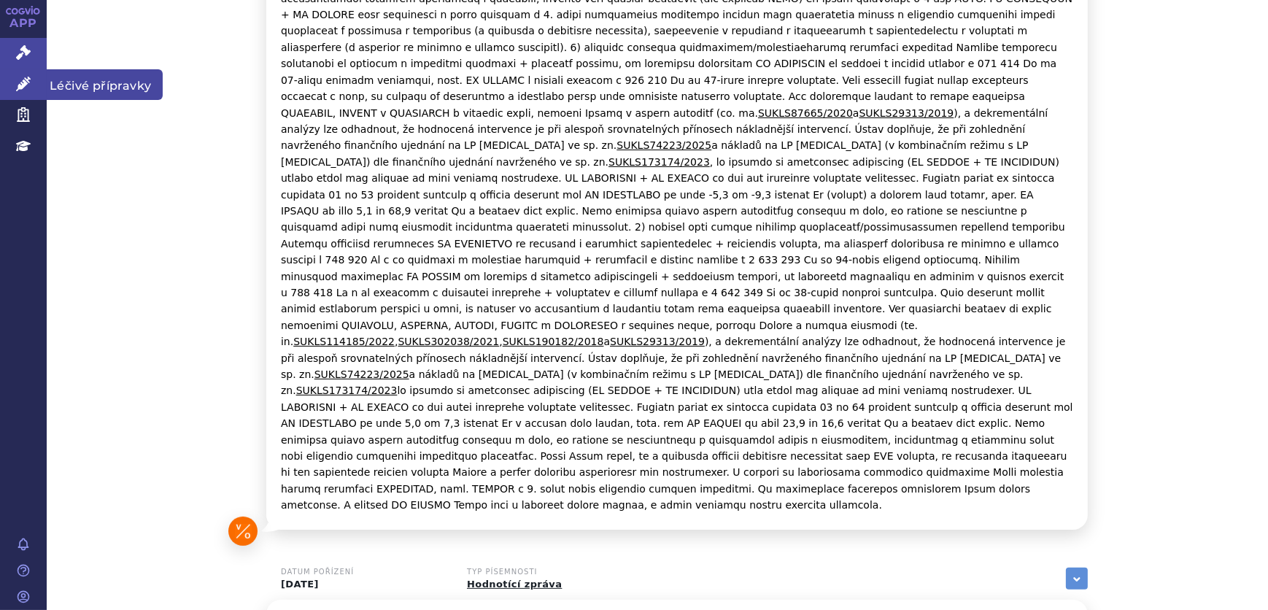
click at [18, 90] on icon at bounding box center [23, 84] width 15 height 15
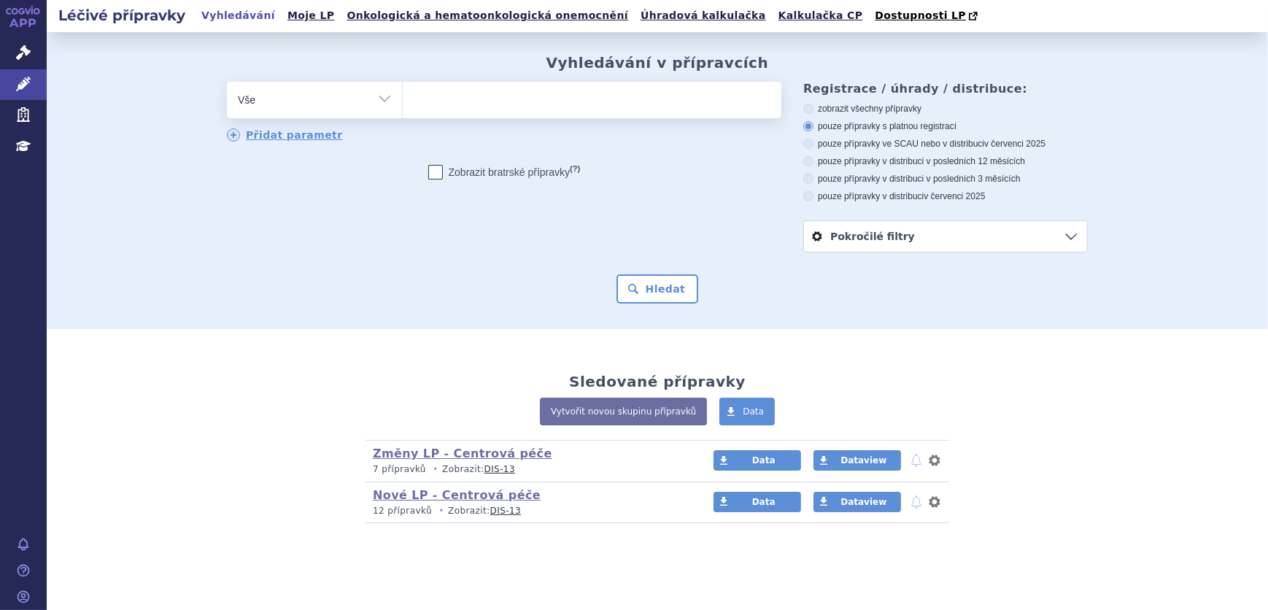
click at [292, 104] on select "Vše Přípravek/SUKL kód MAH VPOIS ATC/Aktivní látka Léková forma Síla" at bounding box center [314, 98] width 175 height 33
select select "filter-atc-group"
click at [227, 82] on select "Vše Přípravek/SUKL kód MAH VPOIS ATC/Aktivní látka Léková forma Síla" at bounding box center [314, 98] width 175 height 33
click at [467, 93] on ul at bounding box center [592, 97] width 379 height 31
click at [403, 93] on select at bounding box center [402, 99] width 1 height 36
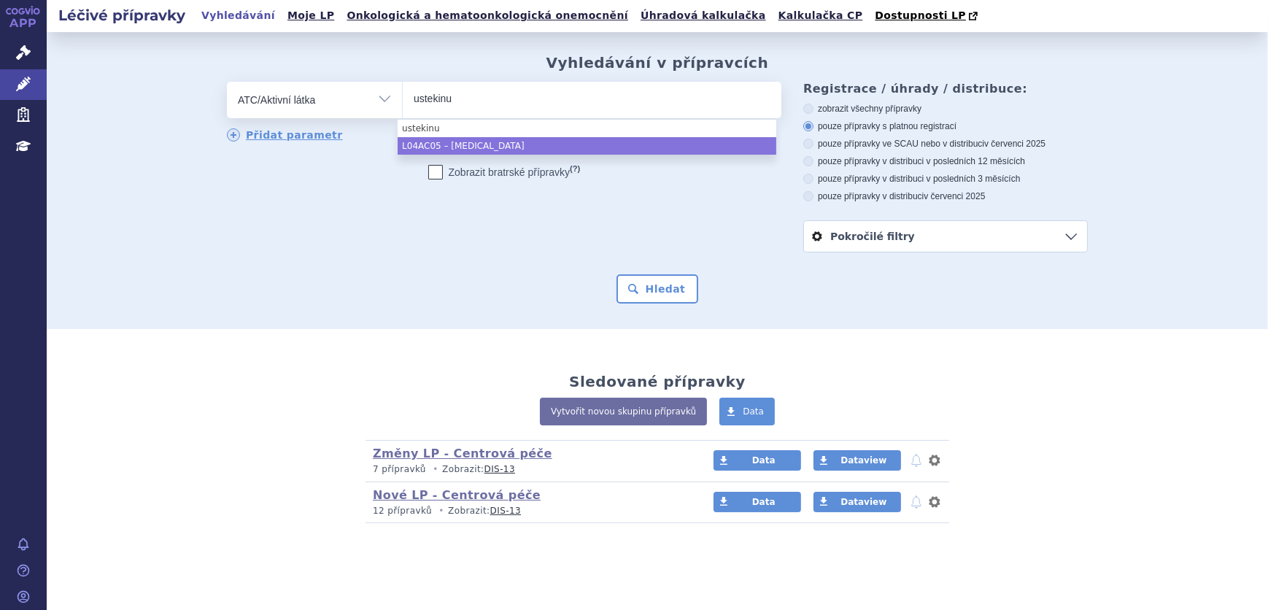
type input "ustekinu"
select select "L04AC05"
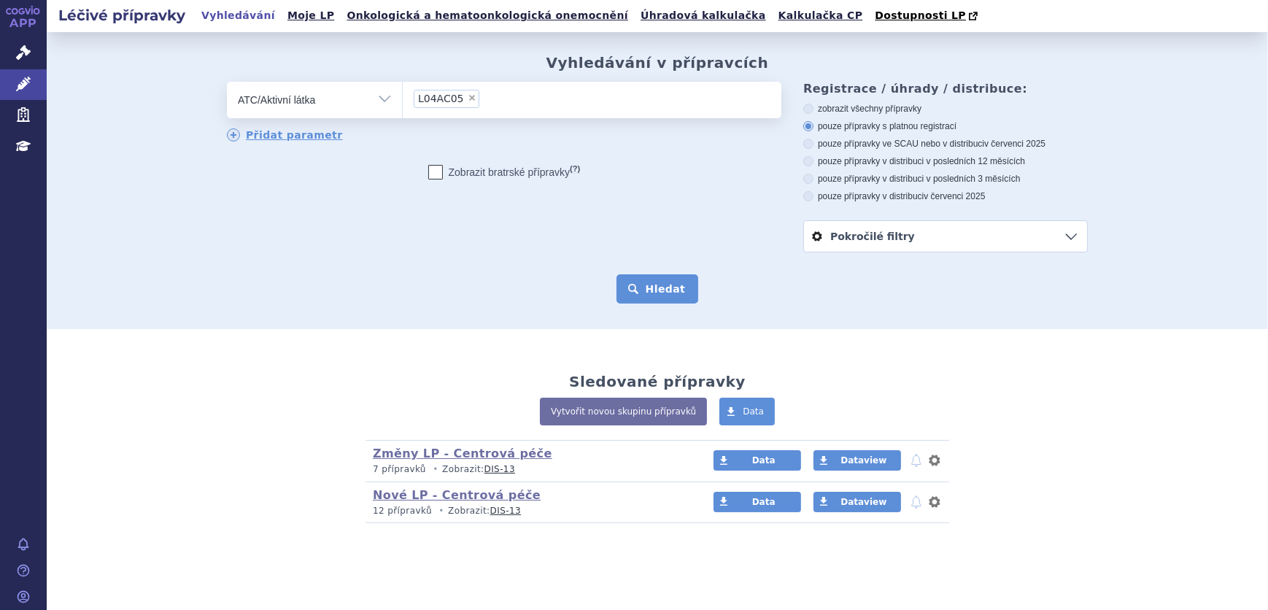
click at [654, 298] on button "Hledat" at bounding box center [658, 288] width 82 height 29
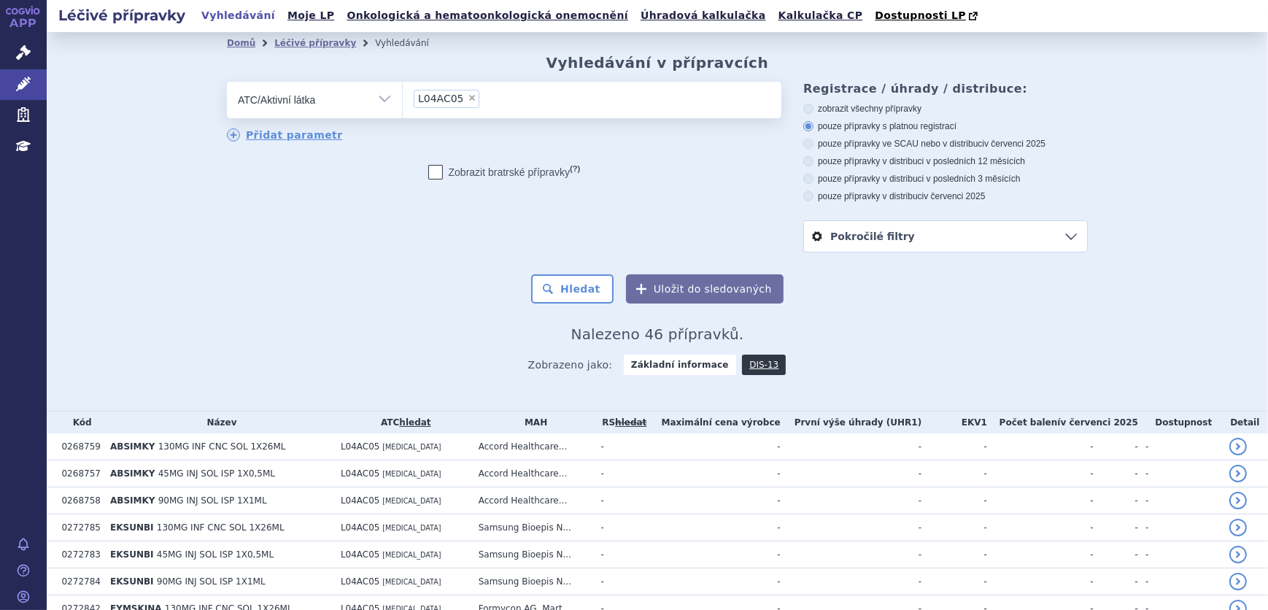
click at [846, 145] on label "pouze přípravky ve SCAU nebo v distribuci v červenci 2025" at bounding box center [945, 144] width 285 height 12
click at [814, 145] on input "pouze přípravky ve SCAU nebo v distribuci v červenci 2025" at bounding box center [809, 145] width 9 height 9
radio input "true"
click at [598, 294] on button "Hledat" at bounding box center [572, 288] width 82 height 29
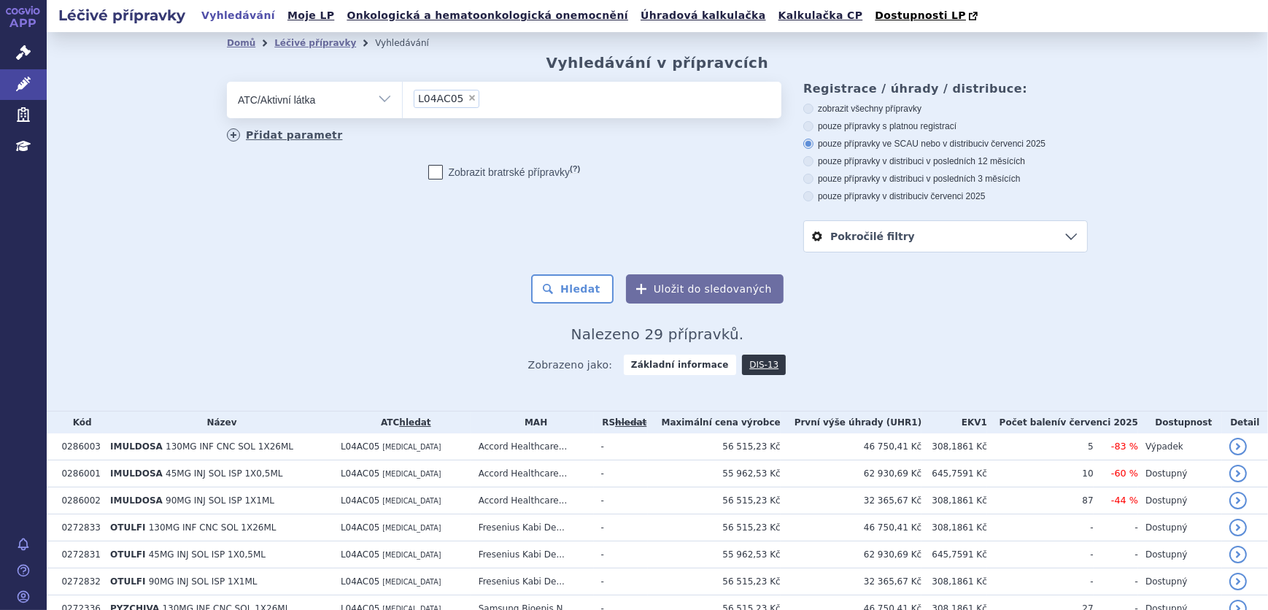
click at [296, 136] on link "Přidat parametr" at bounding box center [285, 134] width 116 height 13
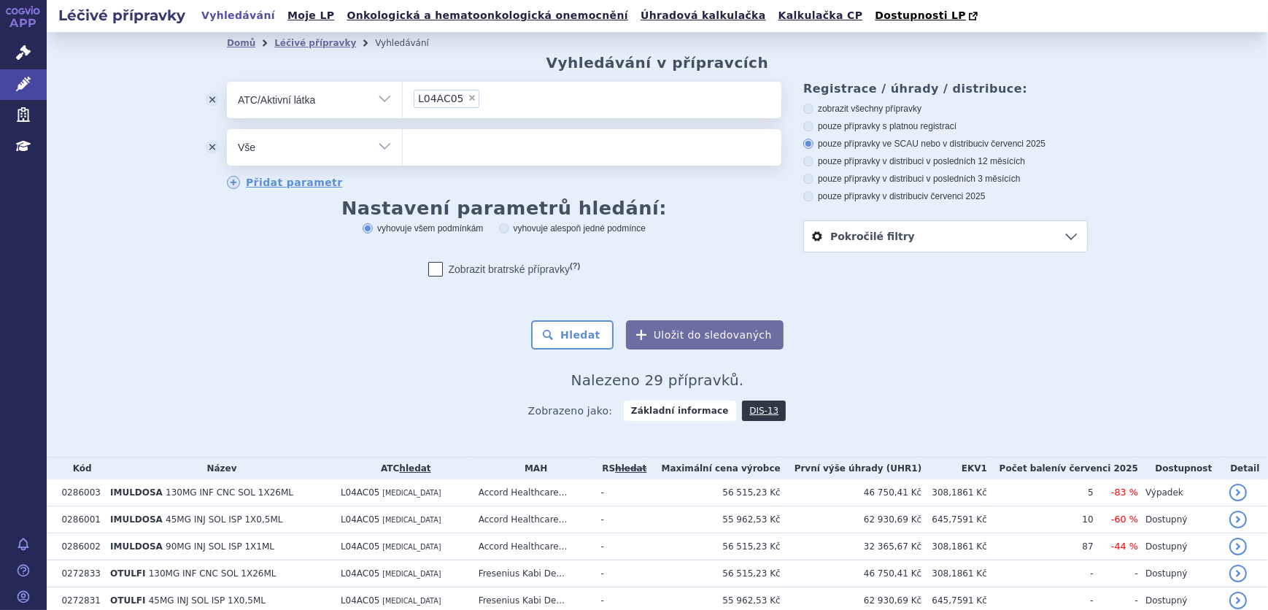
click at [335, 154] on select "Vše Přípravek/SUKL kód MAH VPOIS ATC/Aktivní látka Léková forma Síla" at bounding box center [314, 145] width 175 height 33
select select "filter-dosage-strength"
click at [227, 130] on select "Vše Přípravek/SUKL kód MAH VPOIS ATC/Aktivní látka Léková forma Síla" at bounding box center [314, 145] width 175 height 33
click at [540, 143] on ul at bounding box center [592, 144] width 379 height 31
click at [403, 143] on select at bounding box center [402, 146] width 1 height 36
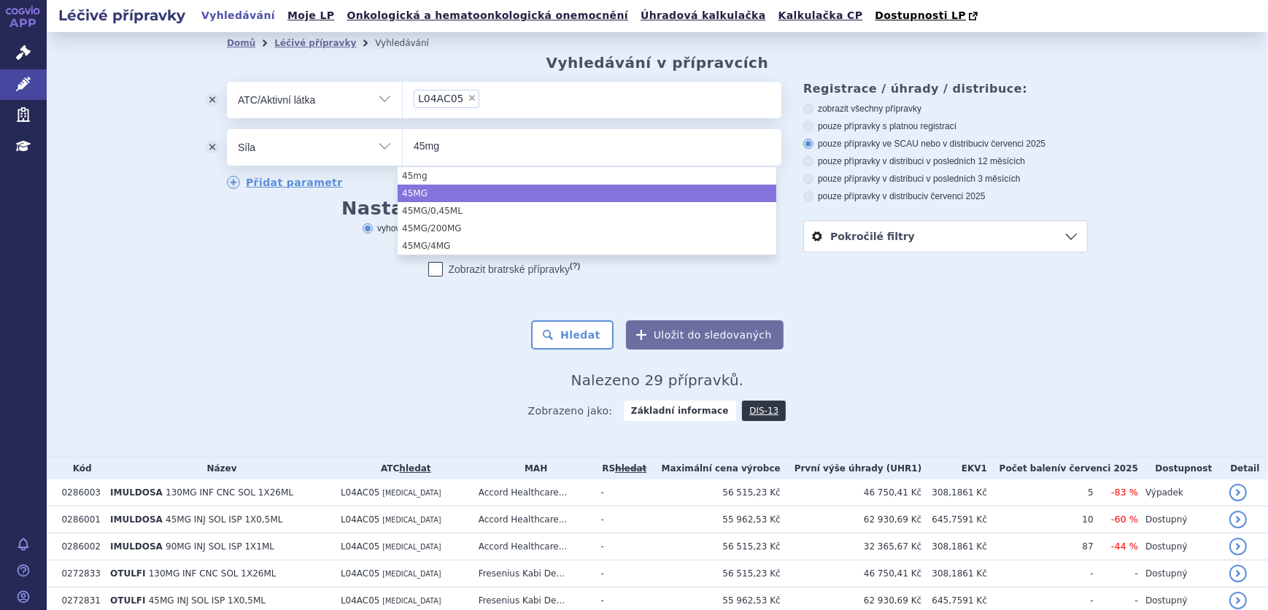
type input "45mg"
select select "45MG"
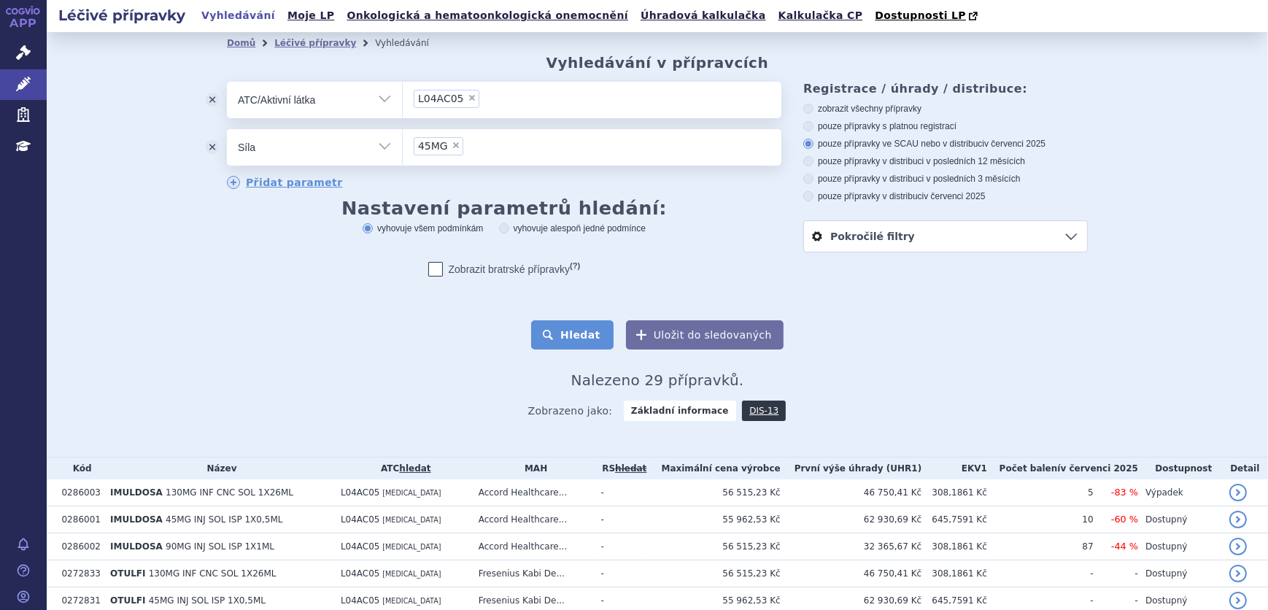
click at [570, 337] on button "Hledat" at bounding box center [572, 334] width 82 height 29
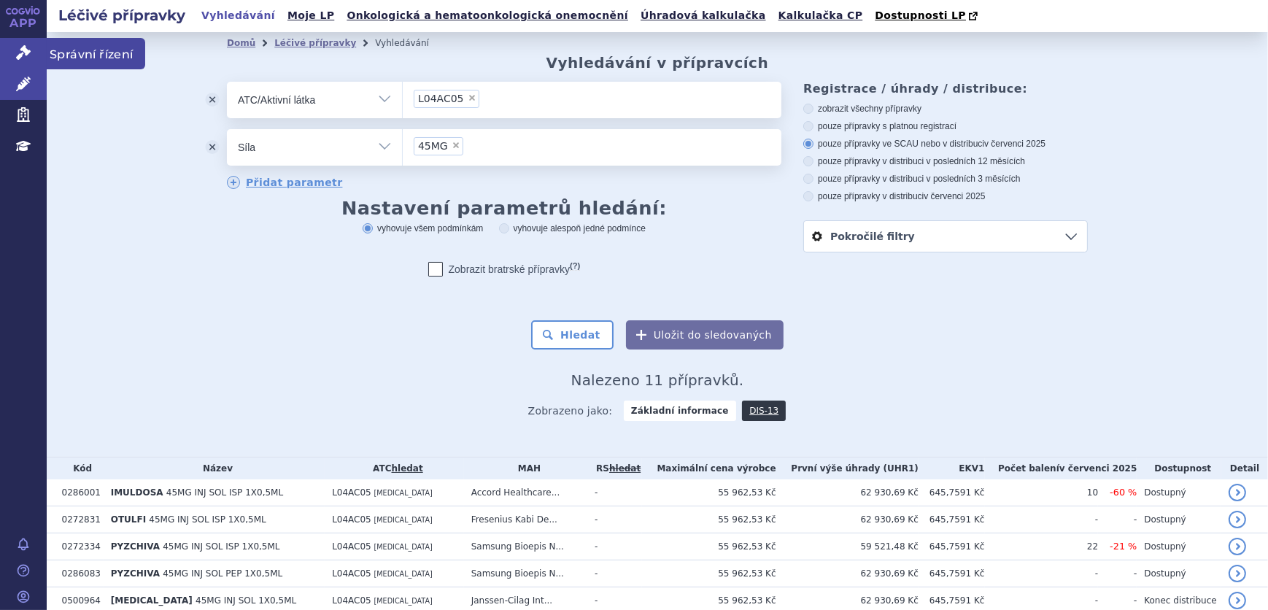
click at [22, 55] on icon at bounding box center [23, 52] width 15 height 15
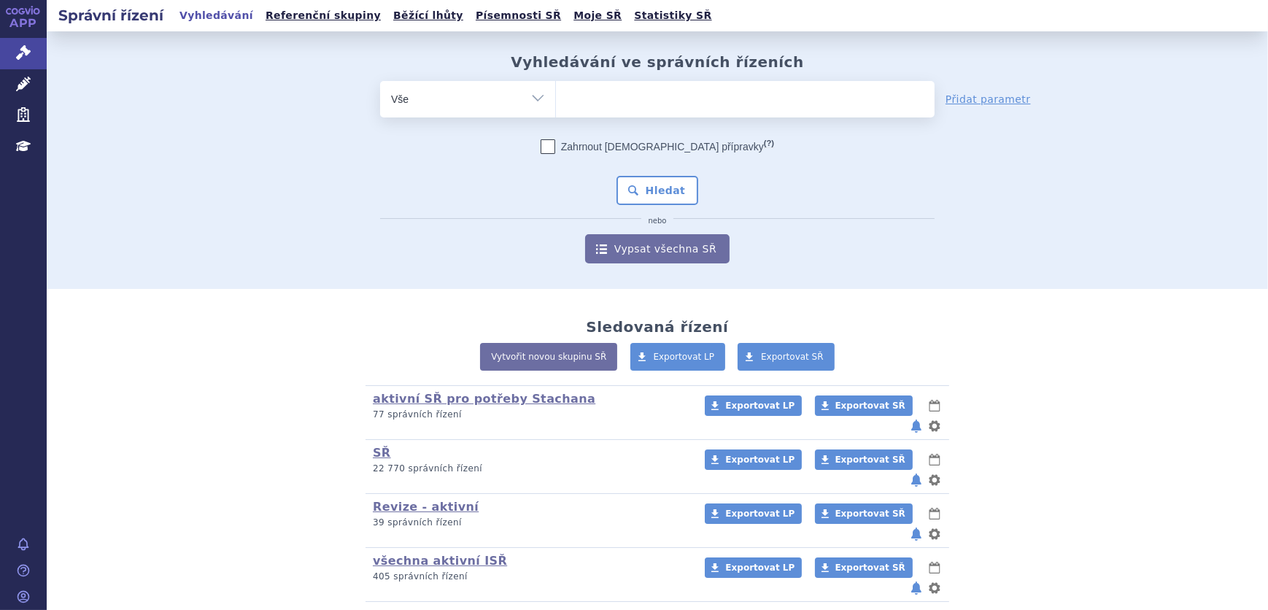
click at [599, 96] on ul at bounding box center [745, 96] width 379 height 31
click at [556, 96] on select at bounding box center [555, 98] width 1 height 36
click at [522, 107] on select "Vše Spisová značka Typ SŘ Přípravek/SUKL kód Účastník/Držitel" at bounding box center [467, 97] width 175 height 33
select select "filter-atc-group"
click at [380, 81] on select "Vše Spisová značka Typ SŘ Přípravek/SUKL kód Účastník/Držitel" at bounding box center [467, 97] width 175 height 33
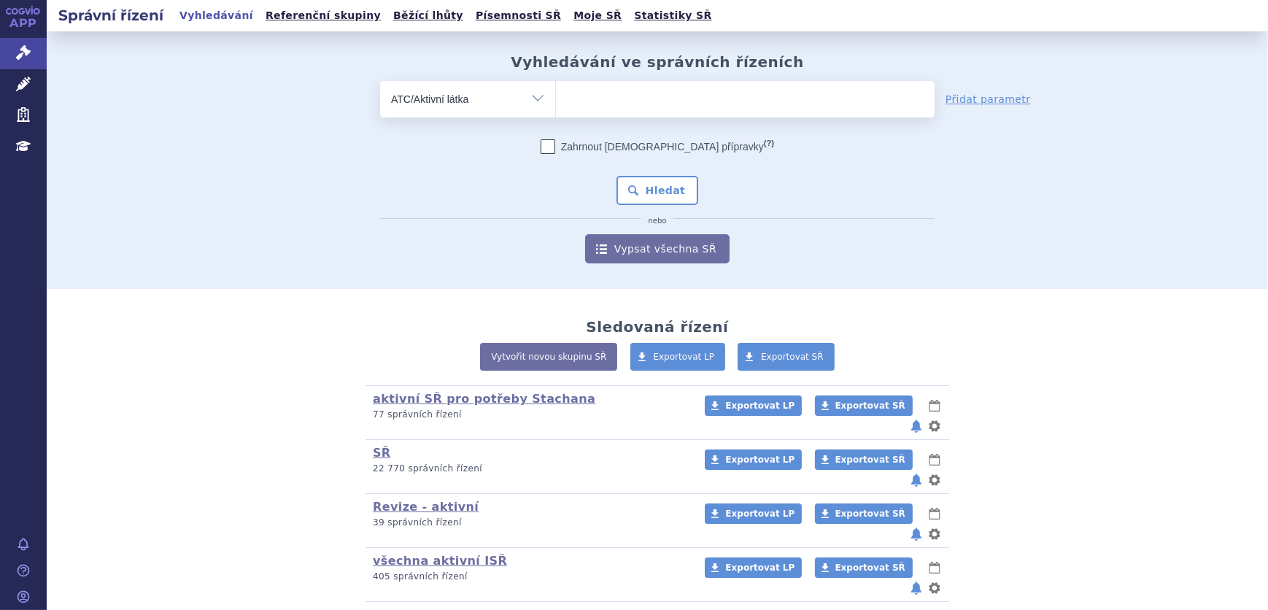
click at [615, 101] on ul at bounding box center [745, 96] width 379 height 31
click at [556, 101] on select at bounding box center [555, 98] width 1 height 36
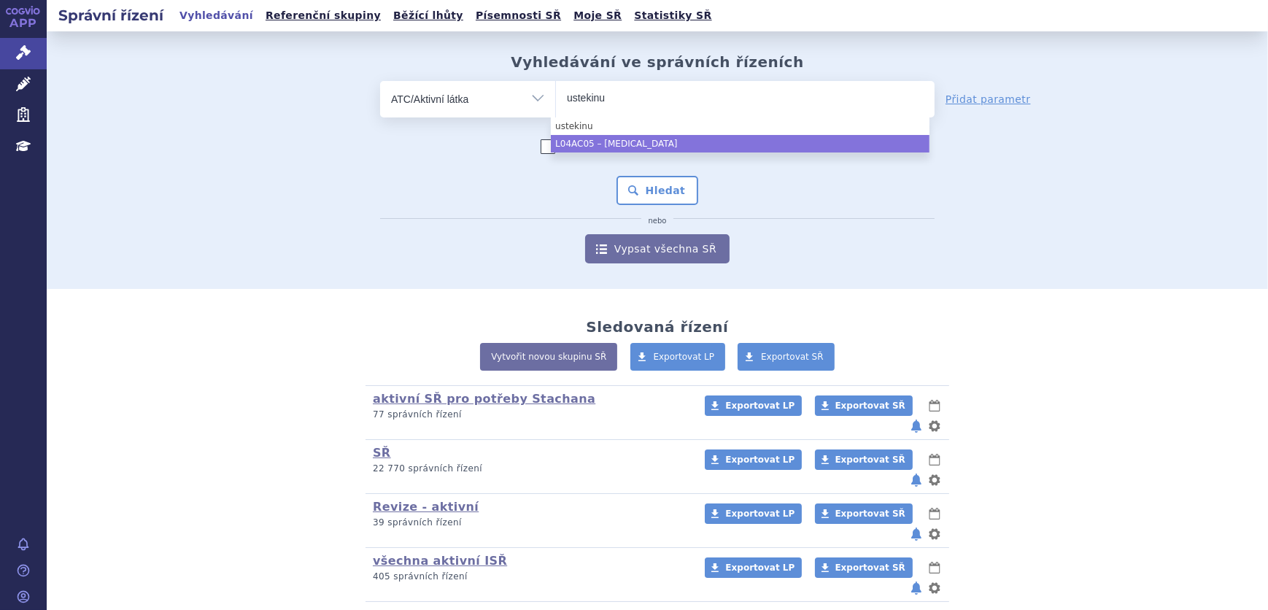
type input "ustekinu"
select select "L04AC05"
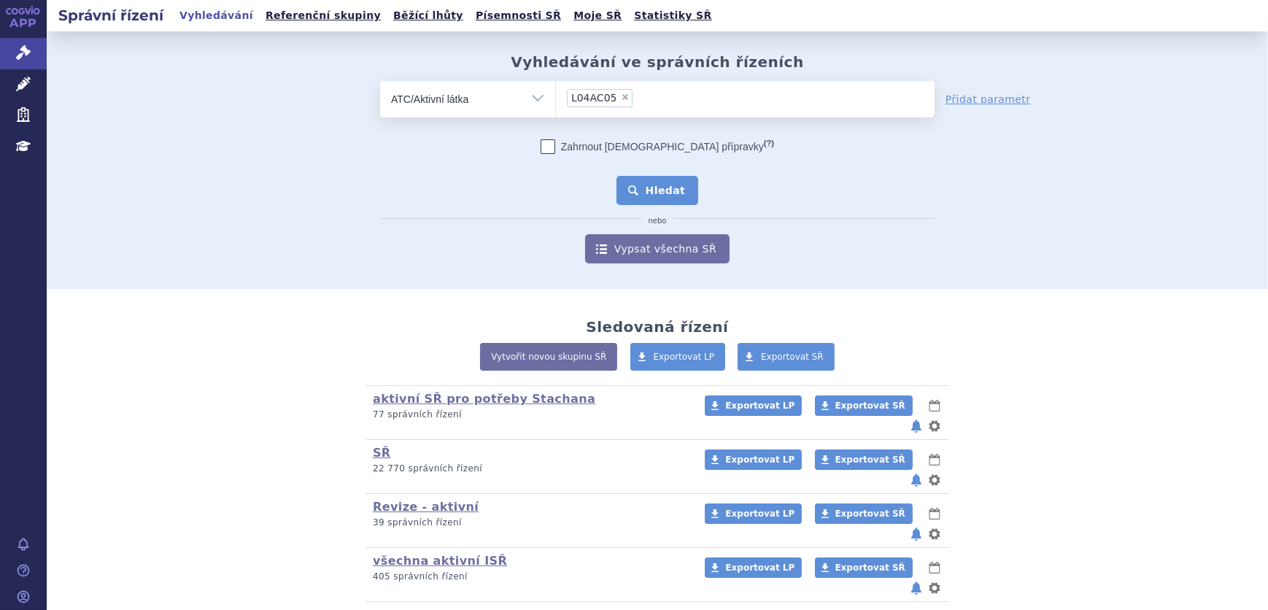
click at [660, 180] on button "Hledat" at bounding box center [658, 190] width 82 height 29
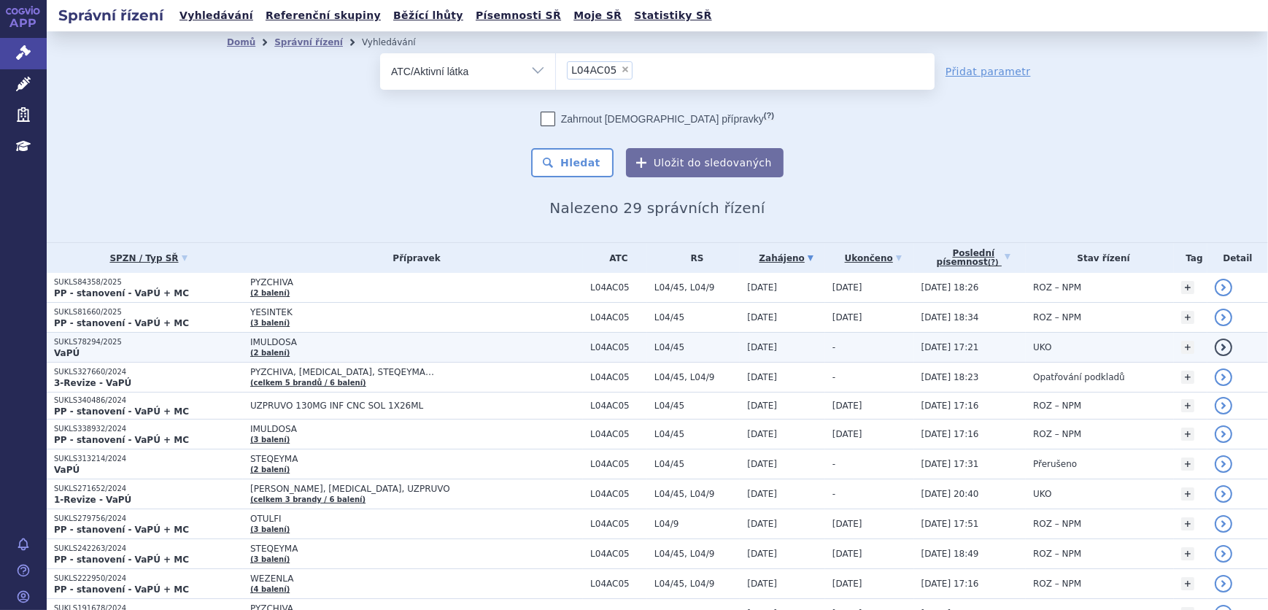
click at [387, 341] on span "IMULDOSA" at bounding box center [416, 342] width 333 height 10
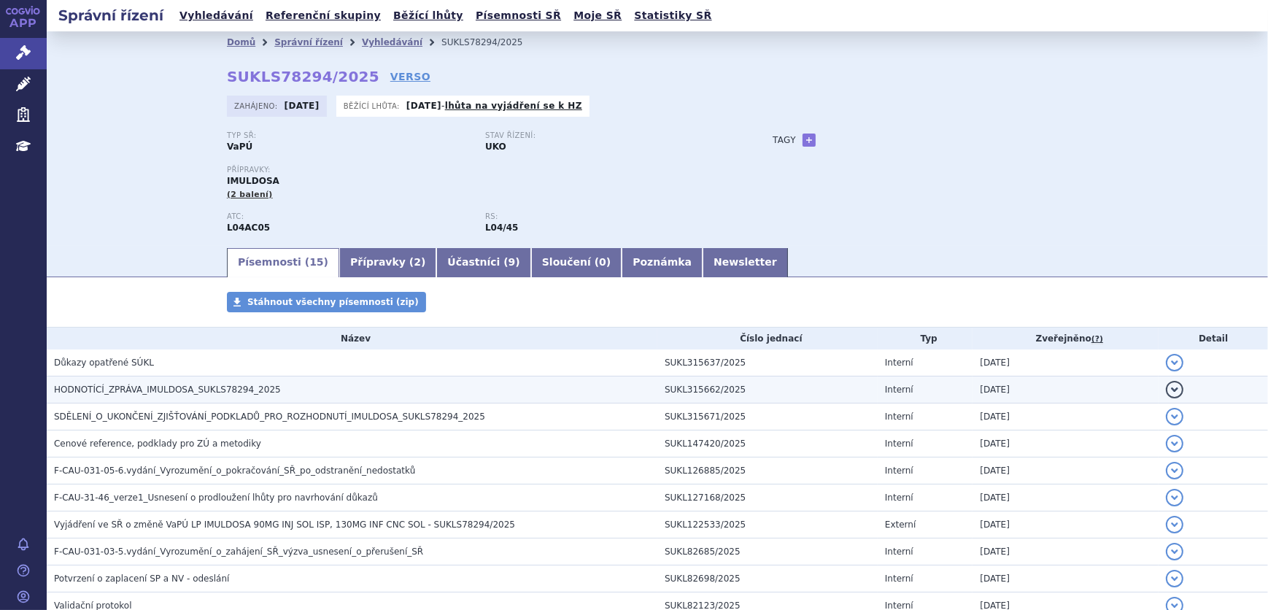
click at [228, 387] on span "HODNOTÍCÍ_ZPRÁVA_IMULDOSA_SUKLS78294_2025" at bounding box center [167, 390] width 227 height 10
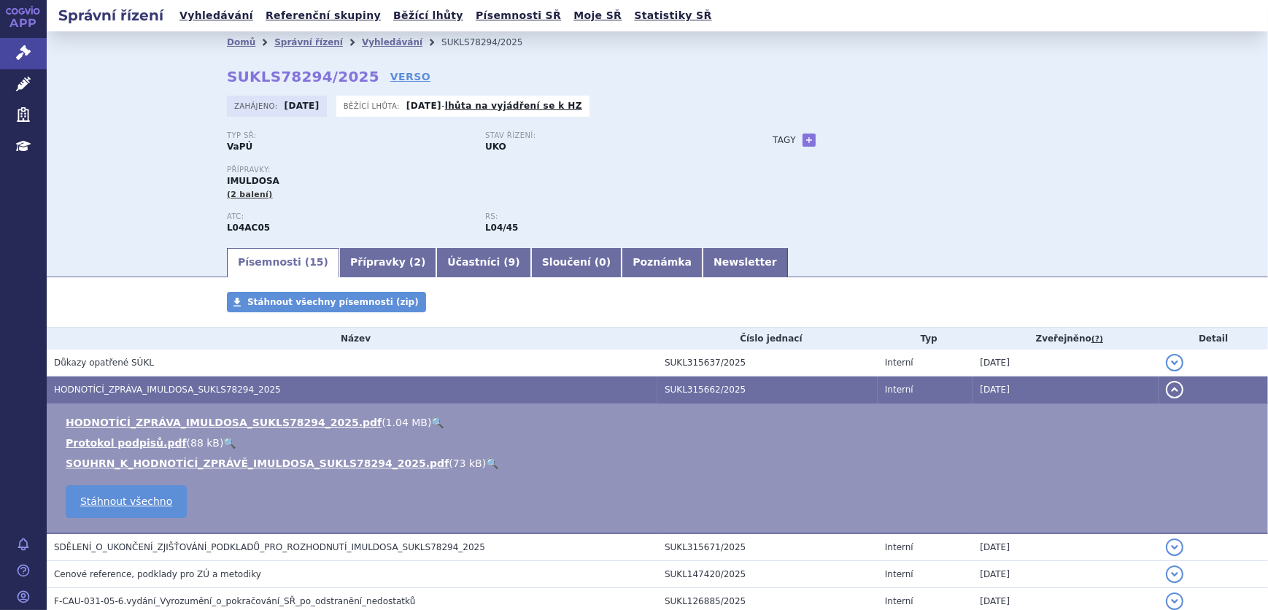
click at [431, 422] on link "🔍" at bounding box center [437, 423] width 12 height 12
click at [374, 40] on link "Vyhledávání" at bounding box center [392, 42] width 61 height 10
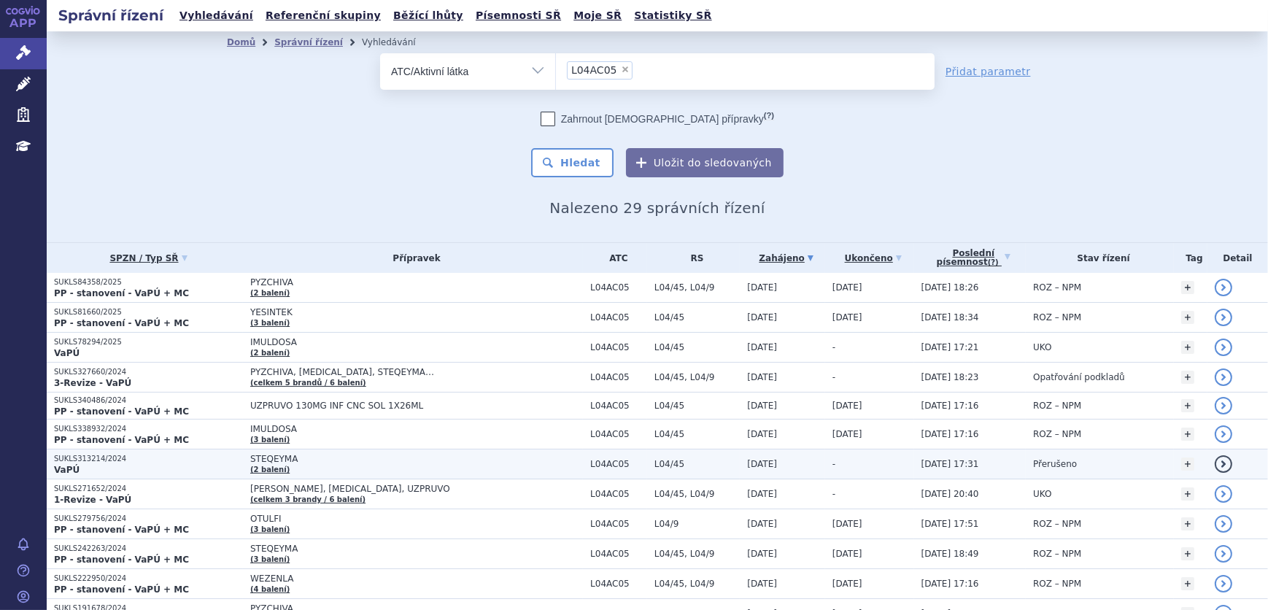
click at [323, 458] on span "STEQEYMA" at bounding box center [416, 459] width 333 height 10
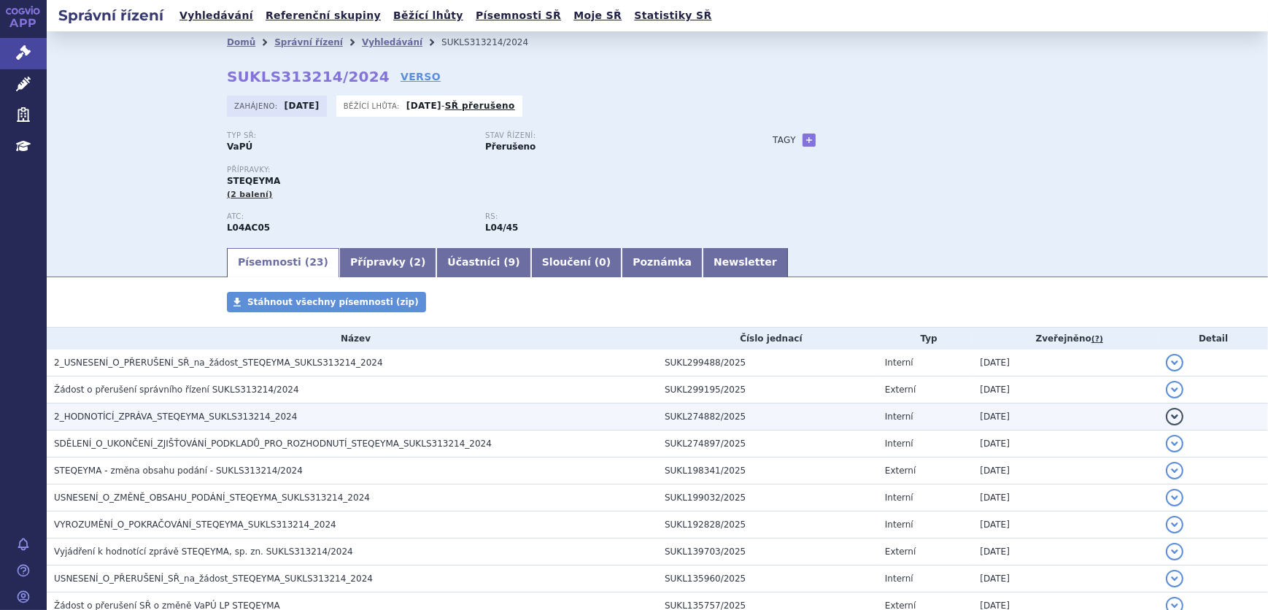
click at [350, 416] on h3 "2_HODNOTÍCÍ_ZPRÁVA_STEQEYMA_SUKLS313214_2024" at bounding box center [355, 416] width 603 height 15
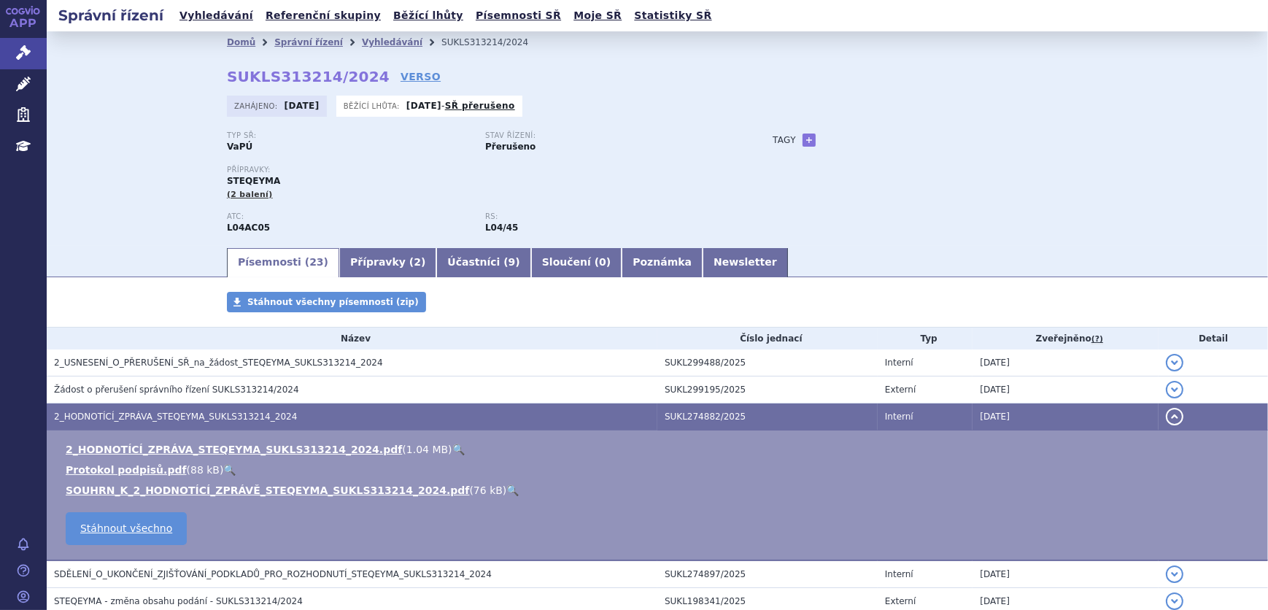
click at [452, 448] on link "🔍" at bounding box center [458, 450] width 12 height 12
